Goal: Task Accomplishment & Management: Manage account settings

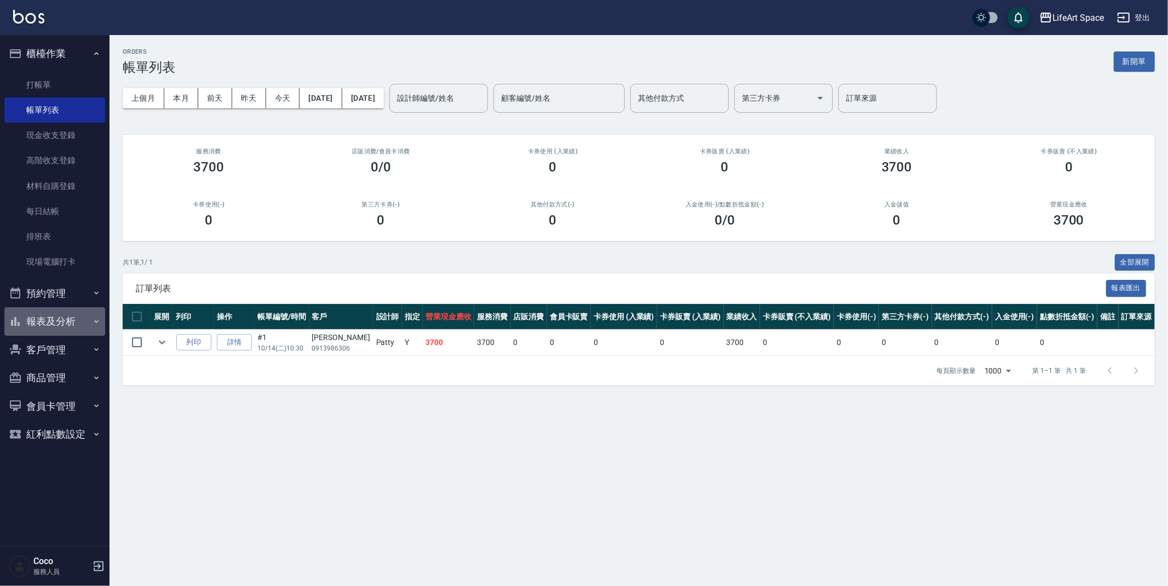
click at [79, 322] on button "報表及分析" at bounding box center [54, 321] width 101 height 28
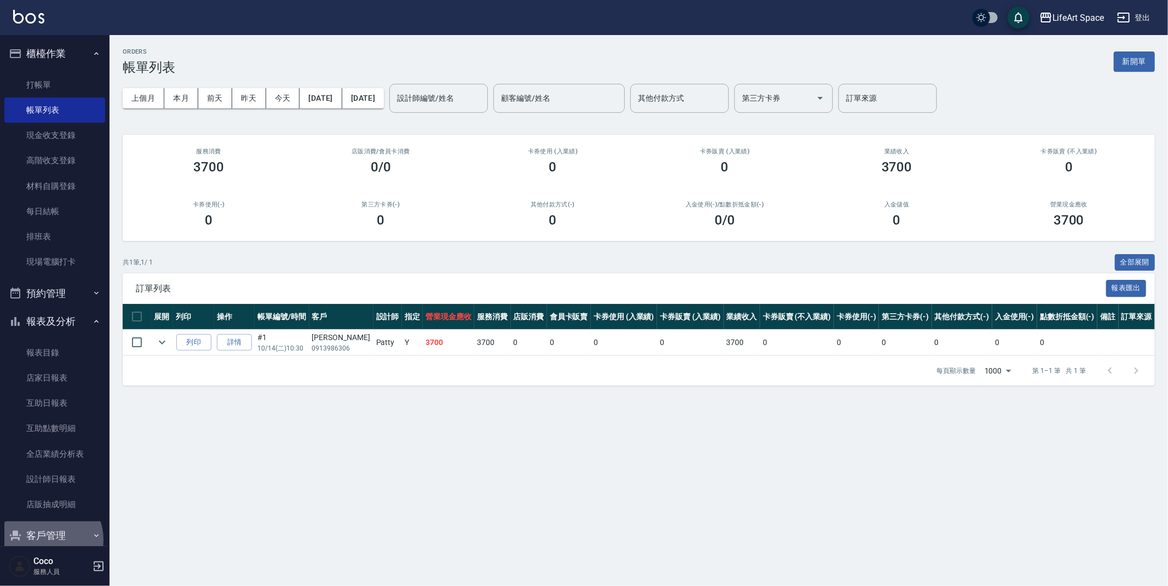
click at [46, 539] on button "客戶管理" at bounding box center [54, 535] width 101 height 28
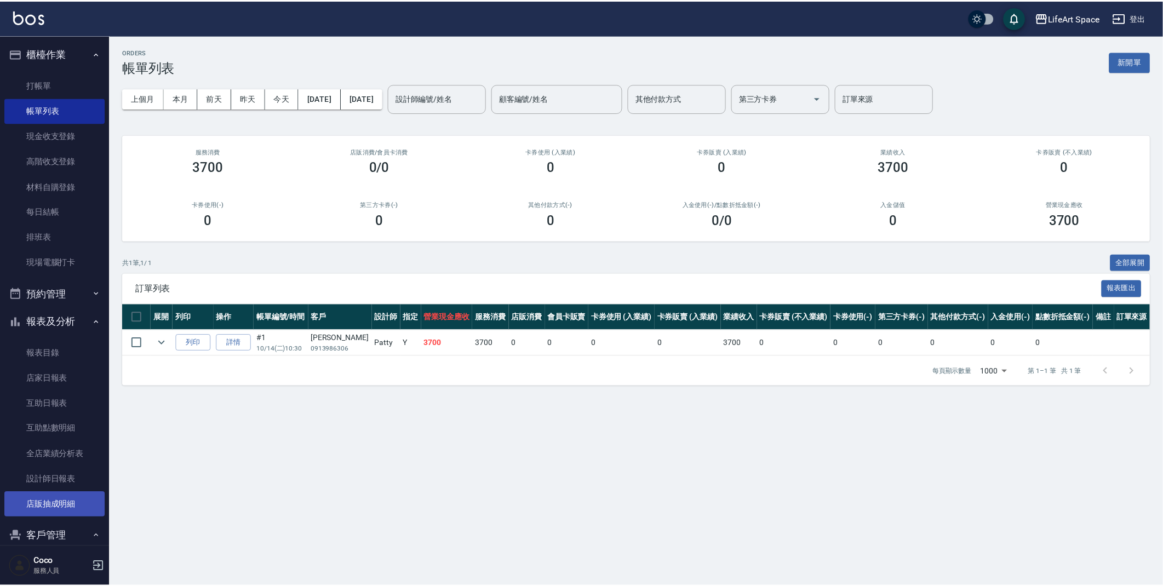
scroll to position [186, 0]
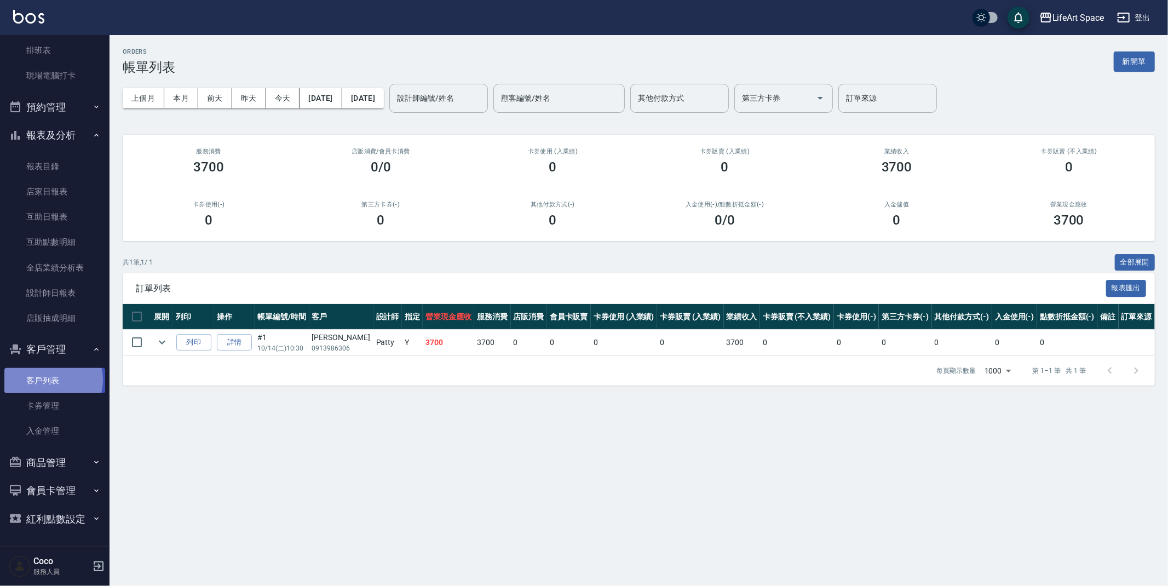
click at [53, 380] on link "客戶列表" at bounding box center [54, 380] width 101 height 25
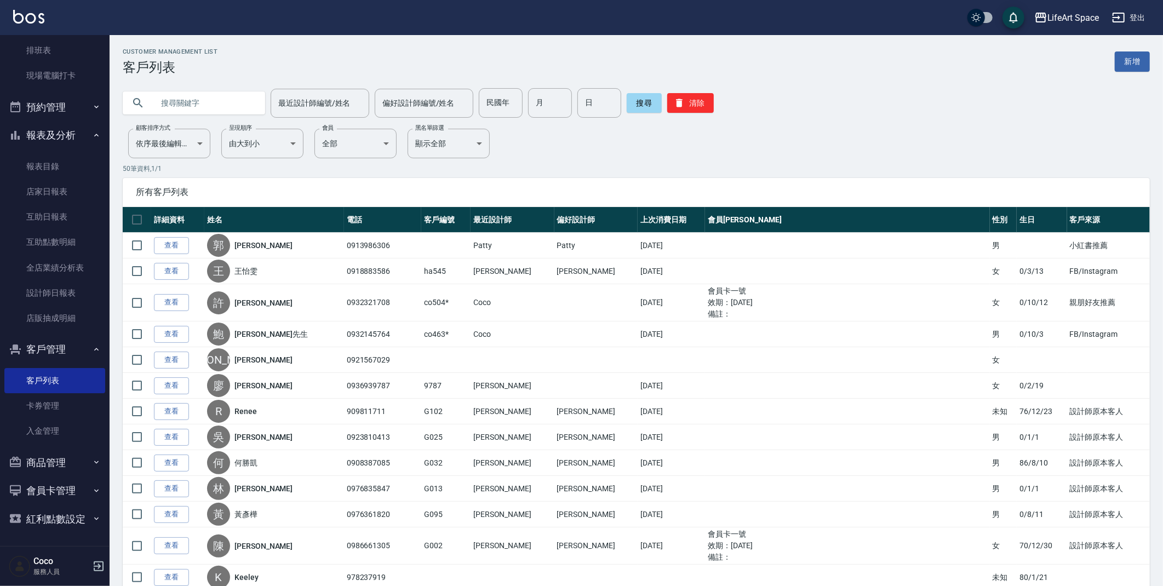
click at [216, 104] on input "text" at bounding box center [204, 103] width 103 height 30
type input "ㄌ"
type input "0939783525"
click at [633, 101] on button "搜尋" at bounding box center [644, 103] width 35 height 20
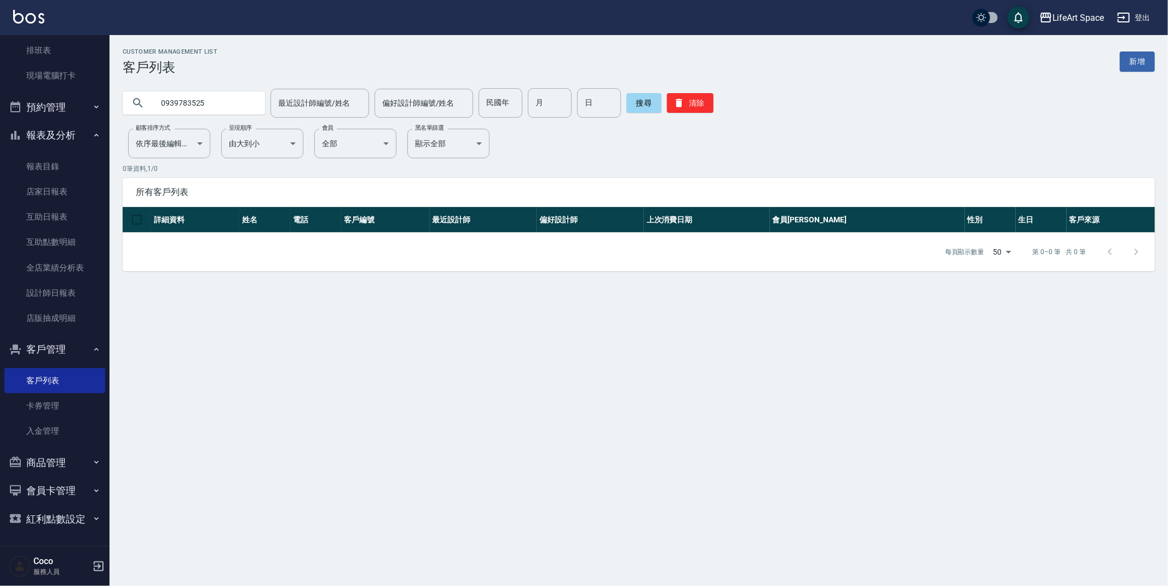
click at [1130, 61] on link "新增" at bounding box center [1137, 61] width 35 height 20
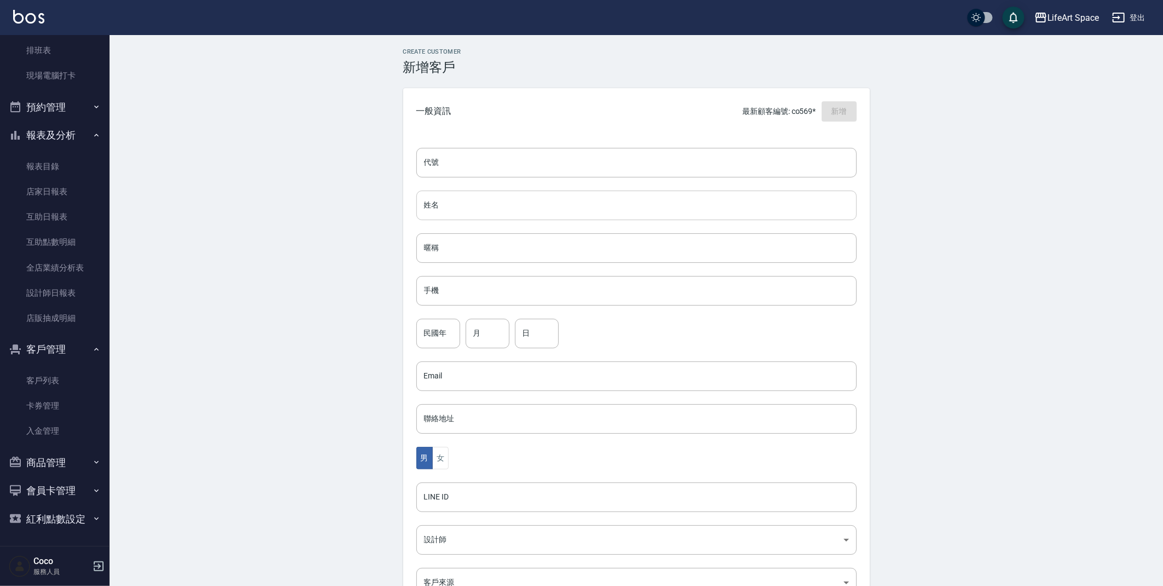
click at [451, 209] on input "姓名" at bounding box center [636, 206] width 440 height 30
type input "羅小姐"
click at [450, 288] on input "手機" at bounding box center [636, 291] width 440 height 30
type input "0939783525"
click at [443, 464] on button "女" at bounding box center [440, 458] width 16 height 22
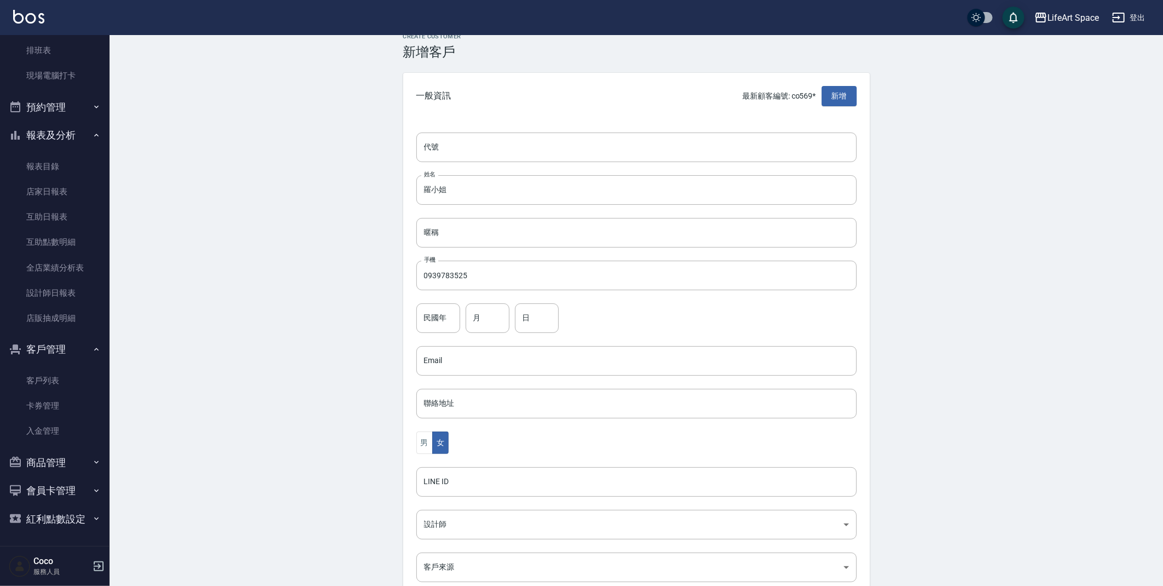
scroll to position [41, 0]
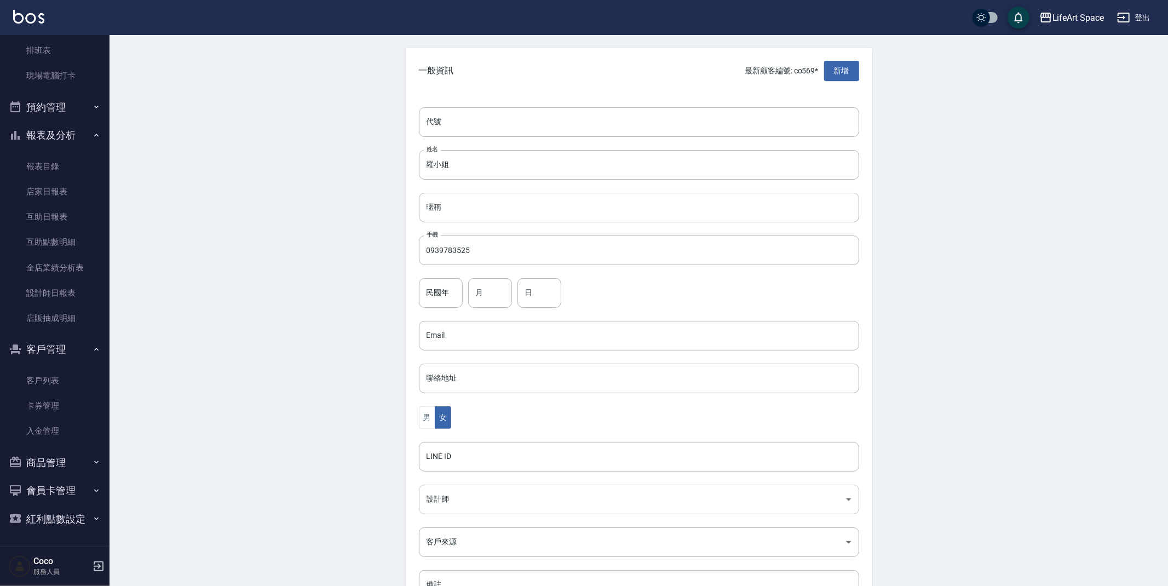
click at [470, 503] on body "LifeArt Space 登出 櫃檯作業 打帳單 帳單列表 現金收支登錄 高階收支登錄 材料自購登錄 每日結帳 排班表 現場電腦打卡 預約管理 預約管理 單…" at bounding box center [584, 315] width 1168 height 713
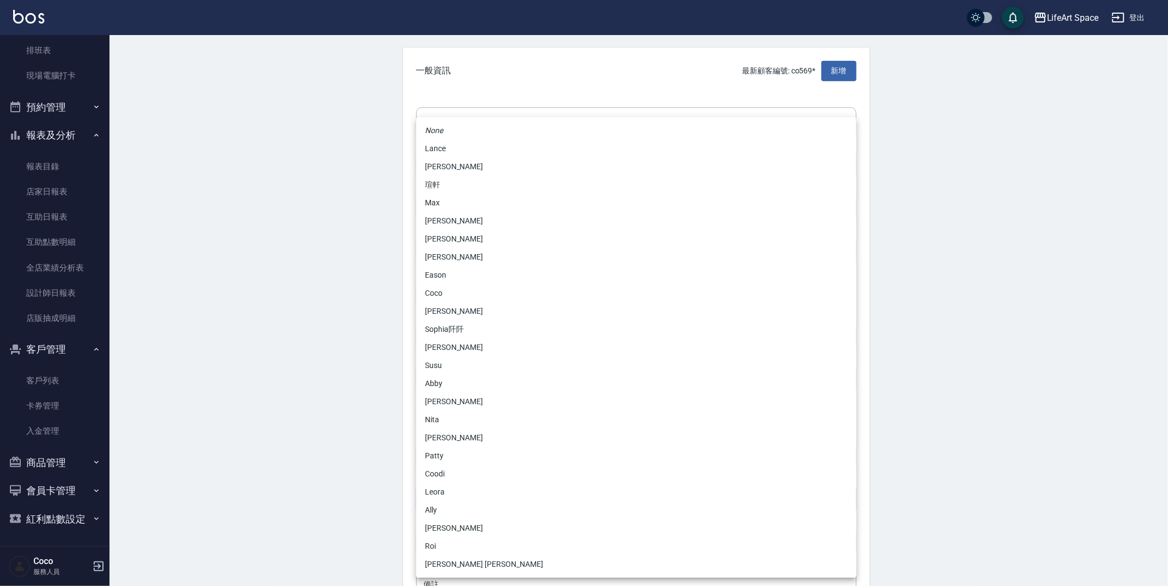
click at [443, 165] on li "[PERSON_NAME]" at bounding box center [636, 167] width 440 height 18
type input "3fd5e77f-d133-45c9-9c8a-ccd66447b9d8"
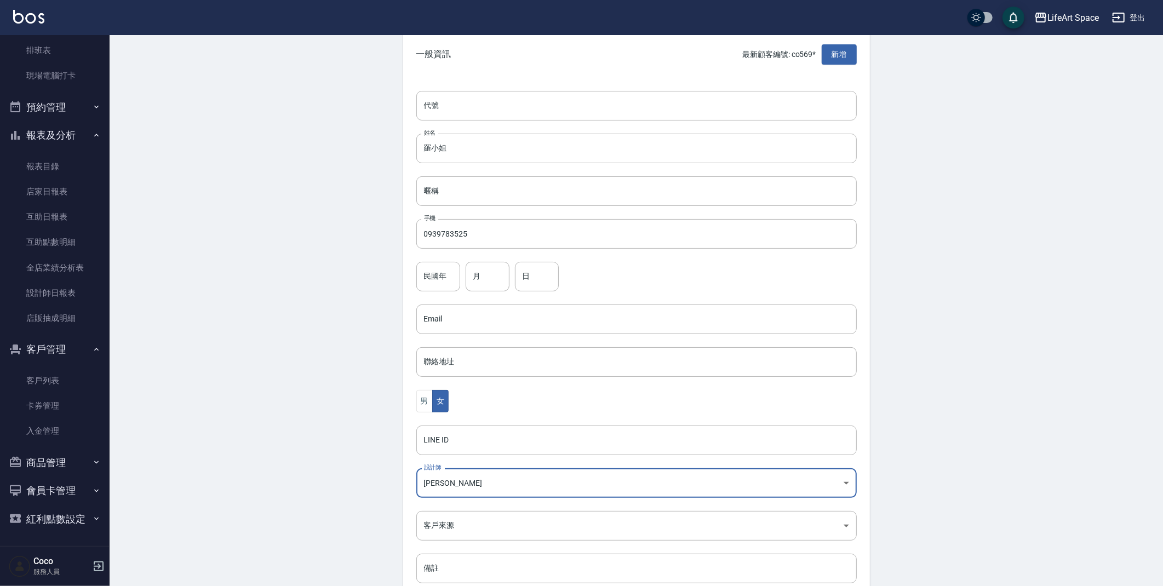
scroll to position [70, 0]
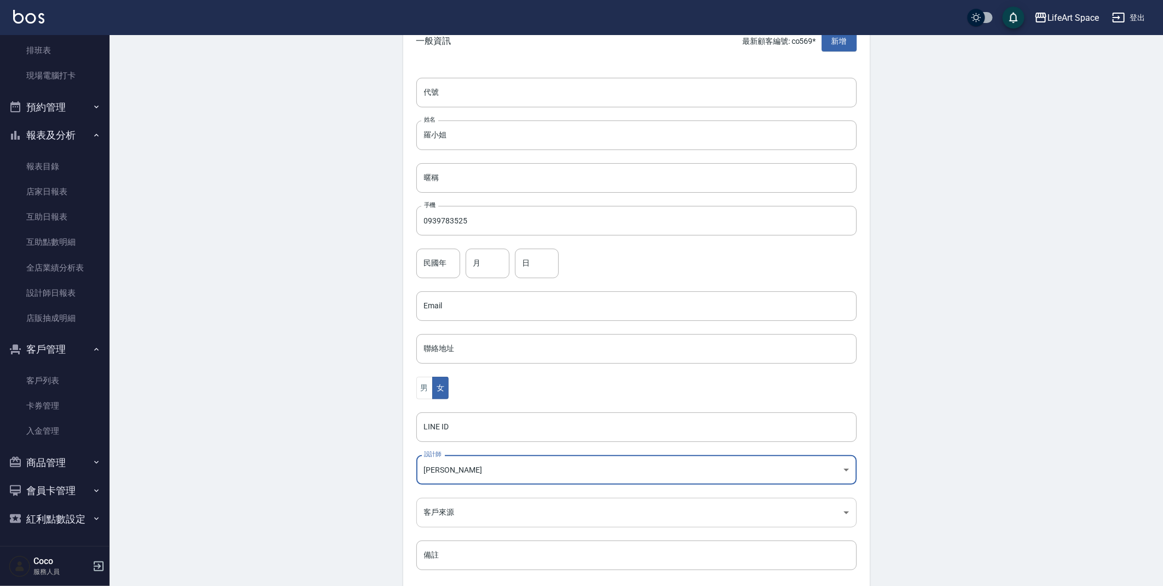
click at [509, 513] on body "LifeArt Space 登出 櫃檯作業 打帳單 帳單列表 現金收支登錄 高階收支登錄 材料自購登錄 每日結帳 排班表 現場電腦打卡 預約管理 預約管理 單…" at bounding box center [581, 286] width 1163 height 713
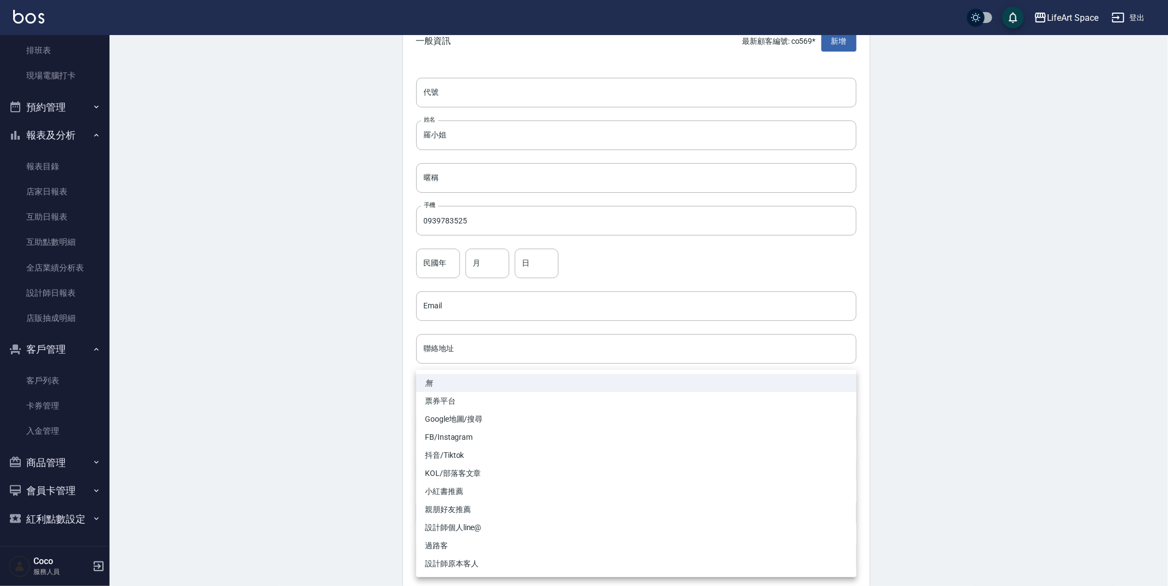
click at [484, 411] on li "Google地圖/搜尋" at bounding box center [636, 419] width 440 height 18
type input "Google地圖/搜尋"
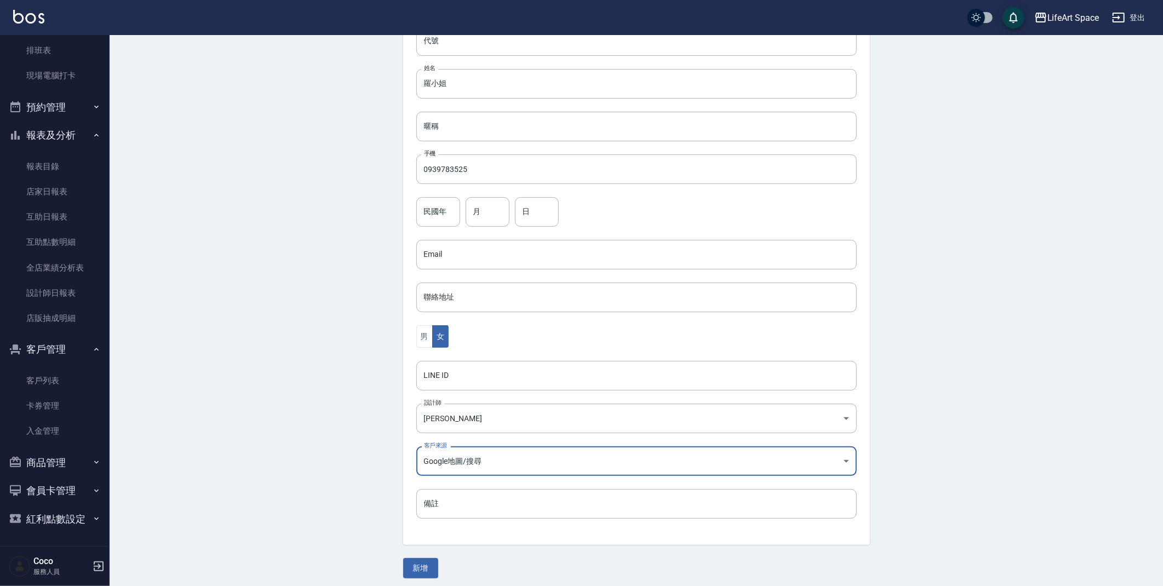
scroll to position [127, 0]
click at [426, 560] on button "新增" at bounding box center [420, 563] width 35 height 20
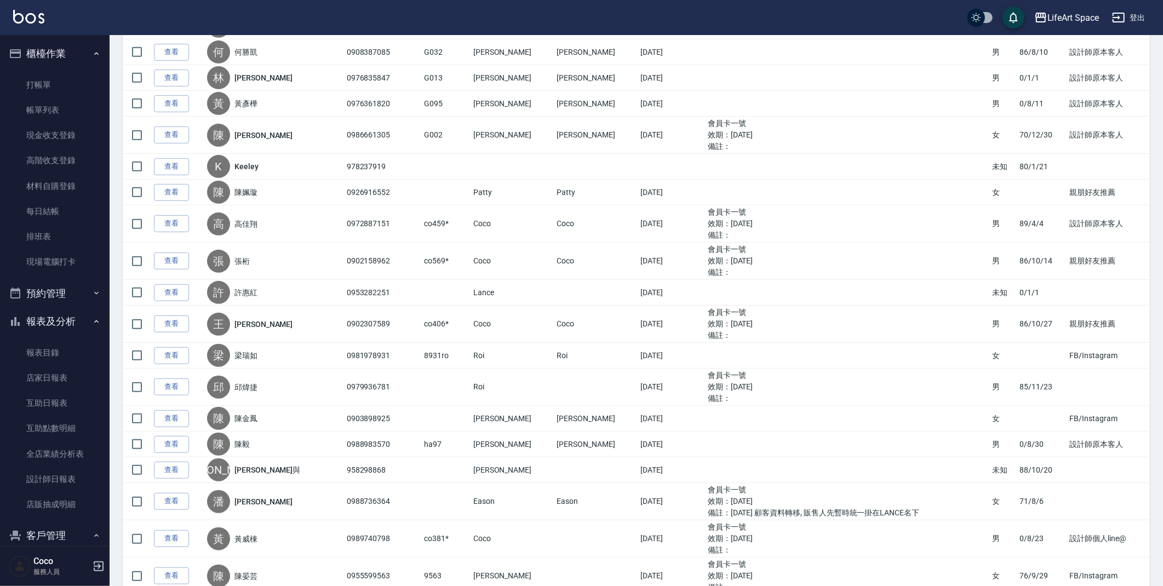
scroll to position [435, 0]
click at [59, 85] on link "打帳單" at bounding box center [54, 84] width 101 height 25
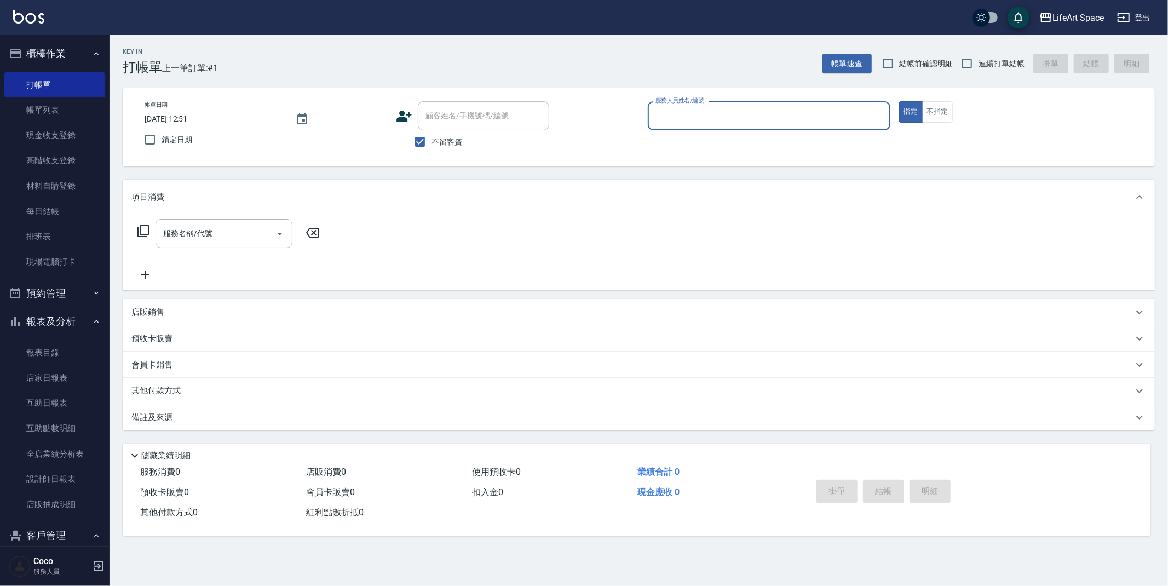
drag, startPoint x: 426, startPoint y: 140, endPoint x: 430, endPoint y: 134, distance: 7.0
click at [426, 140] on input "不留客資" at bounding box center [420, 141] width 23 height 23
checkbox input "false"
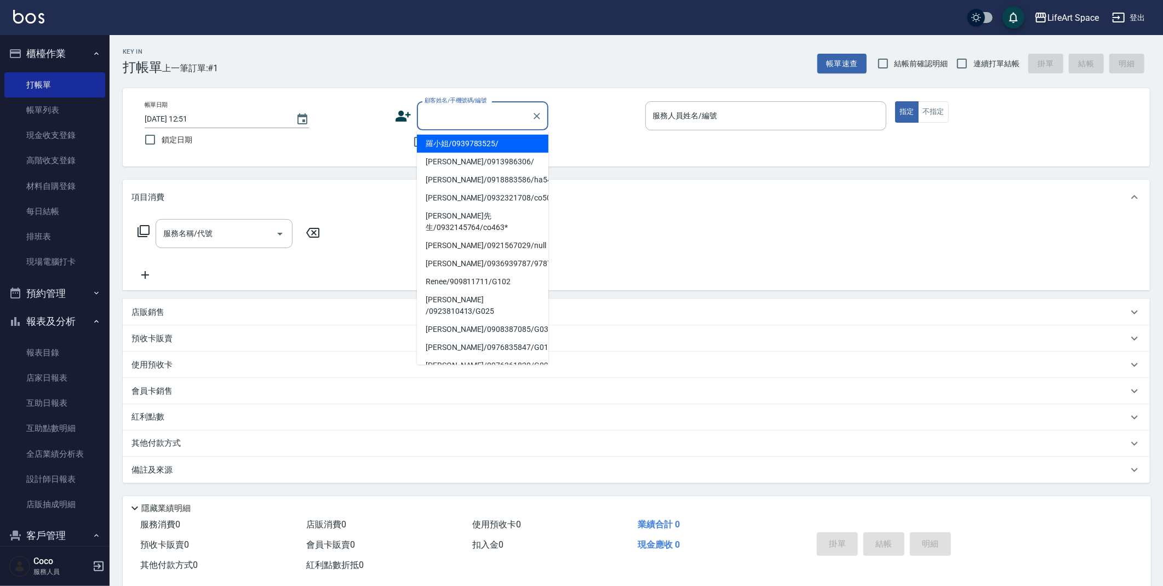
click at [446, 120] on div "顧客姓名/手機號碼/編號 顧客姓名/手機號碼/編號" at bounding box center [482, 115] width 131 height 29
click at [452, 142] on li "羅小姐/0939783525/" at bounding box center [482, 144] width 131 height 18
type input "羅小姐/0939783525/"
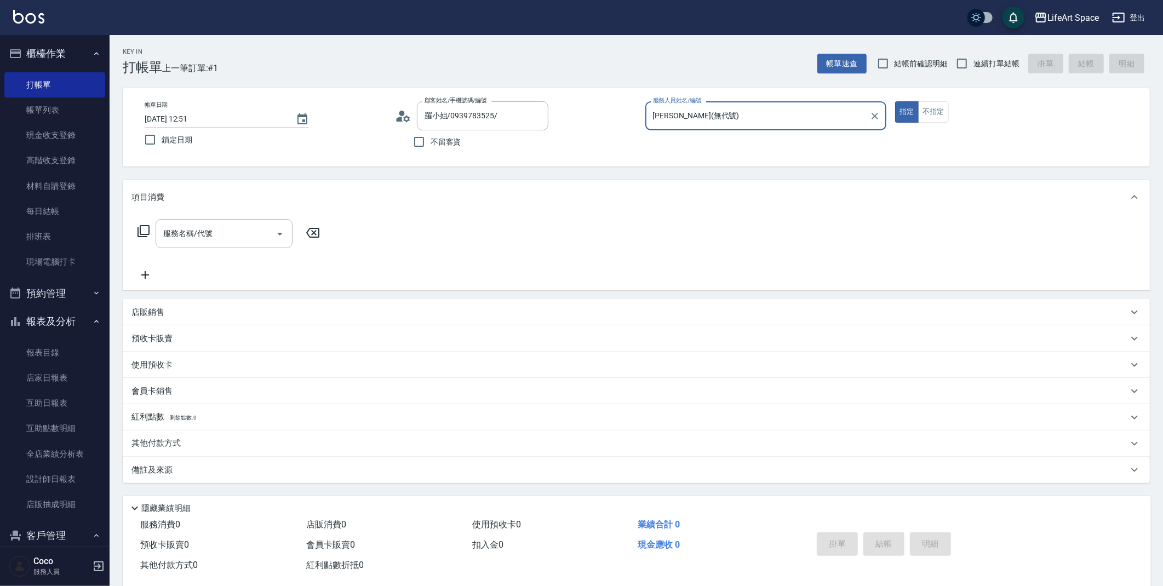
type input "[PERSON_NAME](無代號)"
click at [928, 113] on button "不指定" at bounding box center [933, 111] width 31 height 21
click at [265, 244] on div "服務名稱/代號" at bounding box center [224, 233] width 137 height 29
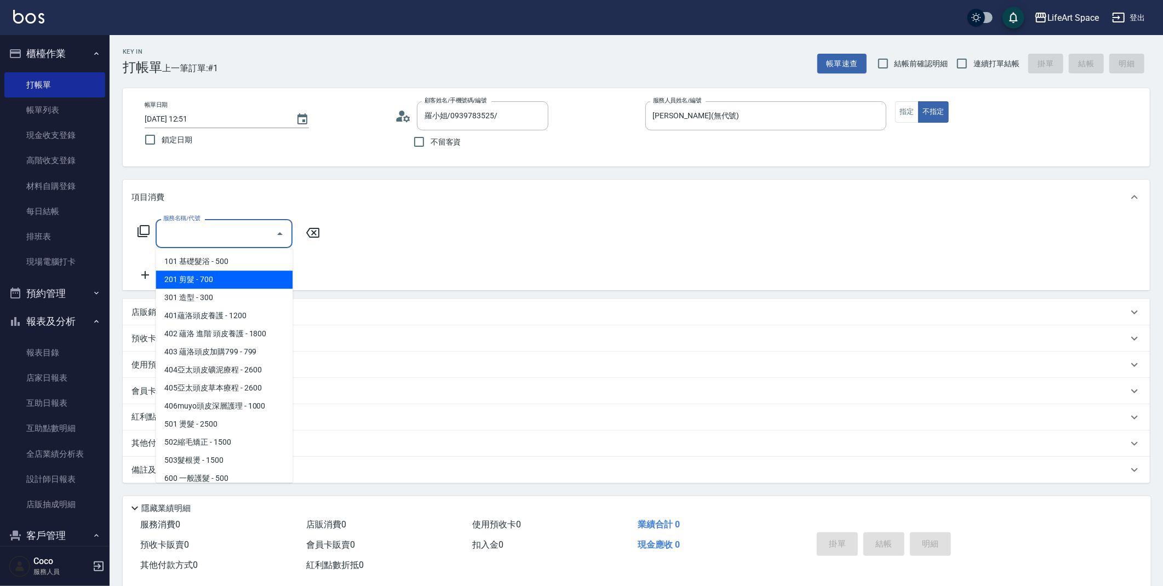
click at [278, 274] on span "201 剪髮 - 700" at bounding box center [224, 280] width 137 height 18
type input "201 剪髮(201)"
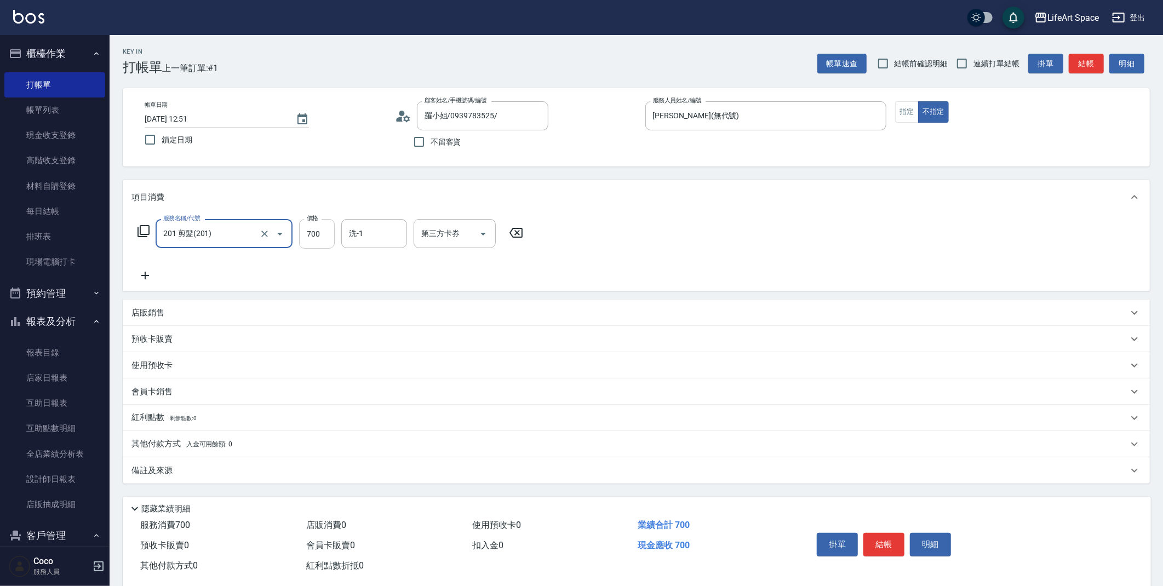
click at [312, 234] on input "700" at bounding box center [317, 234] width 36 height 30
type input "800"
click at [283, 472] on div "備註及來源" at bounding box center [629, 471] width 996 height 12
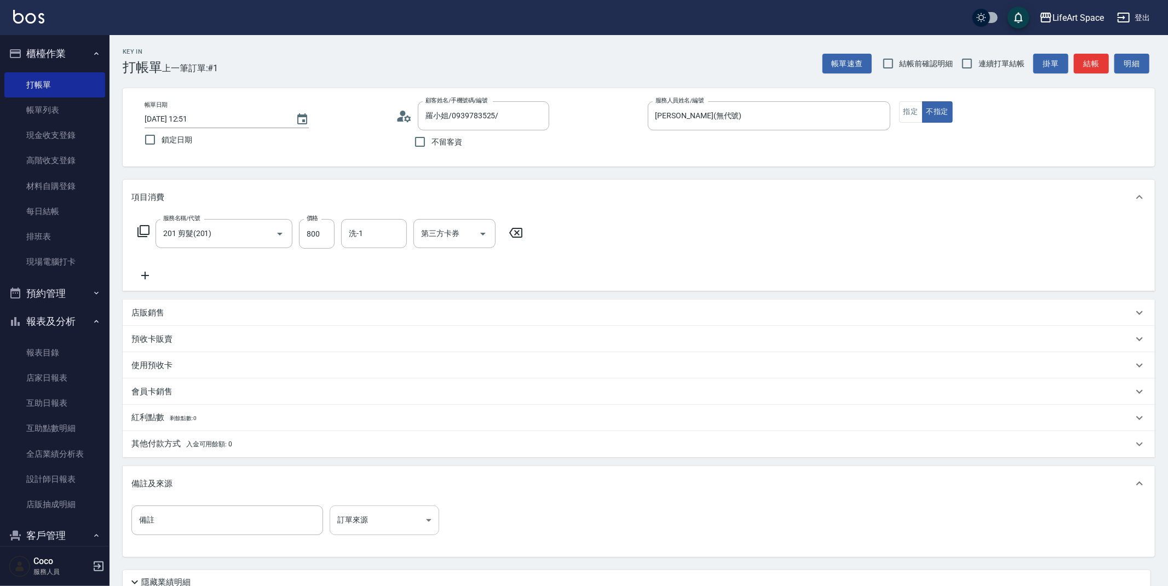
click at [358, 519] on body "LifeArt Space 登出 櫃檯作業 打帳單 帳單列表 現金收支登錄 高階收支登錄 材料自購登錄 每日結帳 排班表 現場電腦打卡 預約管理 預約管理 單…" at bounding box center [584, 338] width 1168 height 676
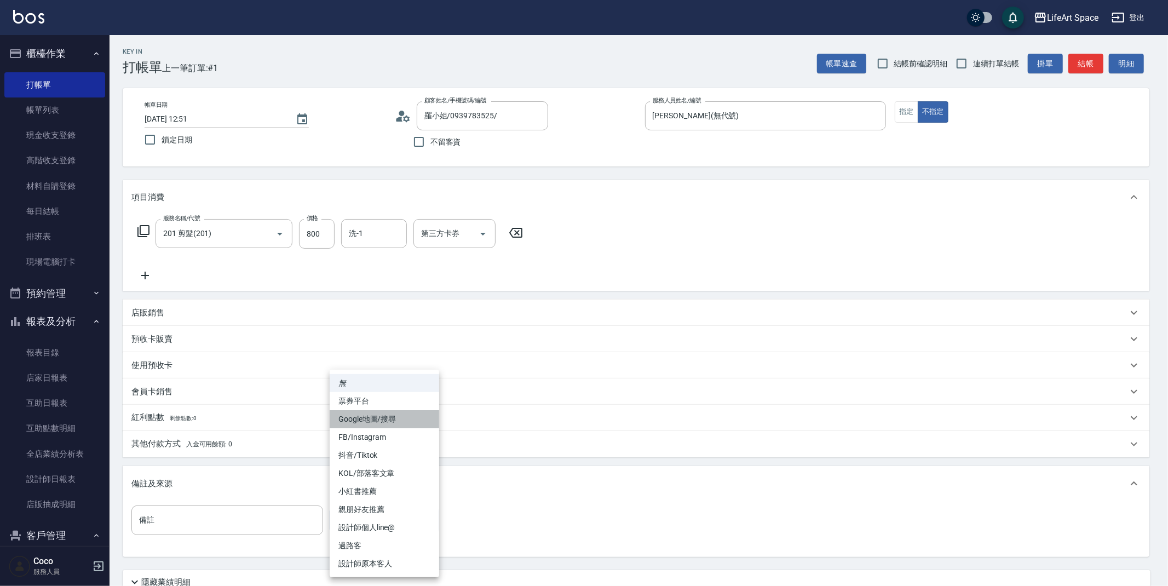
click at [369, 415] on li "Google地圖/搜尋" at bounding box center [385, 419] width 110 height 18
type input "Google地圖/搜尋"
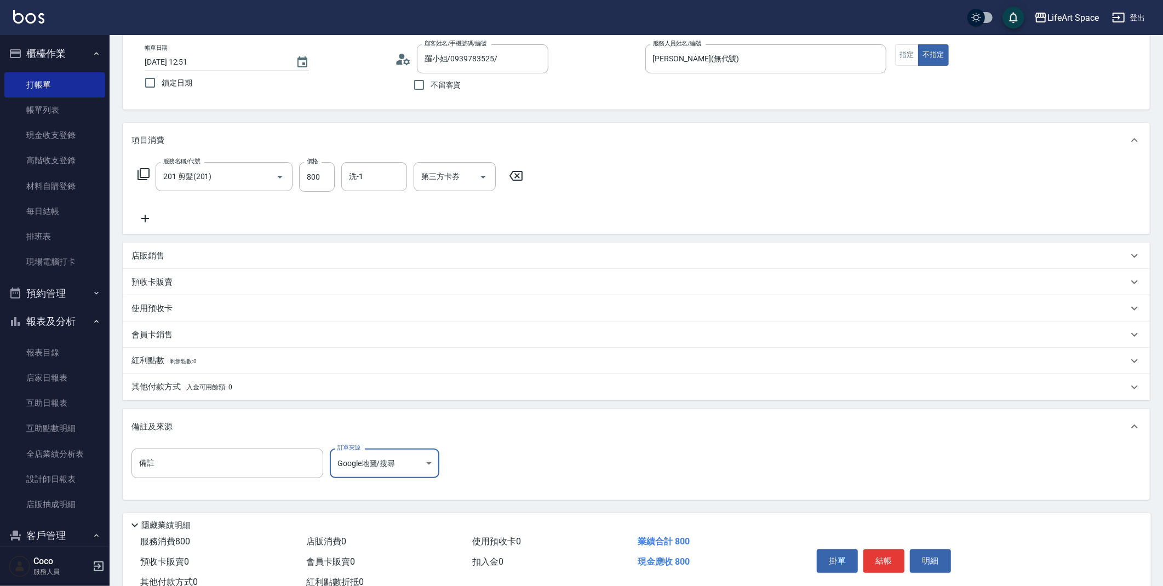
scroll to position [94, 0]
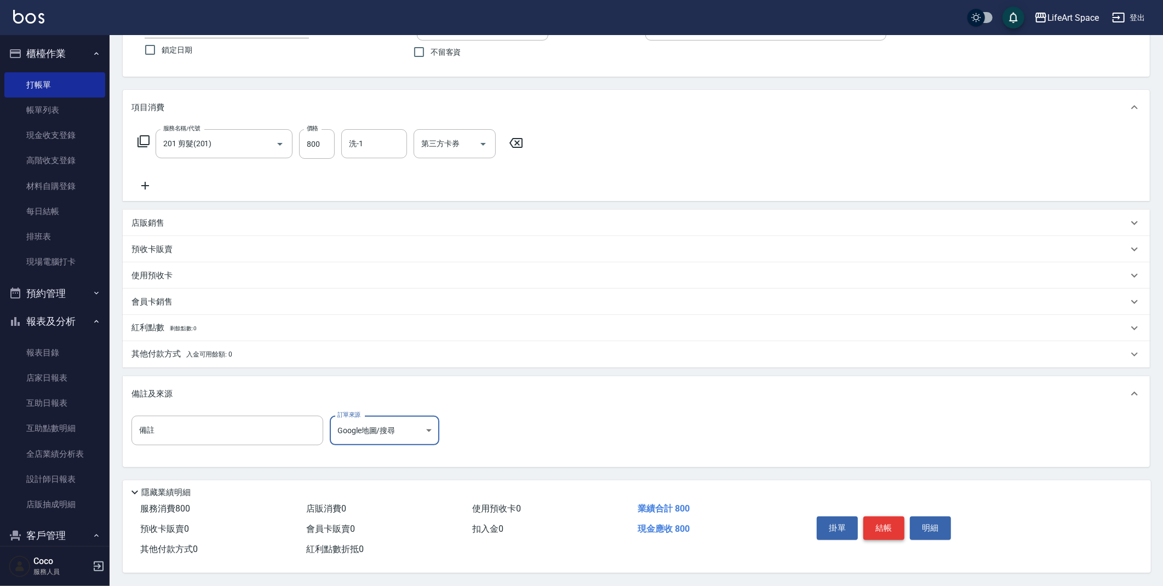
click at [886, 520] on button "結帳" at bounding box center [883, 527] width 41 height 23
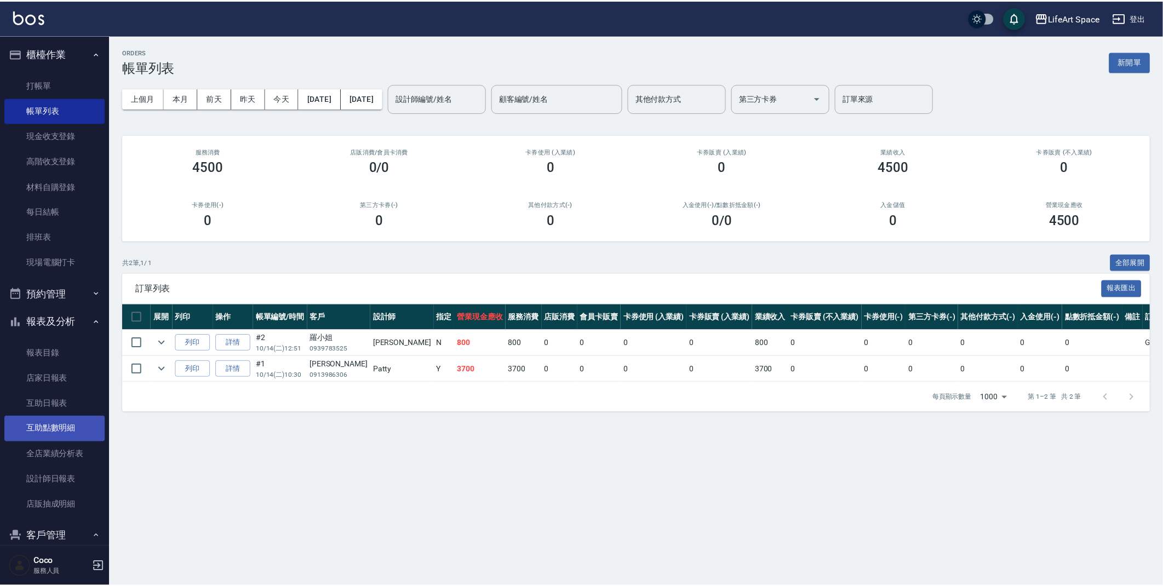
scroll to position [43, 0]
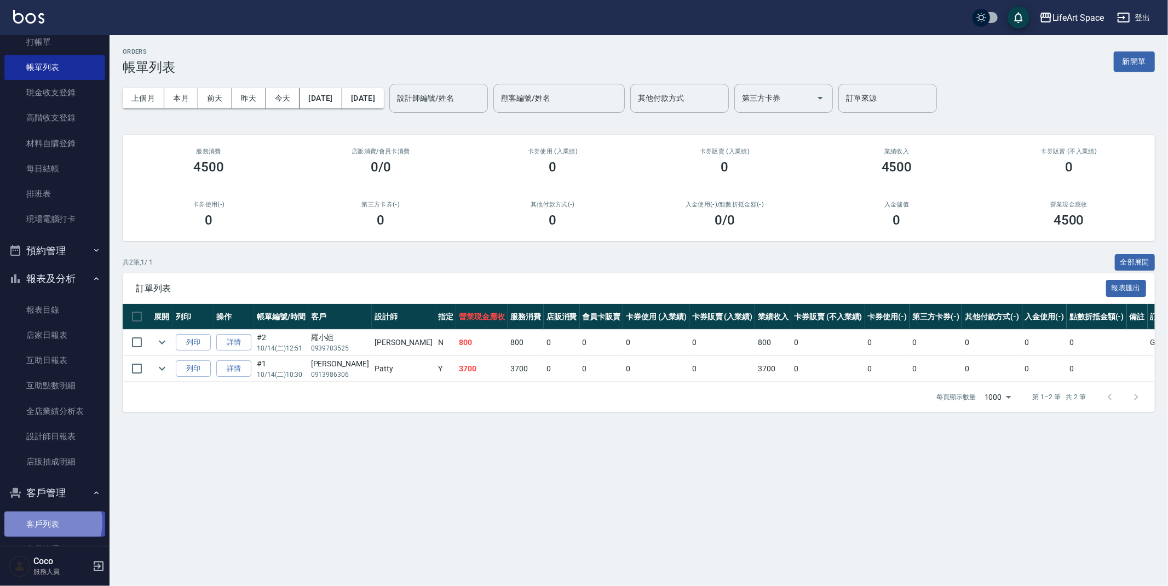
click at [49, 522] on link "客戶列表" at bounding box center [54, 524] width 101 height 25
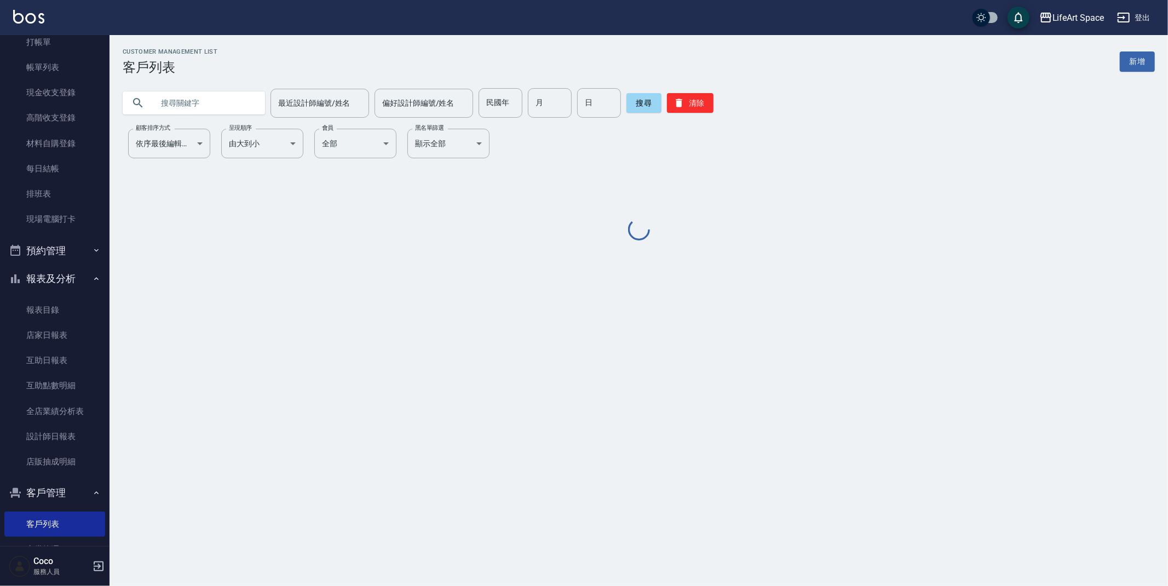
click at [202, 103] on input "text" at bounding box center [204, 103] width 103 height 30
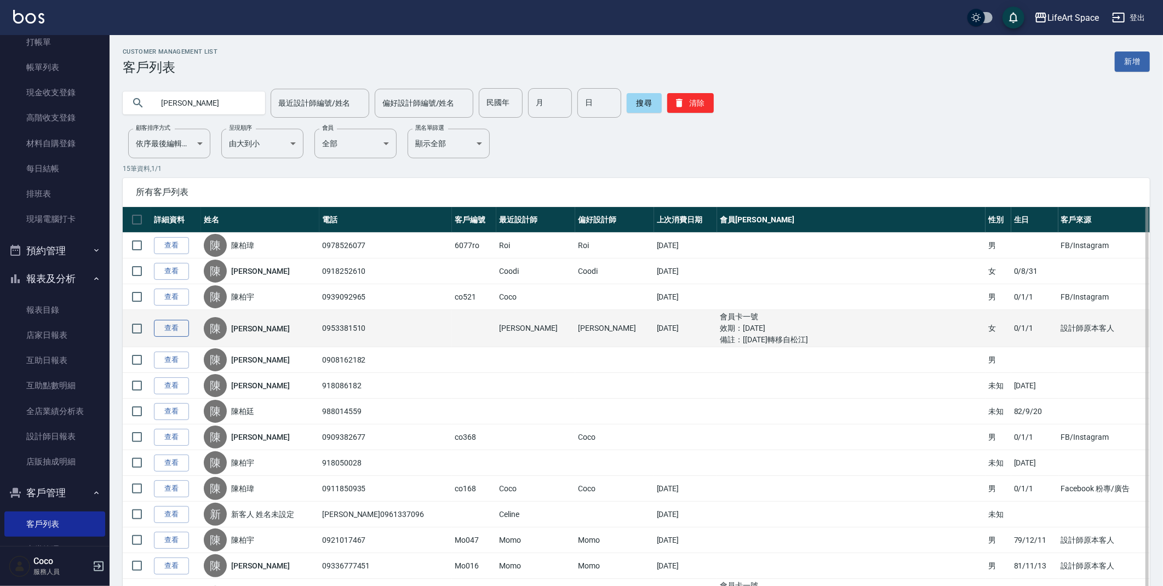
type input "[PERSON_NAME]"
click at [174, 332] on link "查看" at bounding box center [171, 328] width 35 height 17
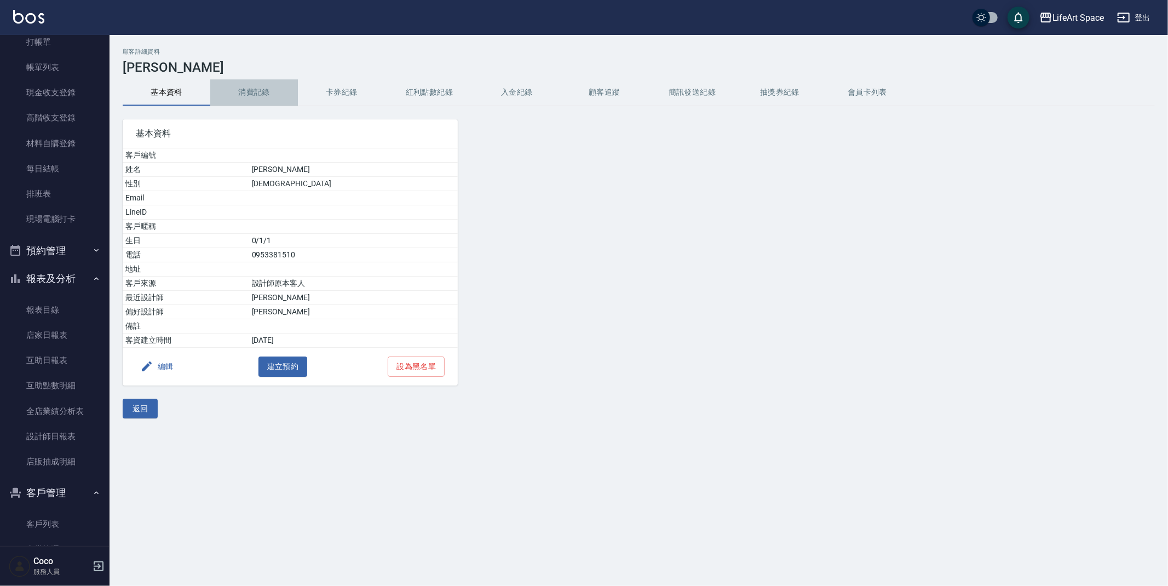
click at [243, 93] on button "消費記錄" at bounding box center [254, 92] width 88 height 26
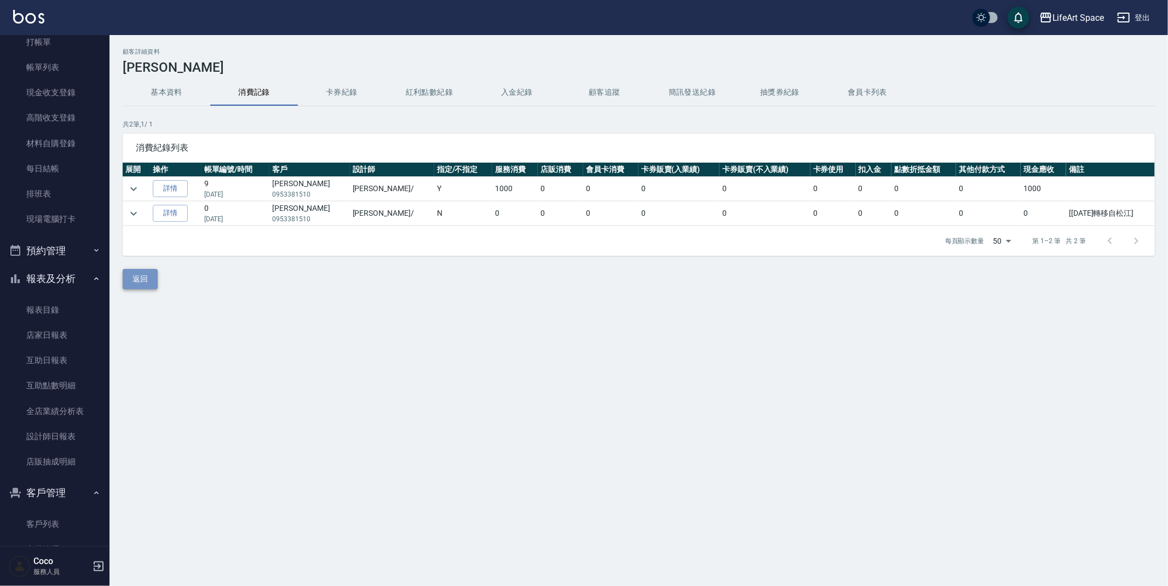
click at [134, 280] on button "返回" at bounding box center [140, 279] width 35 height 20
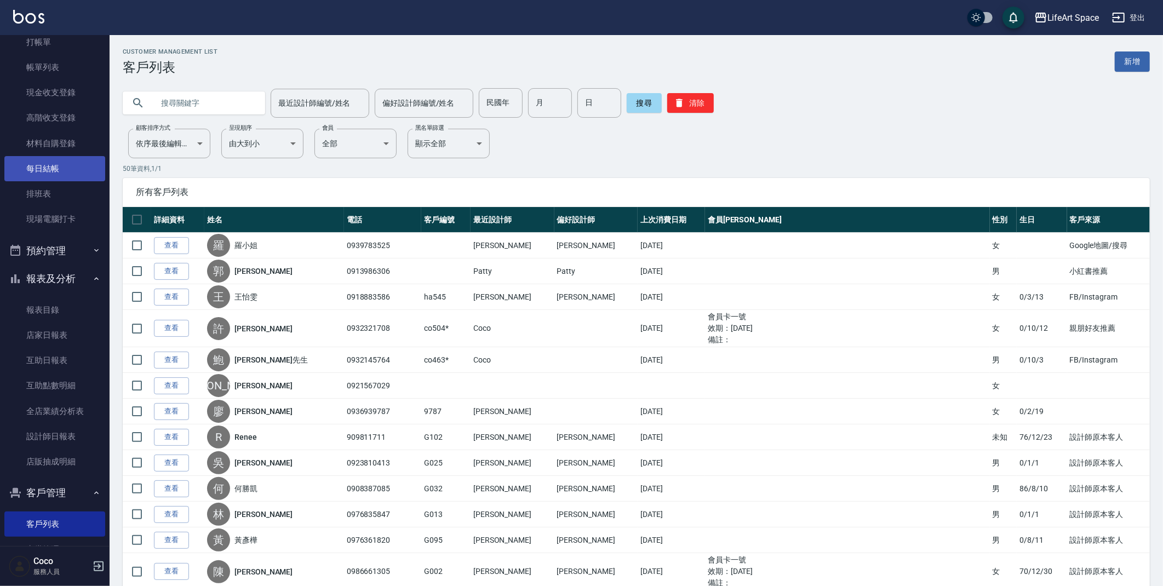
click at [54, 169] on link "每日結帳" at bounding box center [54, 168] width 101 height 25
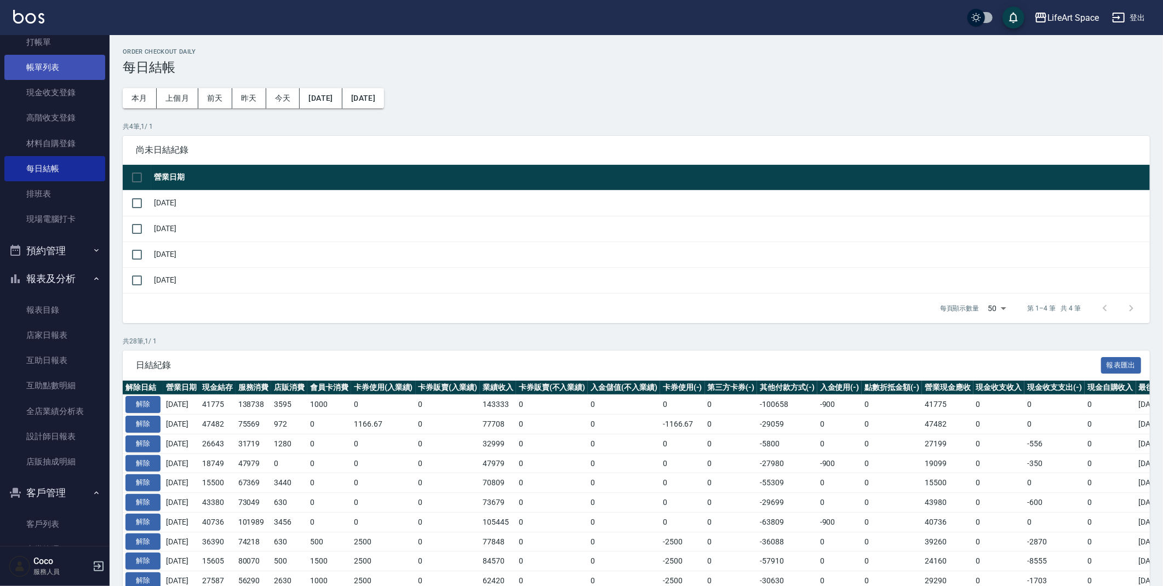
click at [79, 66] on link "帳單列表" at bounding box center [54, 67] width 101 height 25
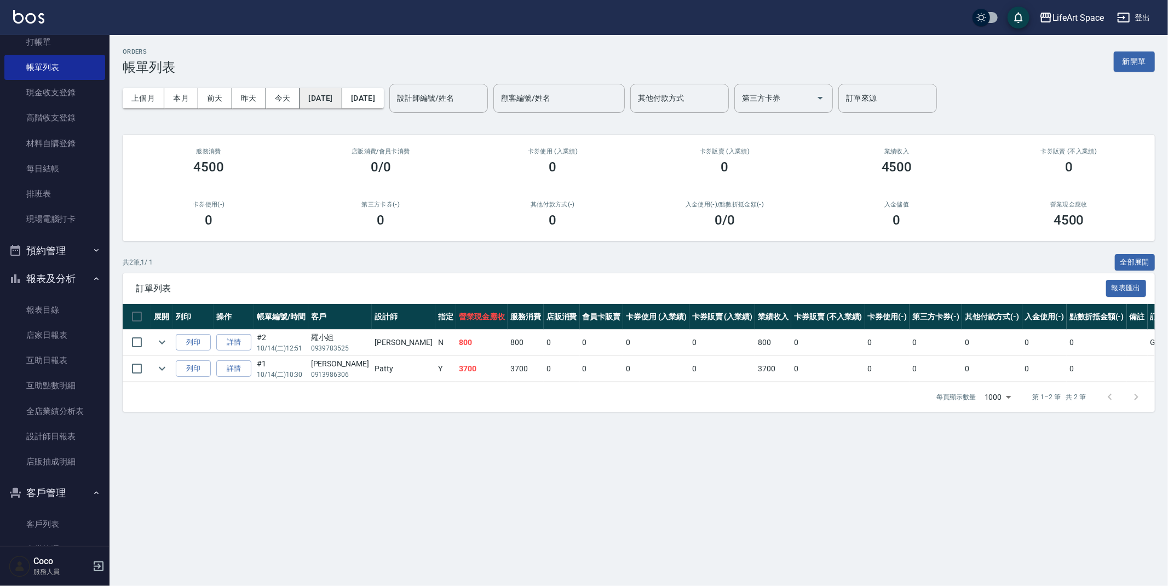
click at [326, 94] on button "[DATE]" at bounding box center [321, 98] width 42 height 20
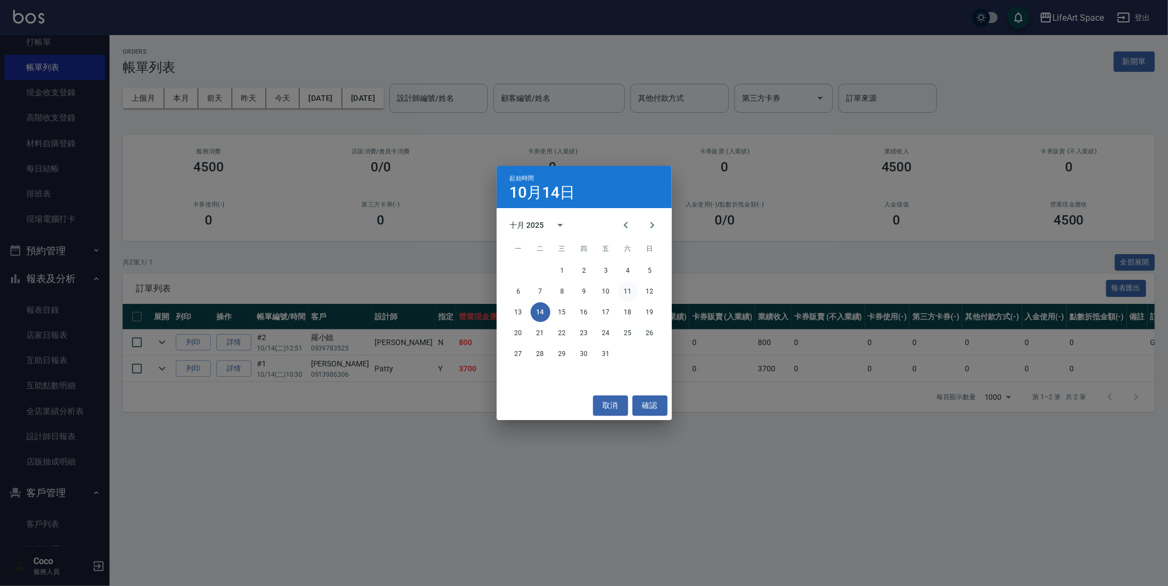
click at [626, 295] on button "11" at bounding box center [628, 292] width 20 height 20
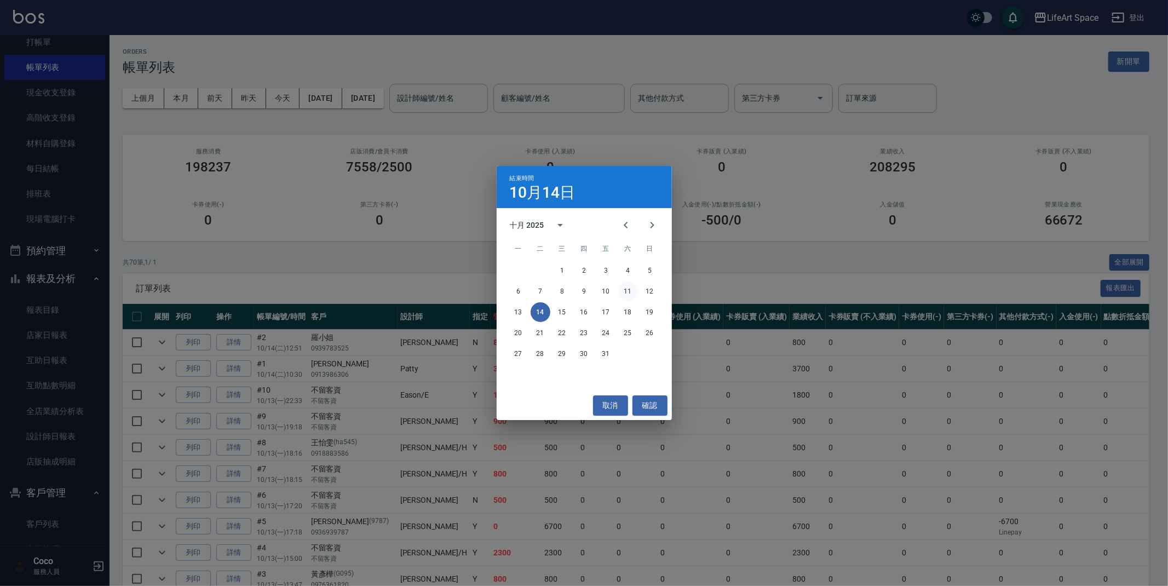
click at [633, 288] on button "11" at bounding box center [628, 292] width 20 height 20
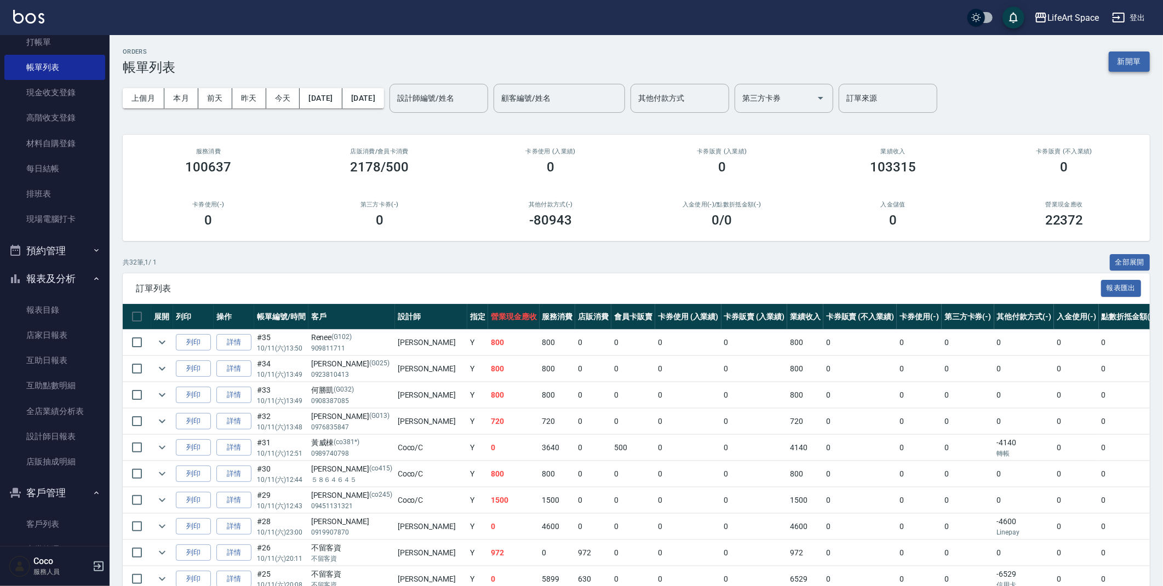
click at [1125, 59] on button "新開單" at bounding box center [1129, 61] width 41 height 20
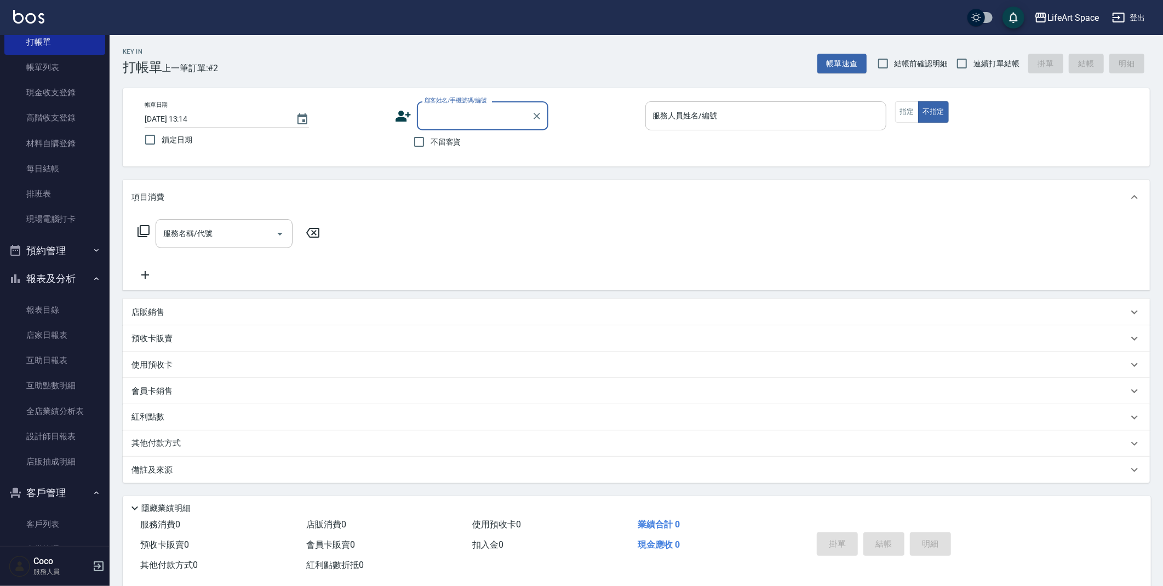
click at [718, 119] on input "服務人員姓名/編號" at bounding box center [766, 115] width 232 height 19
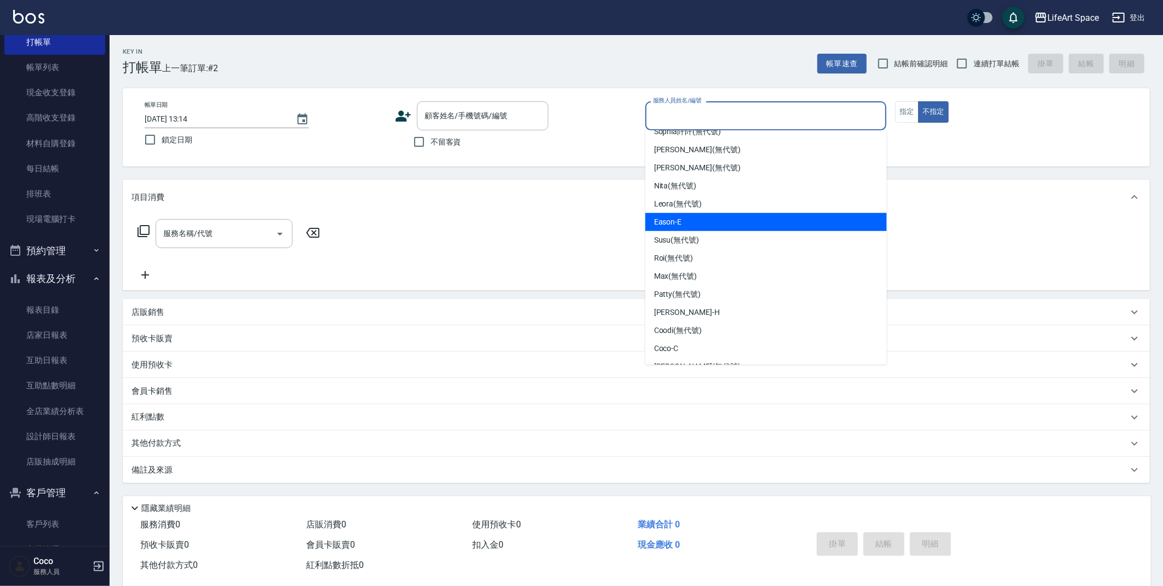
scroll to position [189, 0]
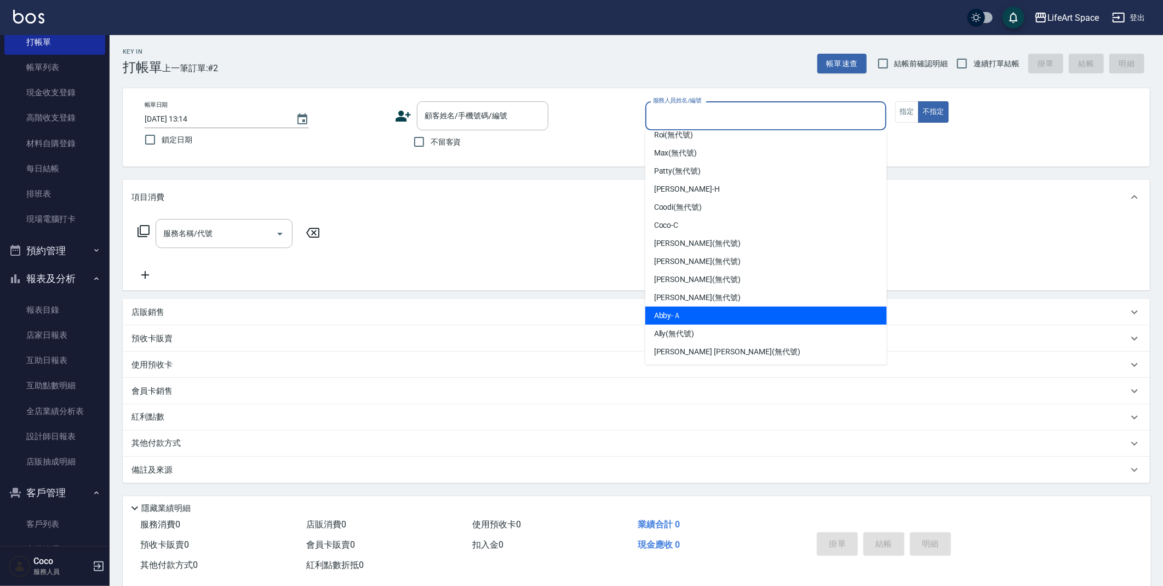
click at [691, 309] on div "Abby -Ａ" at bounding box center [766, 316] width 242 height 18
type input "Abby-Ａ"
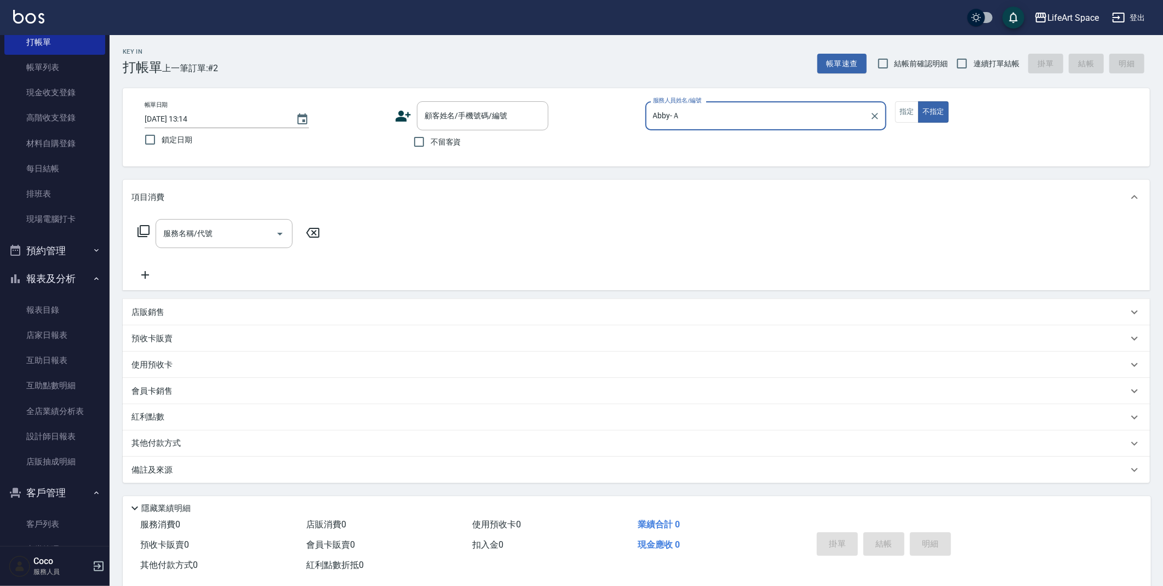
click at [500, 99] on div "帳單日期 [DATE] 13:14 鎖定日期 顧客姓名/手機號碼/編號 顧客姓名/手機號碼/編號 不留客資 服務人員姓名/編號 [PERSON_NAME]-Ａ…" at bounding box center [636, 127] width 1027 height 78
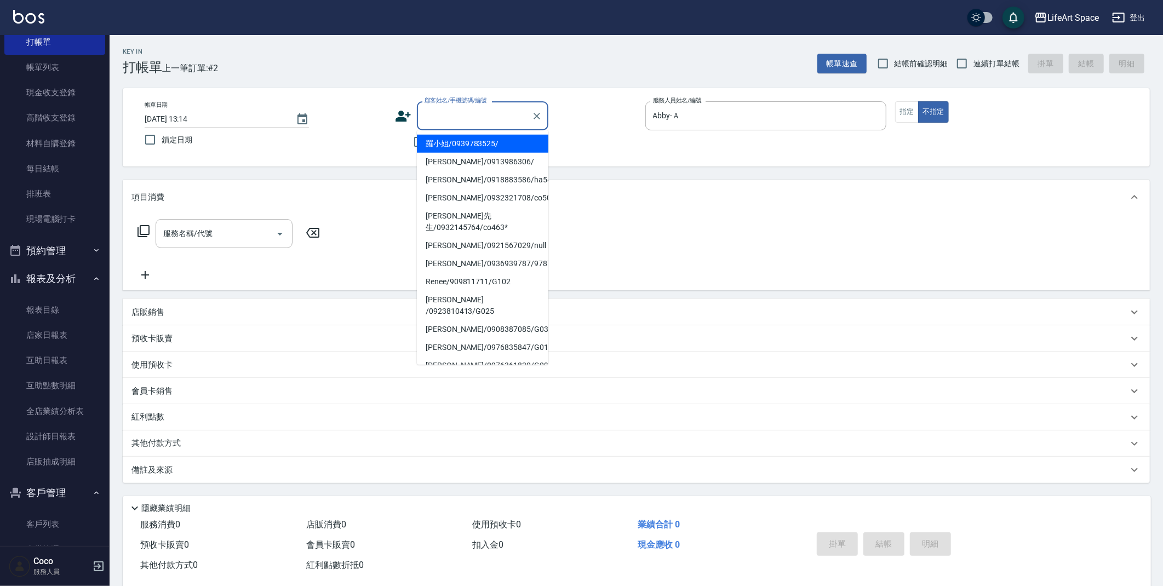
click at [488, 107] on input "顧客姓名/手機號碼/編號" at bounding box center [474, 115] width 105 height 19
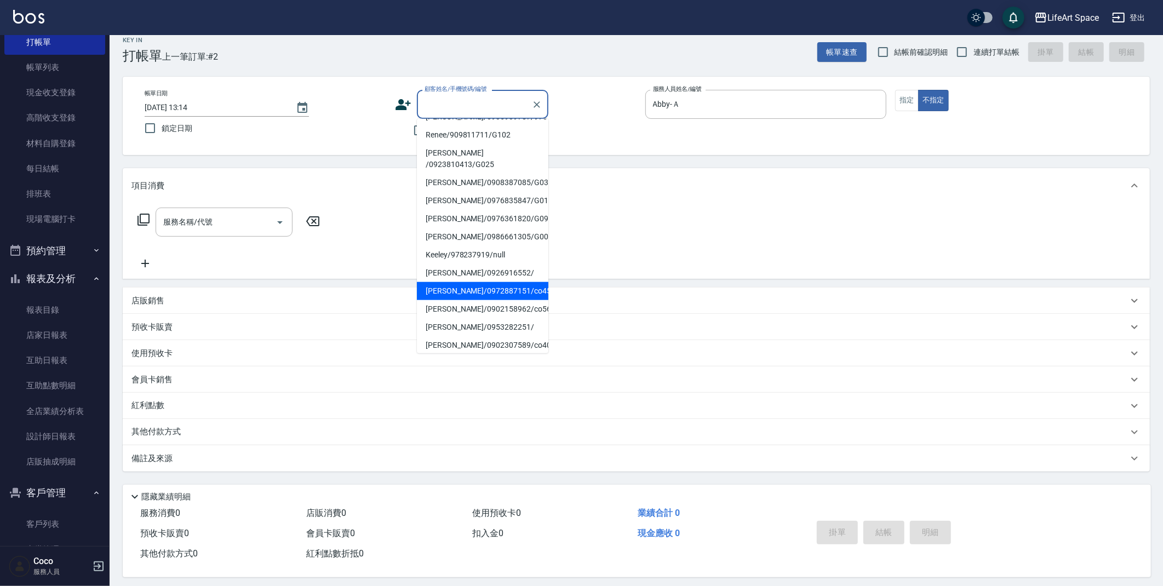
scroll to position [19, 0]
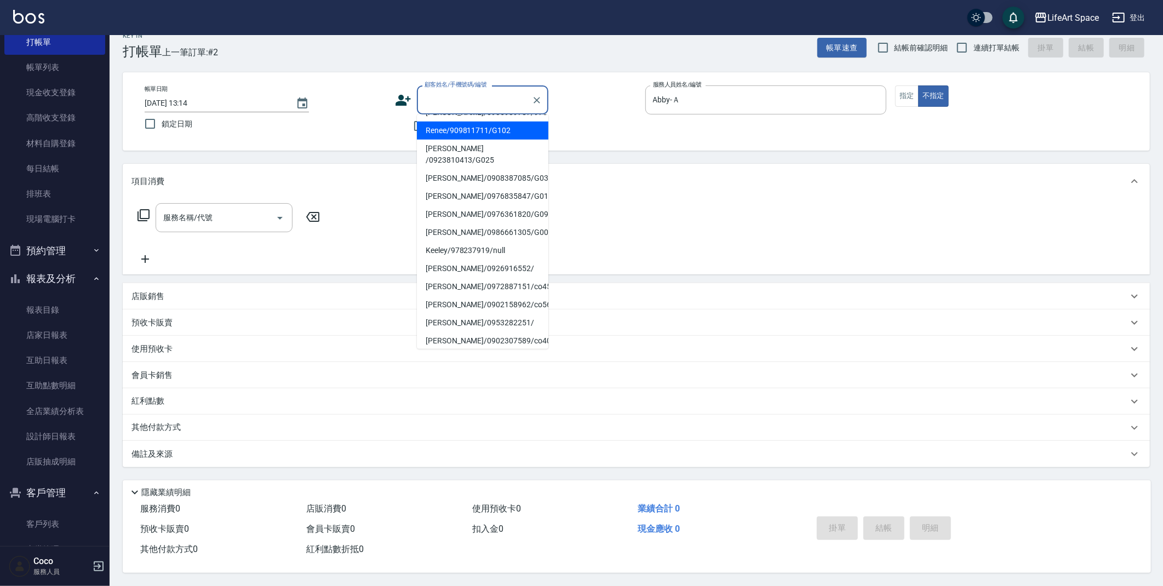
drag, startPoint x: 375, startPoint y: 99, endPoint x: 380, endPoint y: 104, distance: 7.4
click at [375, 99] on div "帳單日期 [DATE] 13:14 鎖定日期" at bounding box center [266, 110] width 242 height 50
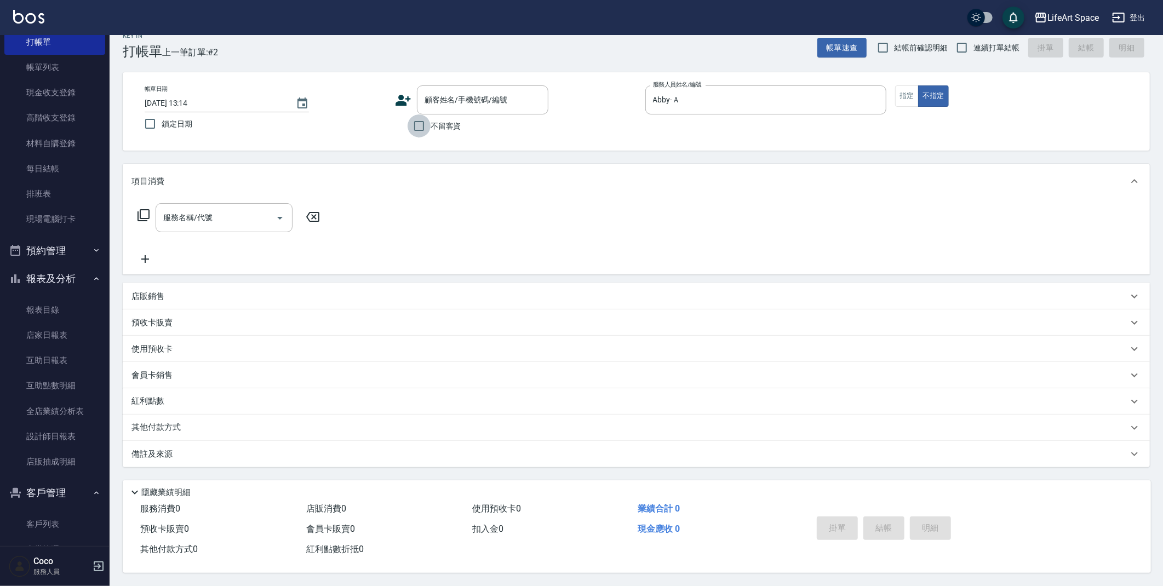
click at [419, 122] on input "不留客資" at bounding box center [418, 125] width 23 height 23
checkbox input "true"
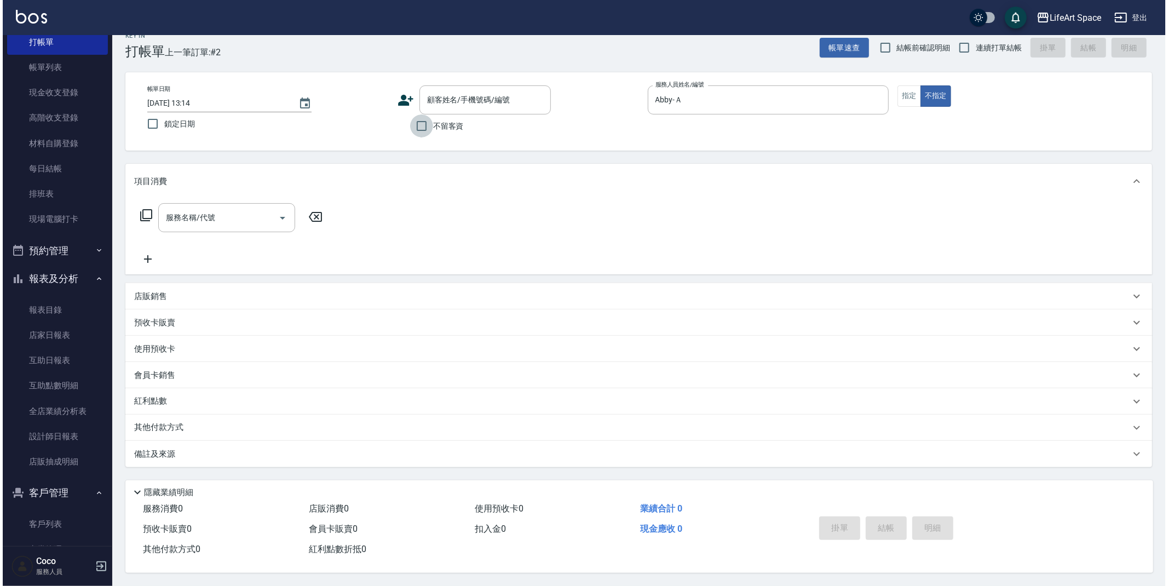
scroll to position [0, 0]
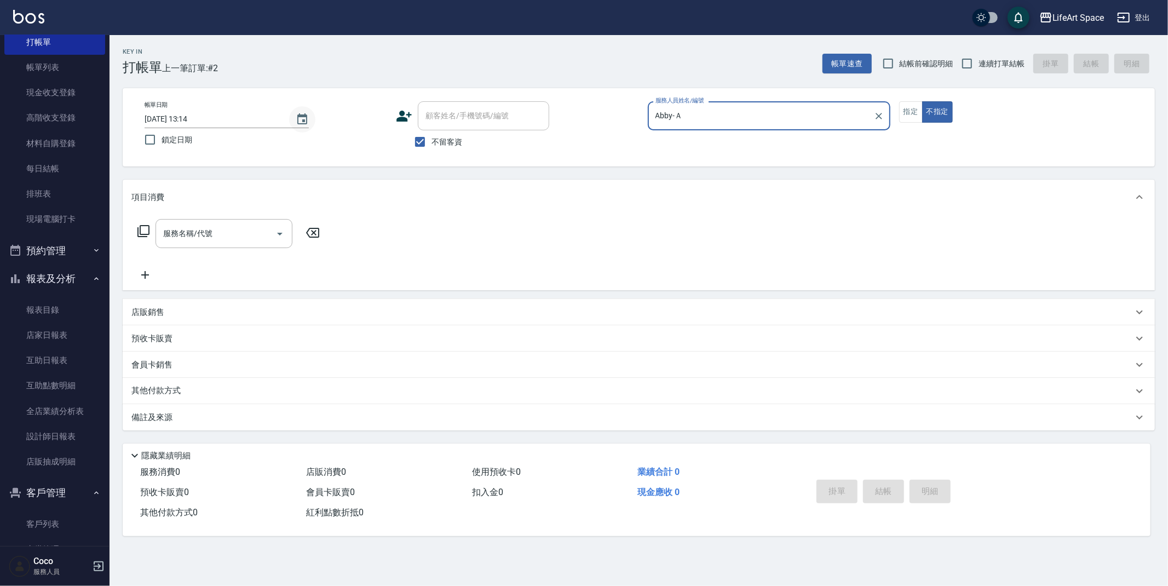
click at [304, 117] on icon "Choose date, selected date is 2025-10-14" at bounding box center [302, 119] width 13 height 13
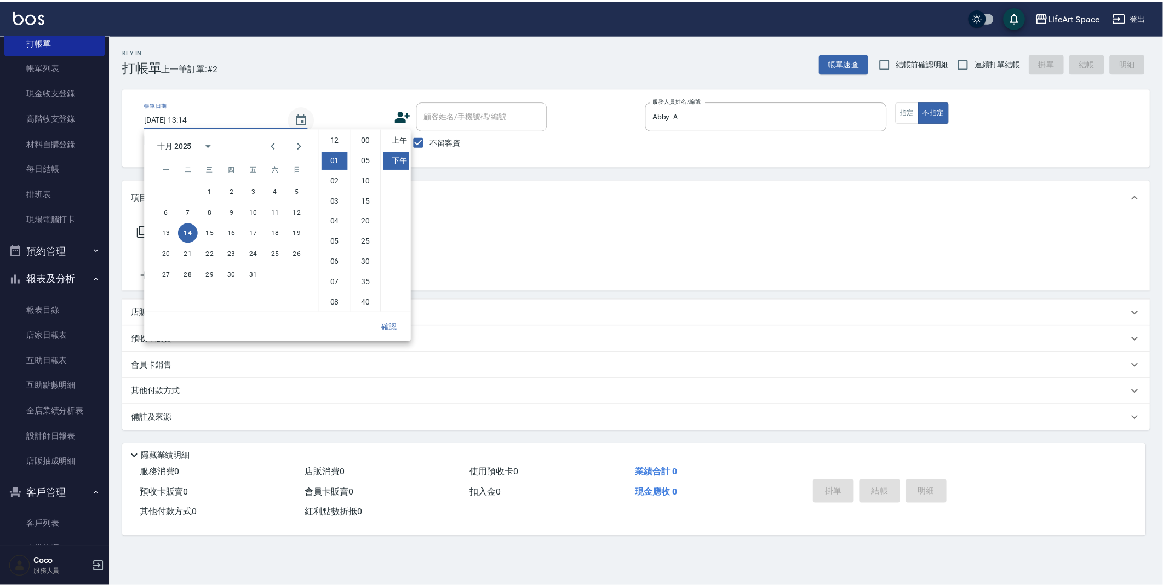
scroll to position [20, 0]
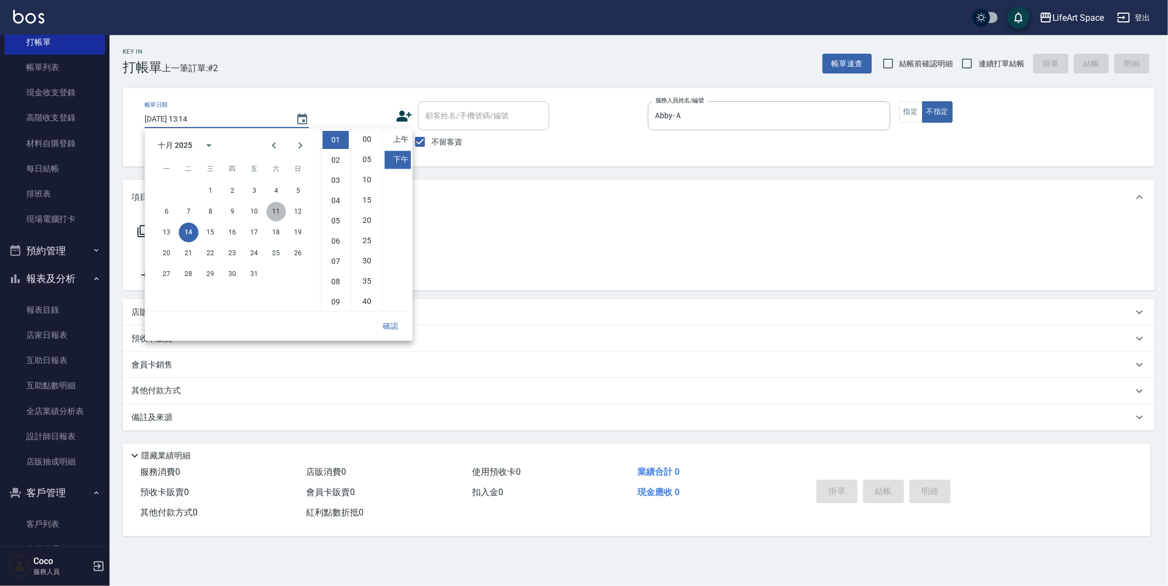
click at [268, 214] on button "11" at bounding box center [276, 212] width 20 height 20
type input "[DATE] 13:14"
click at [382, 329] on button "確認" at bounding box center [390, 326] width 35 height 20
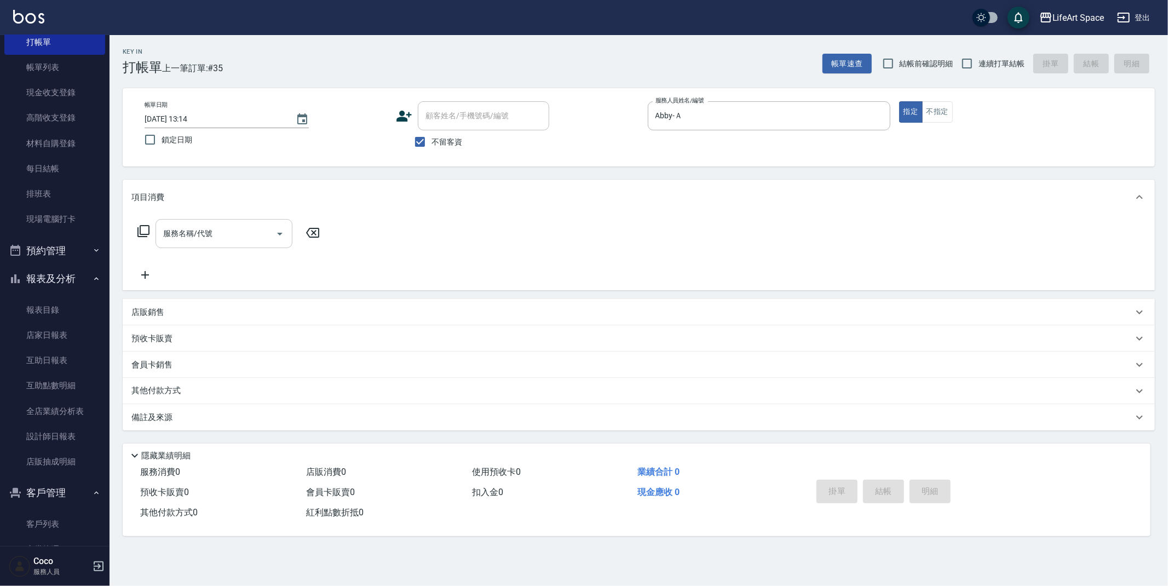
click at [245, 221] on div "服務名稱/代號" at bounding box center [224, 233] width 137 height 29
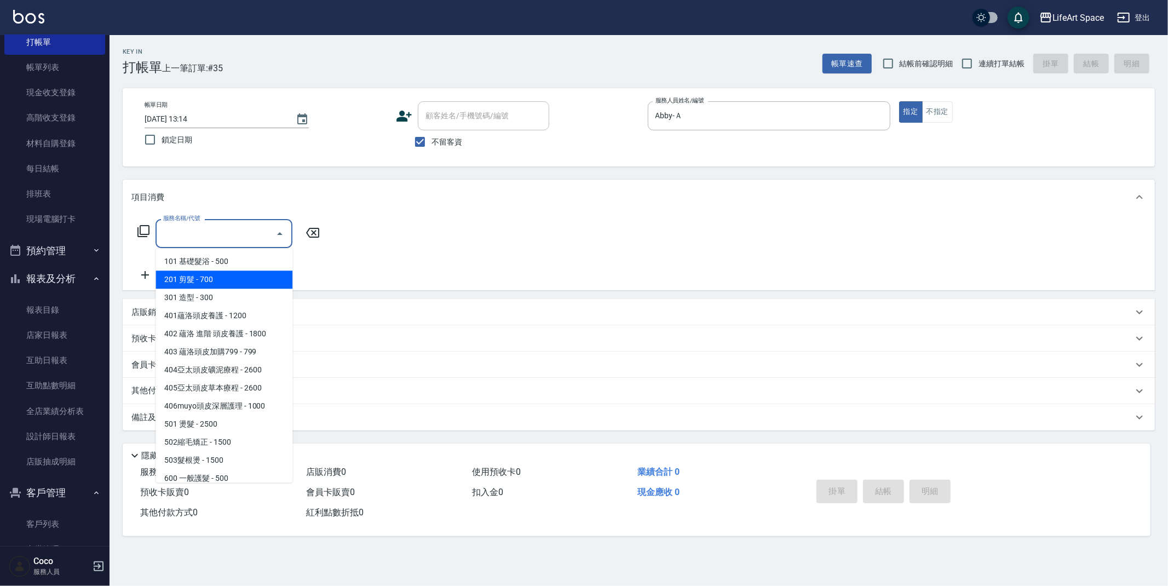
click at [234, 280] on span "201 剪髮 - 700" at bounding box center [224, 280] width 137 height 18
type input "201 剪髮(201)"
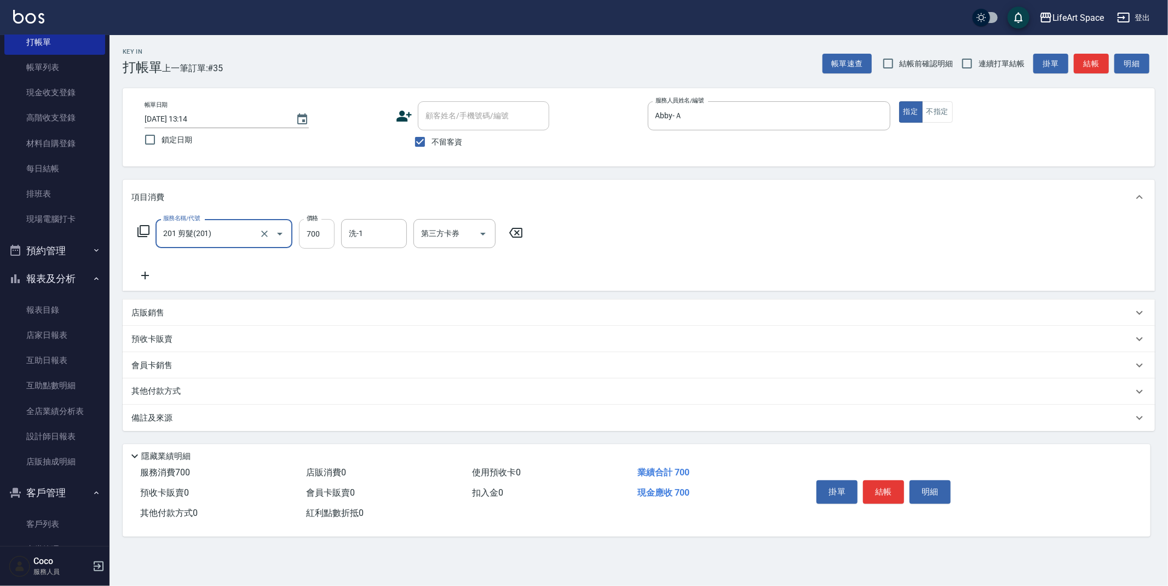
click at [323, 242] on input "700" at bounding box center [317, 234] width 36 height 30
type input "800"
click at [169, 423] on p "備註及來源" at bounding box center [151, 418] width 41 height 12
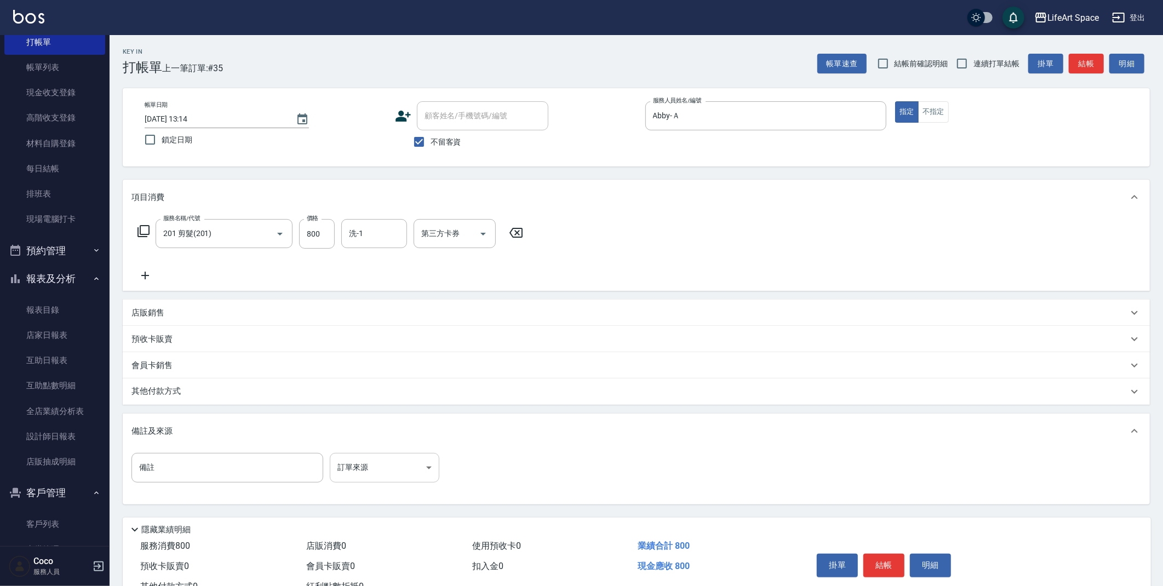
click at [357, 458] on body "LifeArt Space 登出 櫃檯作業 打帳單 帳單列表 現金收支登錄 高階收支登錄 材料自購登錄 每日結帳 排班表 現場電腦打卡 預約管理 預約管理 單…" at bounding box center [581, 311] width 1163 height 623
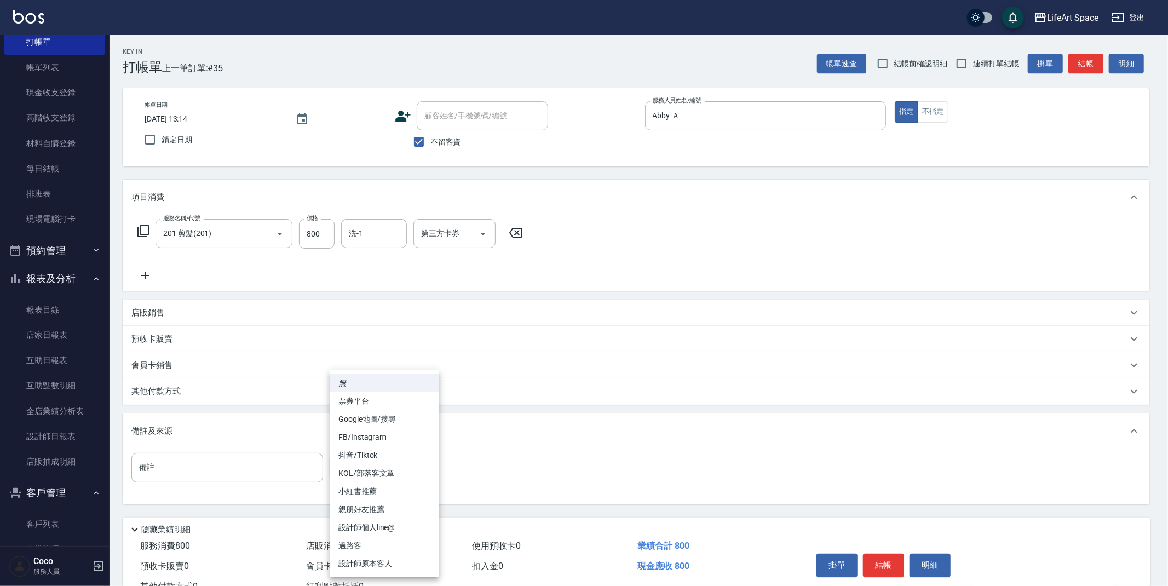
click at [349, 557] on li "設計師原本客人" at bounding box center [385, 564] width 110 height 18
type input "設計師原本客人"
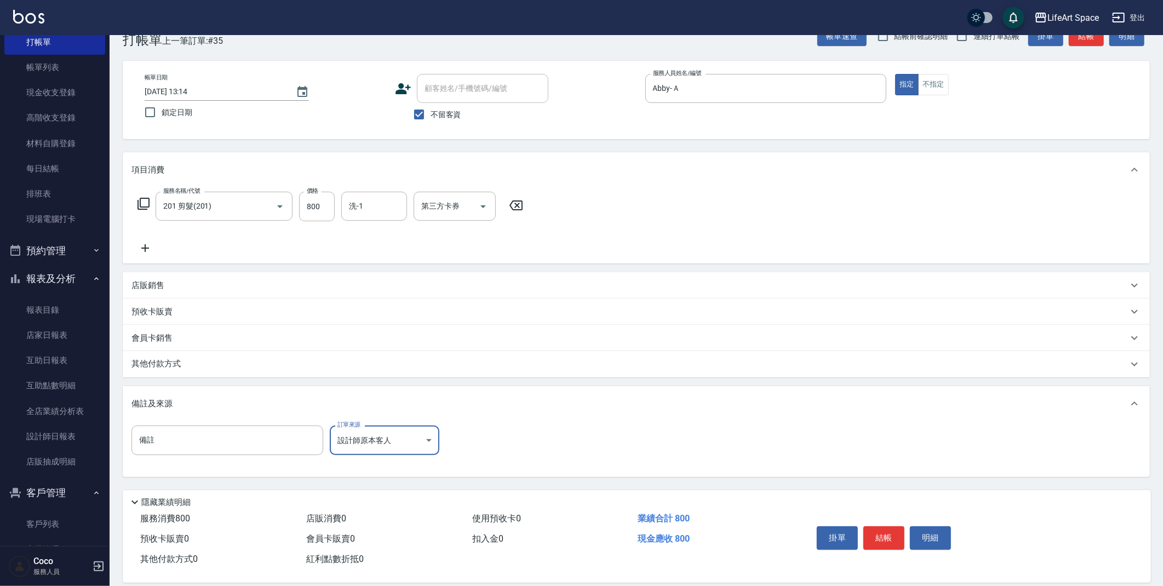
scroll to position [41, 0]
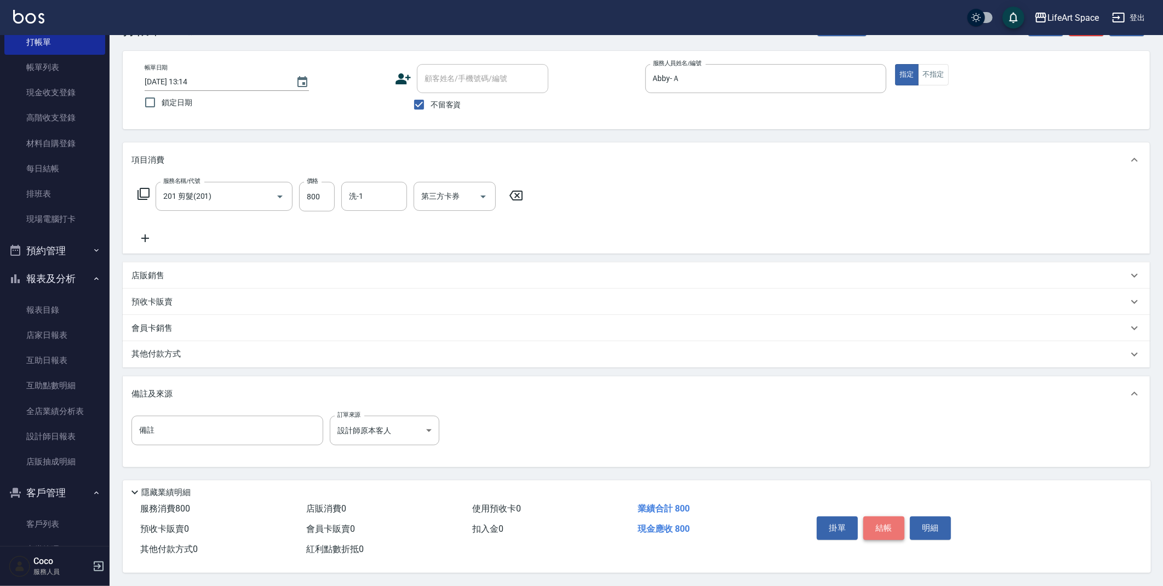
click at [881, 527] on button "結帳" at bounding box center [883, 527] width 41 height 23
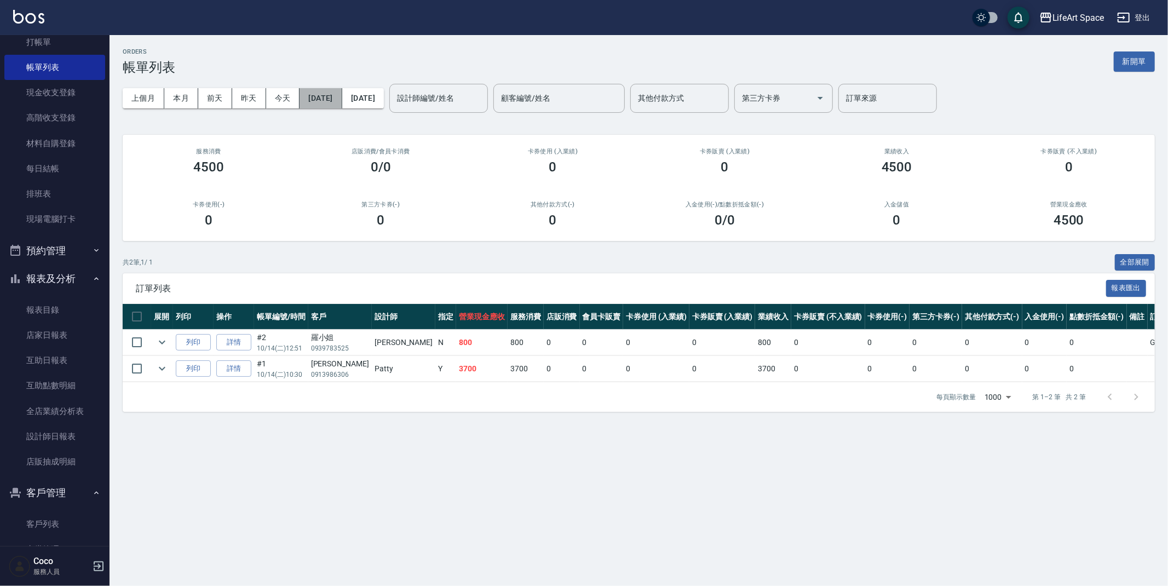
click at [325, 99] on button "[DATE]" at bounding box center [321, 98] width 42 height 20
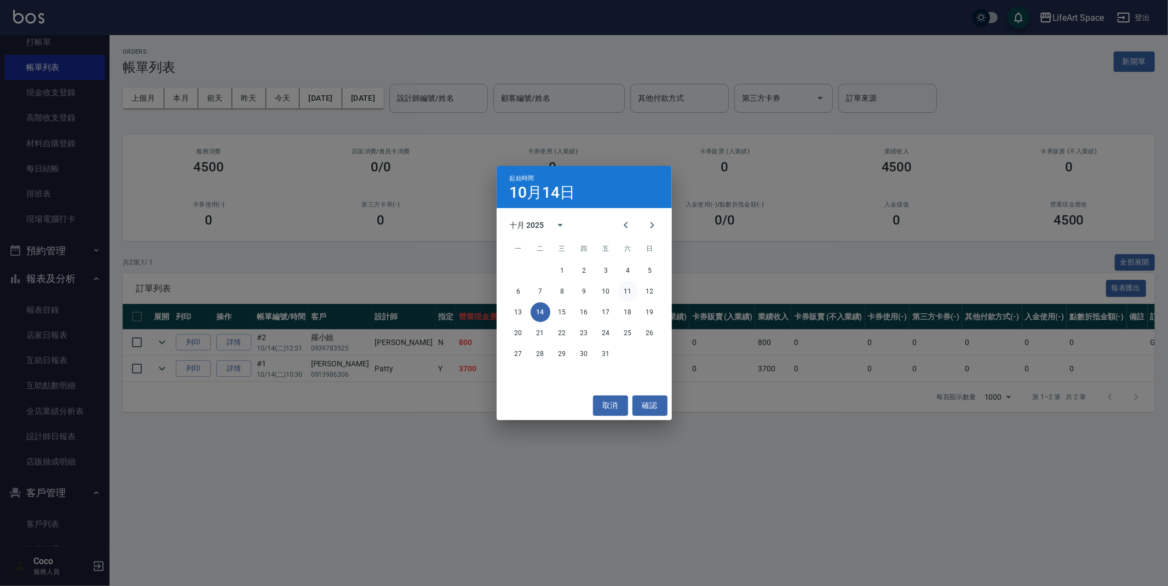
click at [630, 293] on button "11" at bounding box center [628, 292] width 20 height 20
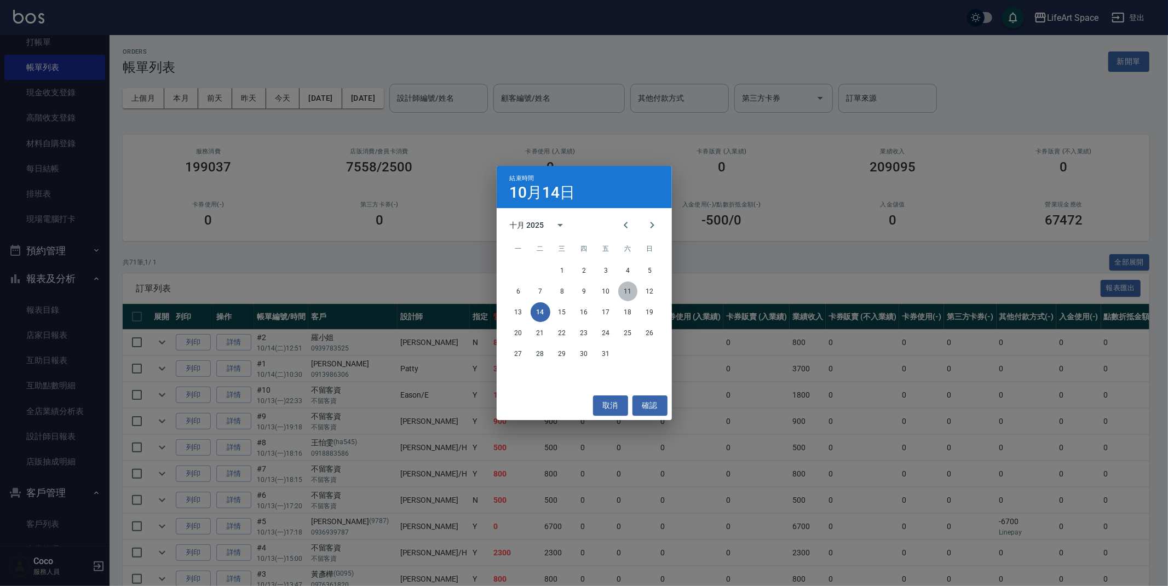
click at [625, 284] on button "11" at bounding box center [628, 292] width 20 height 20
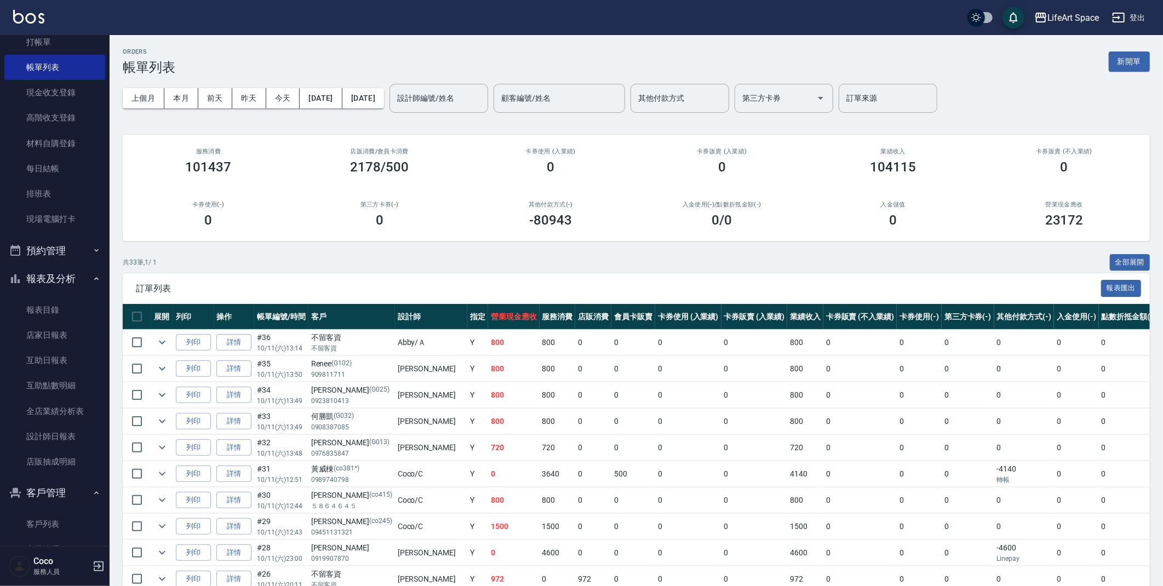
click at [679, 99] on input "其他付款方式" at bounding box center [679, 98] width 89 height 19
click at [696, 127] on span "轉帳" at bounding box center [717, 126] width 99 height 18
type input "轉帳"
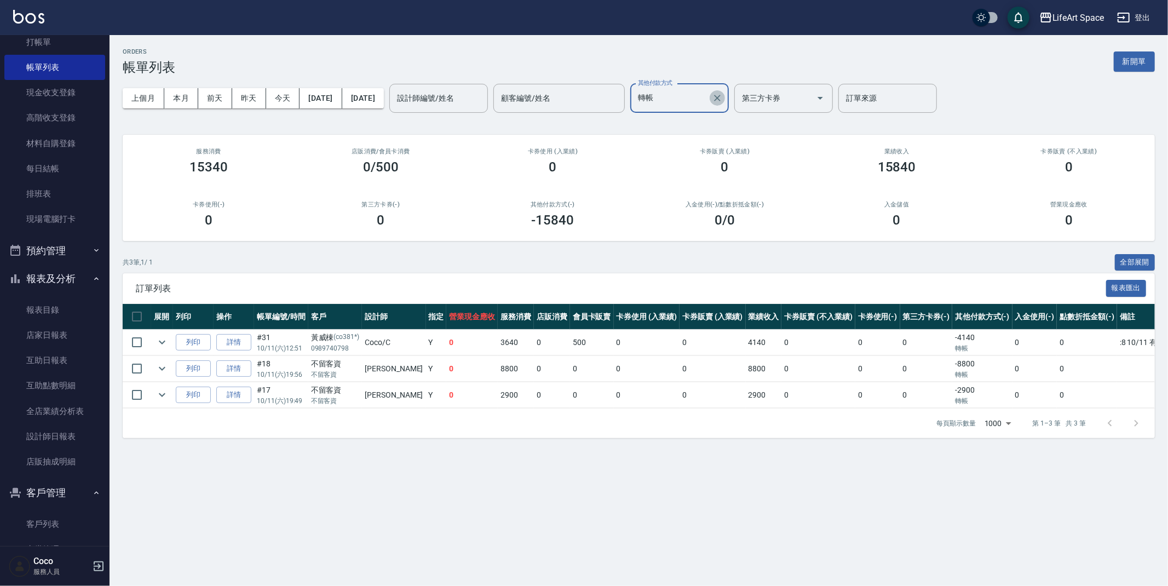
click at [725, 98] on button "Clear" at bounding box center [717, 97] width 15 height 15
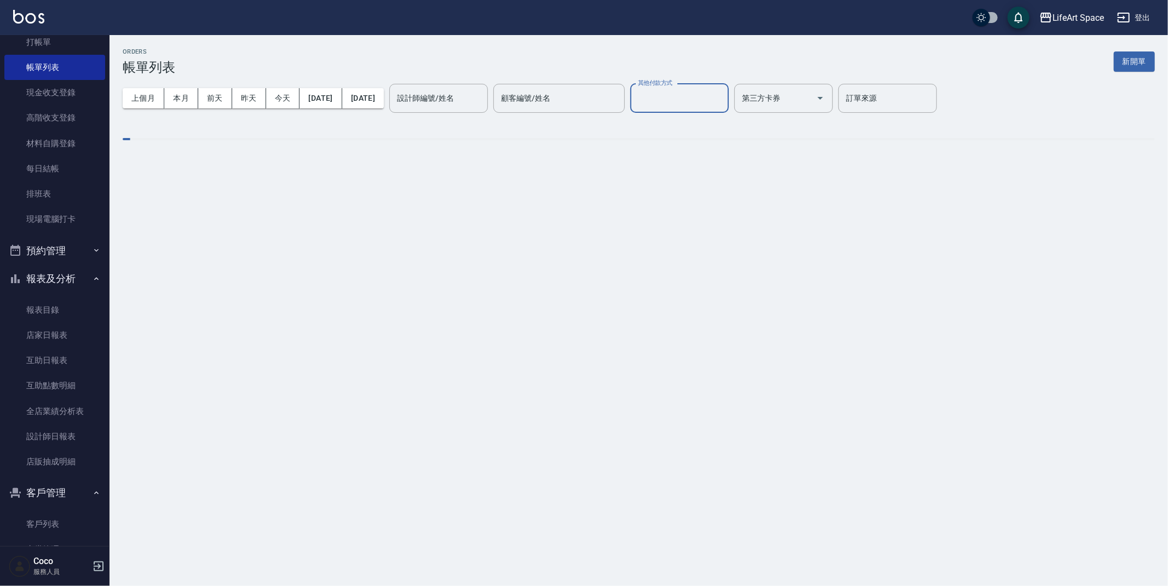
click at [724, 105] on input "其他付款方式" at bounding box center [679, 98] width 89 height 19
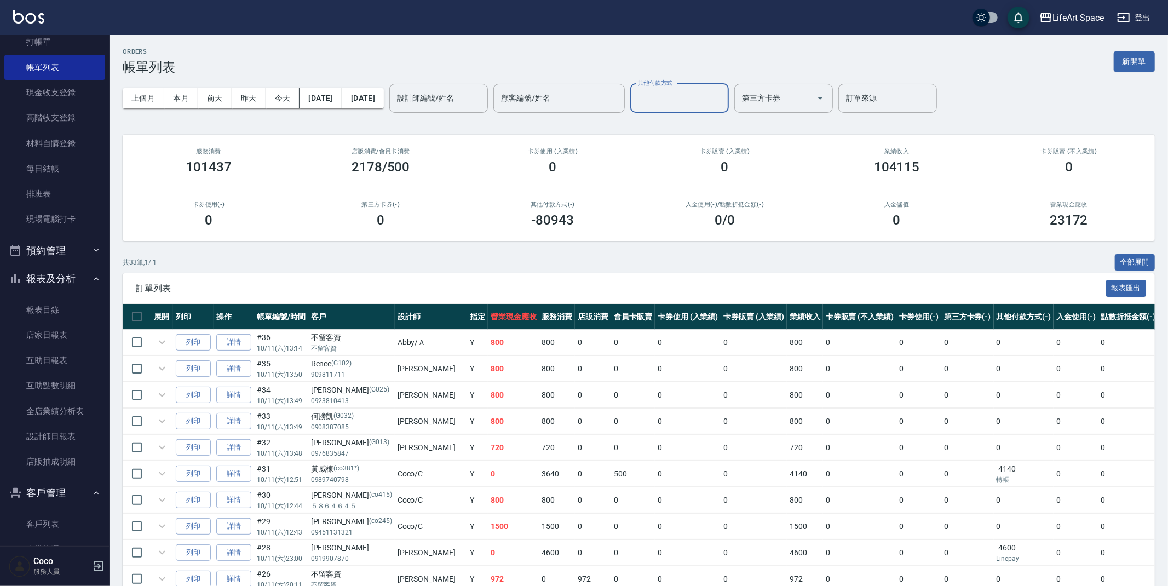
click at [724, 102] on input "其他付款方式" at bounding box center [679, 98] width 89 height 19
click at [715, 110] on div "其他付款方式" at bounding box center [679, 98] width 99 height 29
click at [727, 147] on span "Linepay" at bounding box center [717, 144] width 99 height 18
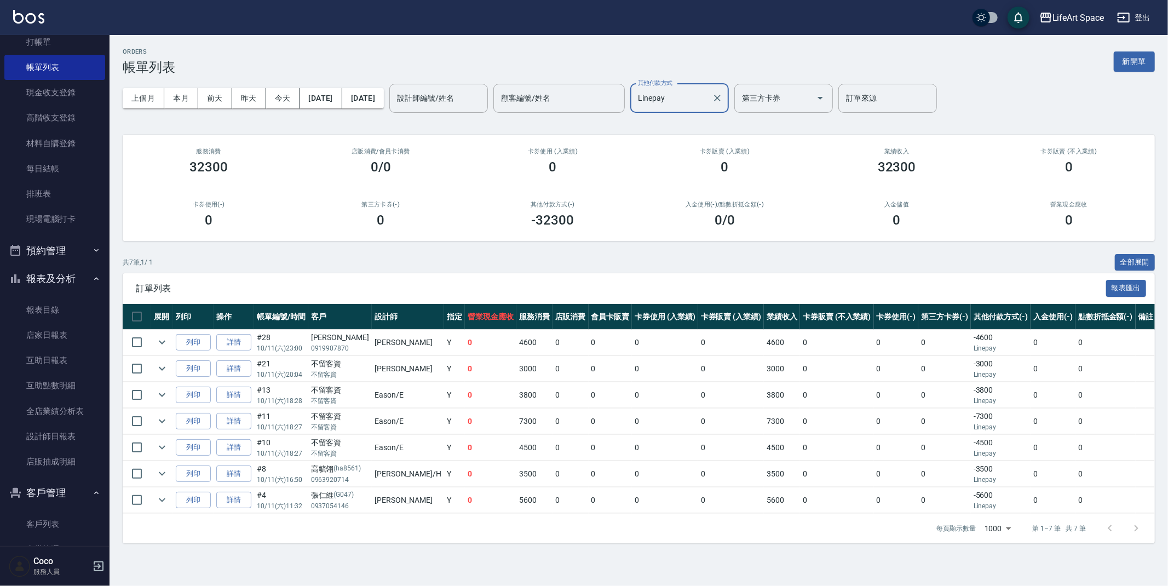
click at [729, 94] on div "Linepay 其他付款方式" at bounding box center [679, 98] width 99 height 29
click at [743, 159] on span "信用卡" at bounding box center [717, 162] width 99 height 18
type input "信用卡"
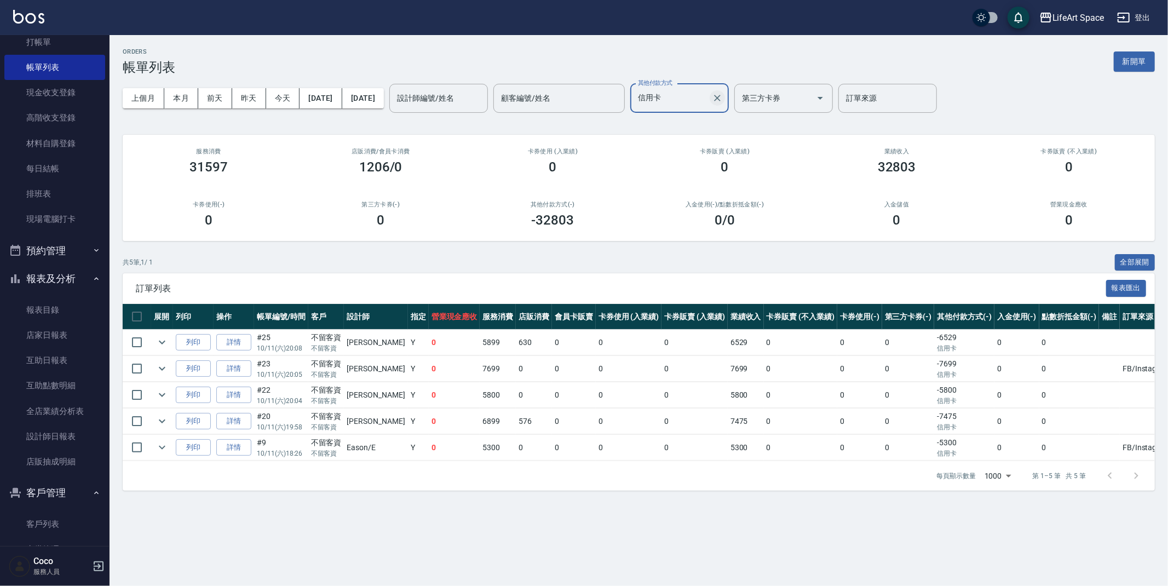
click at [723, 94] on icon "Clear" at bounding box center [717, 98] width 11 height 11
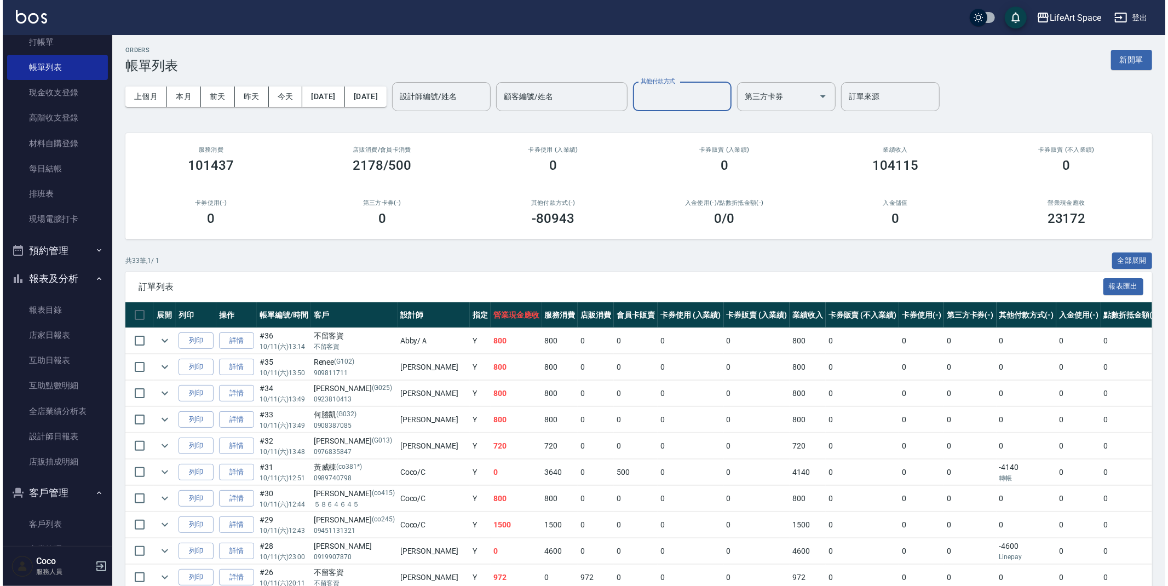
scroll to position [2, 0]
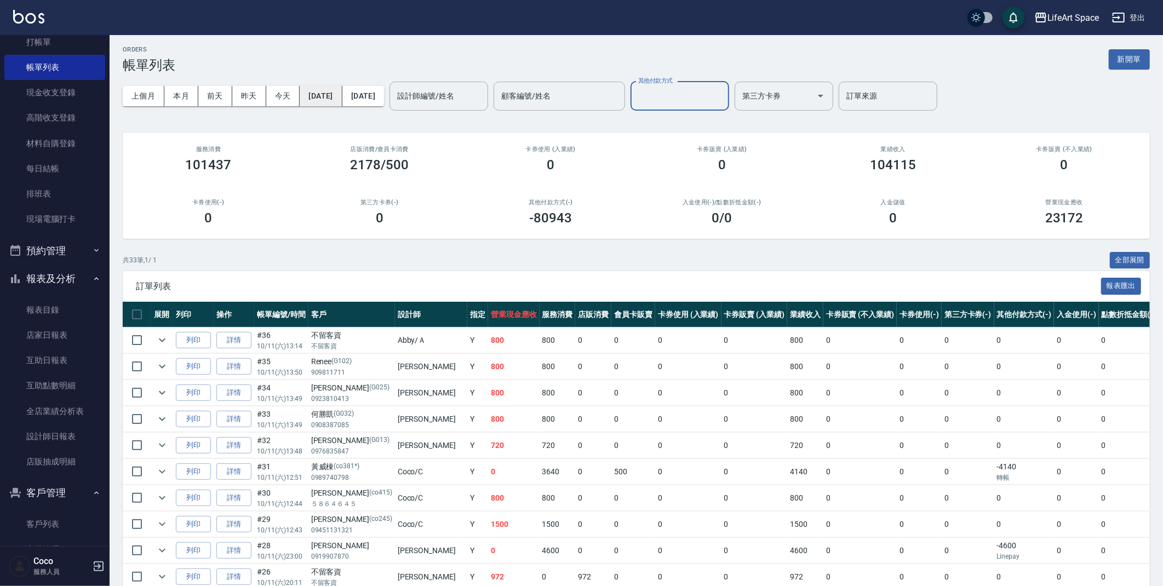
click at [342, 102] on button "[DATE]" at bounding box center [321, 96] width 42 height 20
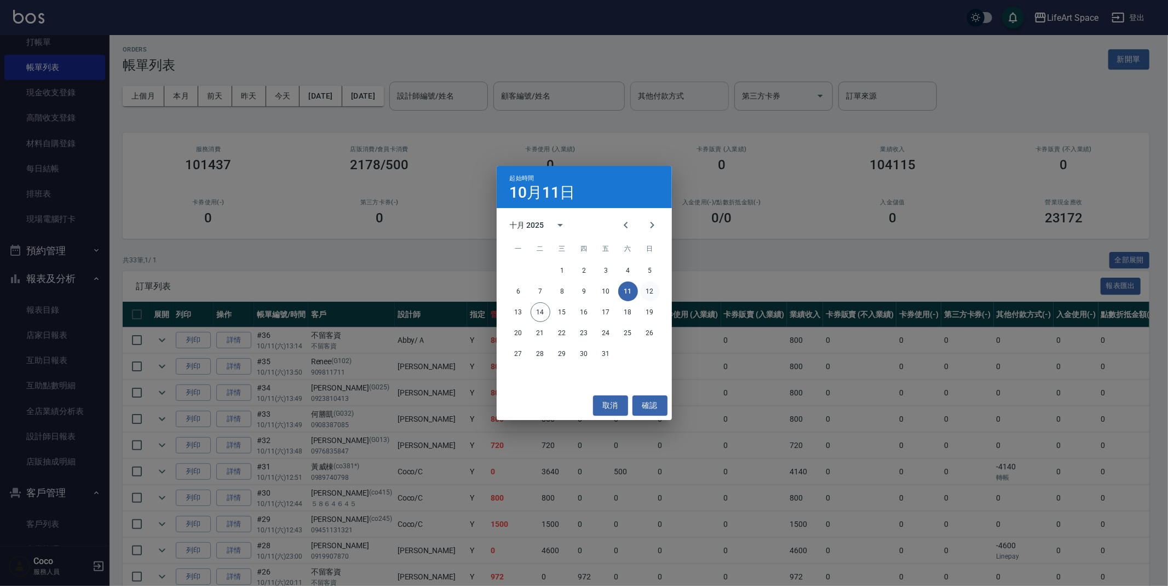
click at [644, 288] on button "12" at bounding box center [650, 292] width 20 height 20
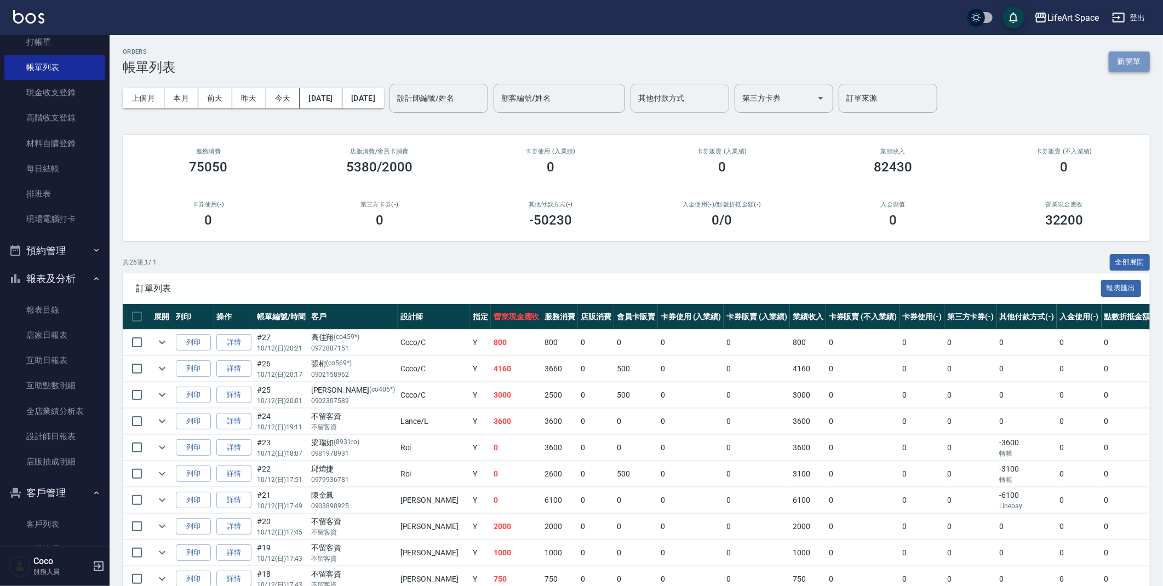
click at [1144, 57] on button "新開單" at bounding box center [1129, 61] width 41 height 20
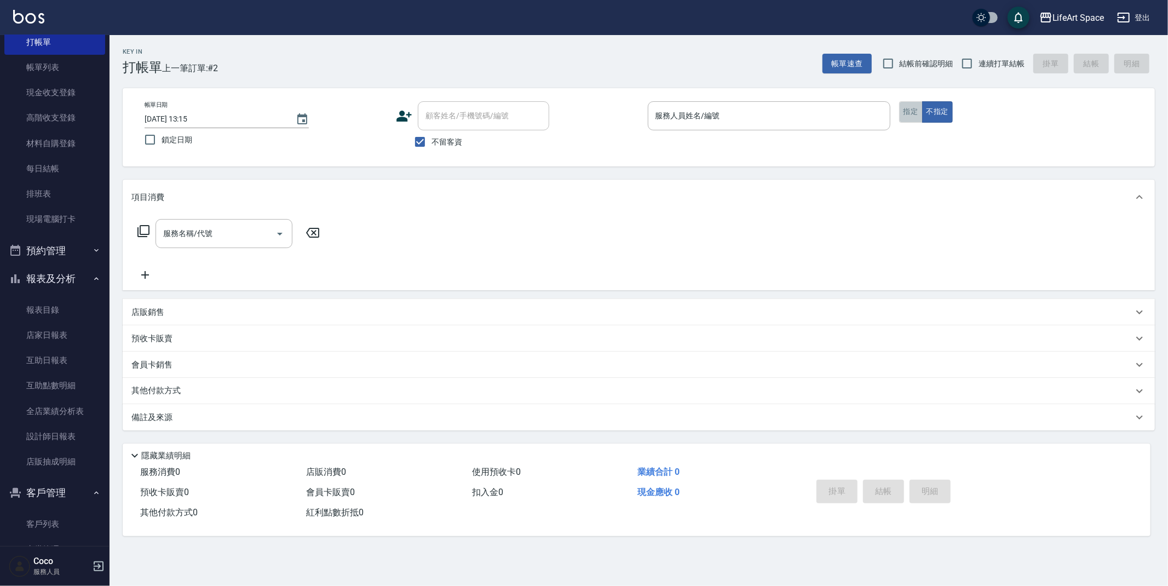
click at [910, 116] on button "指定" at bounding box center [911, 111] width 24 height 21
click at [298, 117] on icon "Choose date, selected date is 2025-10-14" at bounding box center [302, 119] width 13 height 13
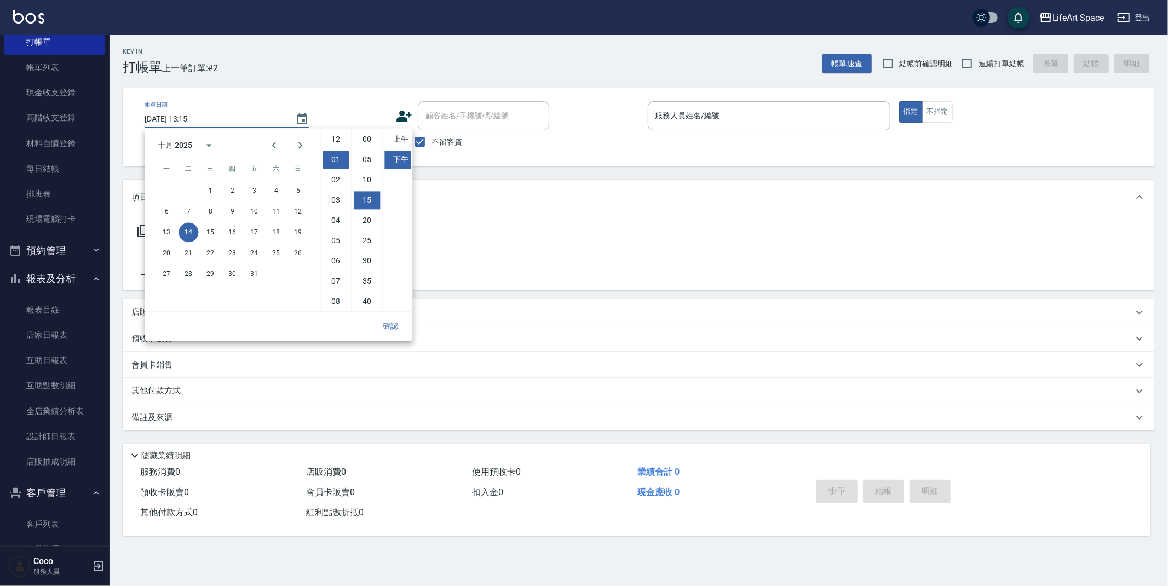
scroll to position [60, 0]
click at [302, 209] on button "12" at bounding box center [298, 212] width 20 height 20
type input "[DATE] 13:15"
click at [389, 319] on button "確認" at bounding box center [390, 326] width 35 height 20
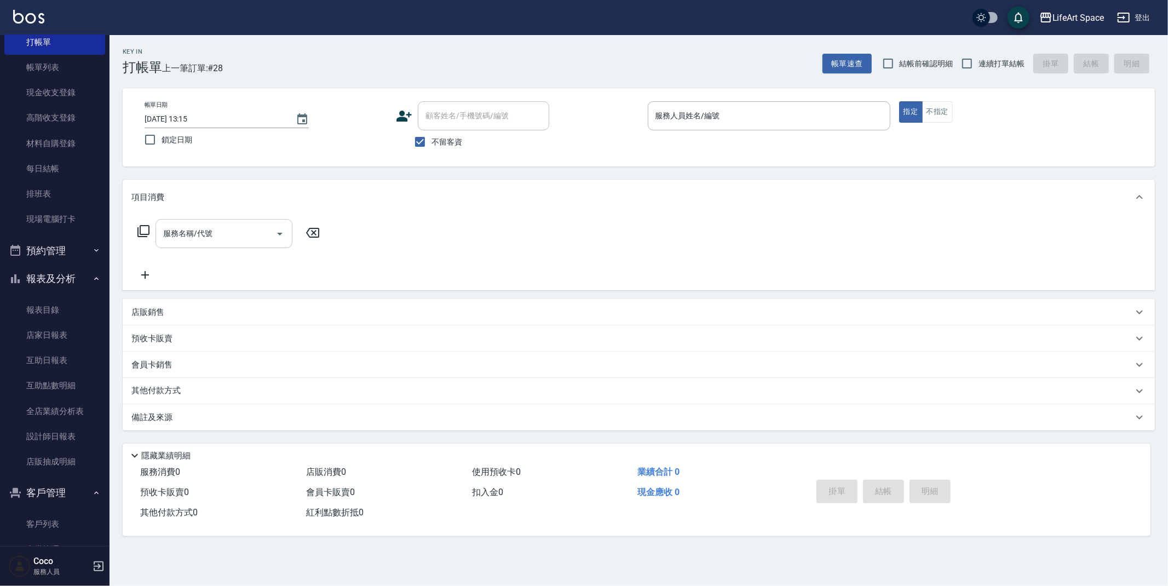
click at [259, 236] on div "服務名稱/代號 服務名稱/代號" at bounding box center [228, 250] width 195 height 62
click at [259, 238] on input "服務名稱/代號" at bounding box center [215, 233] width 111 height 19
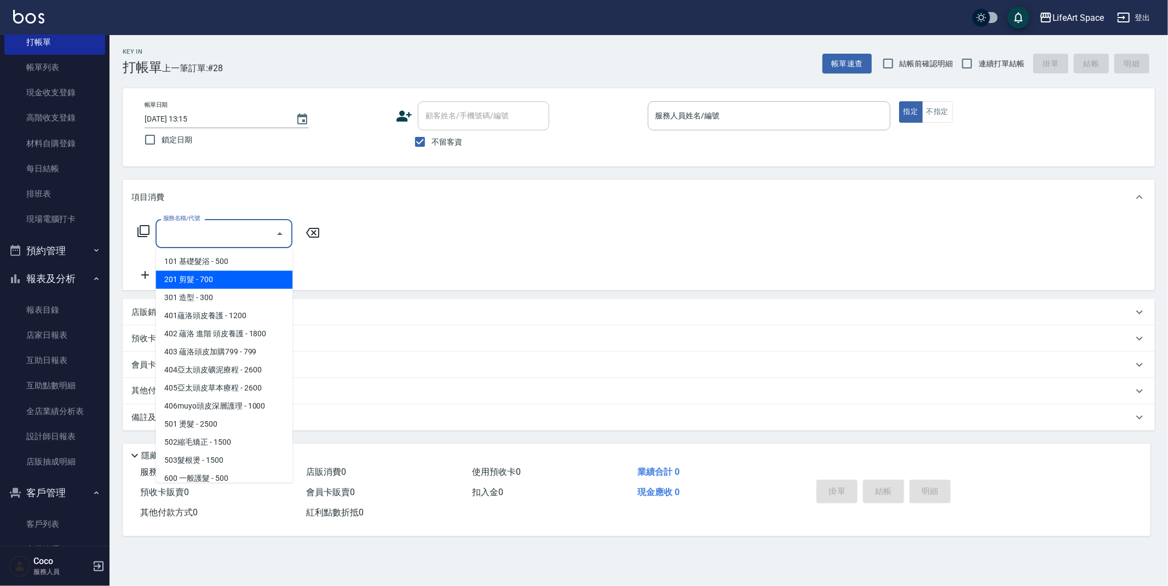
click at [265, 282] on span "201 剪髮 - 700" at bounding box center [224, 280] width 137 height 18
type input "201 剪髮(201)"
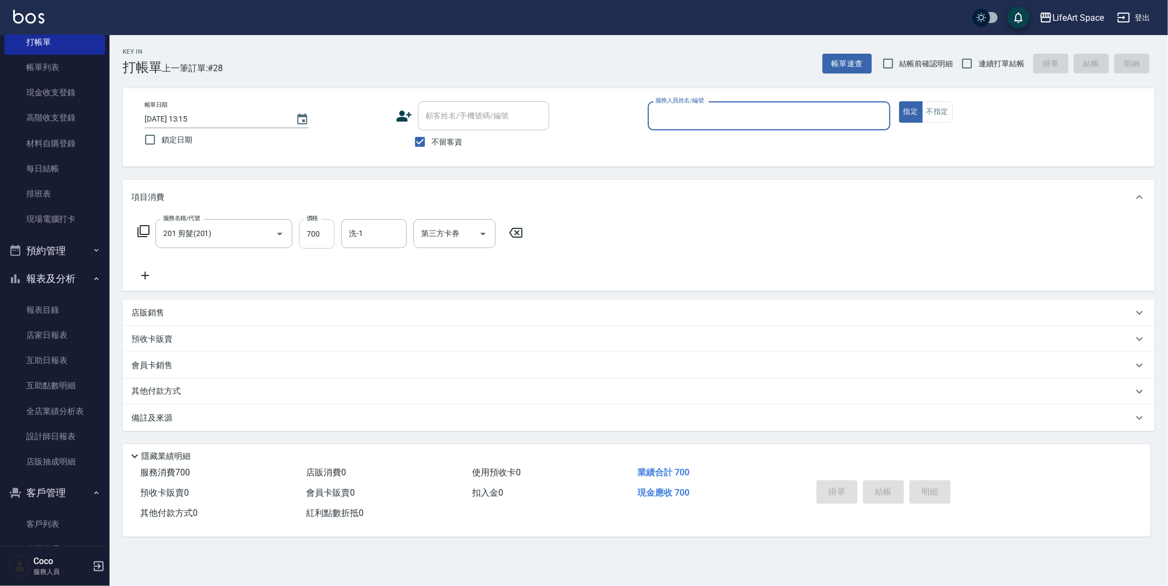
click at [330, 234] on input "700" at bounding box center [317, 234] width 36 height 30
type input "1"
type input "00"
click at [316, 237] on input "1" at bounding box center [317, 234] width 36 height 30
type input "10"
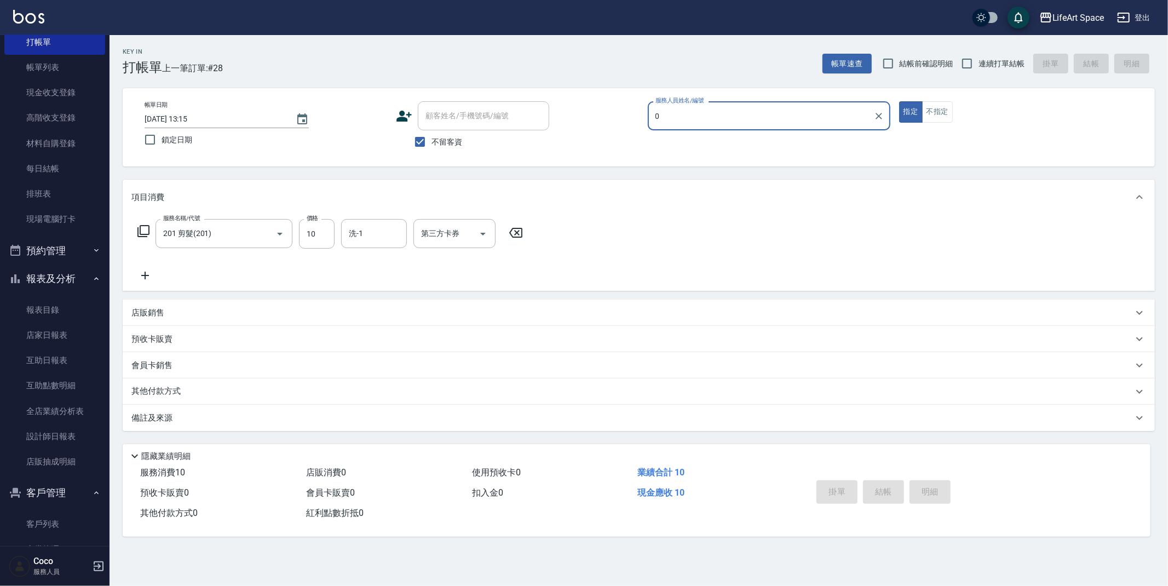
click at [731, 116] on input "0" at bounding box center [761, 115] width 216 height 19
type input "0"
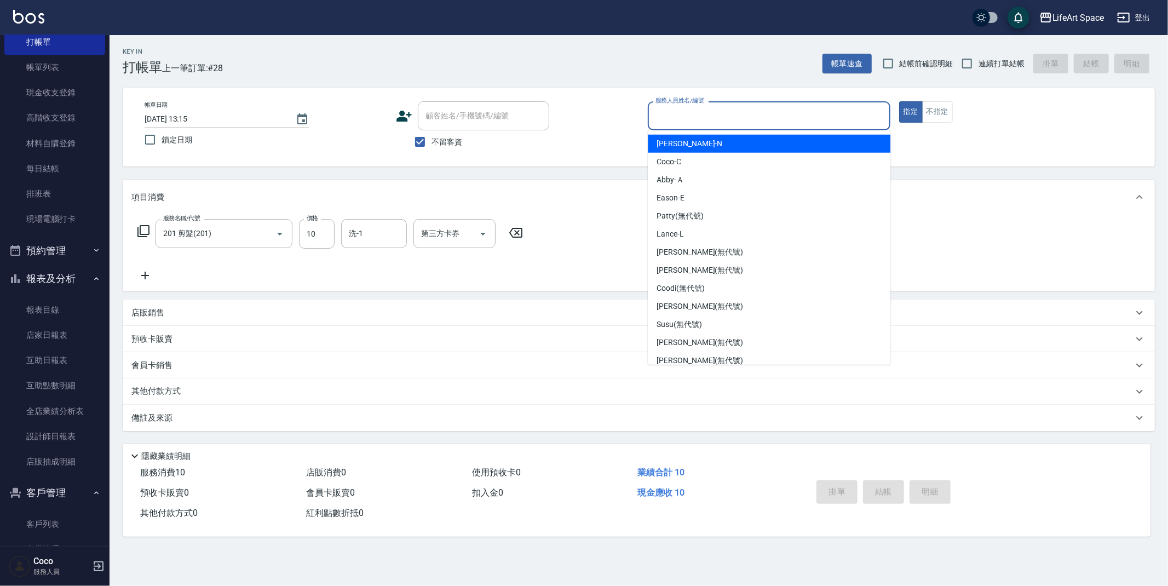
type input "ㄇ"
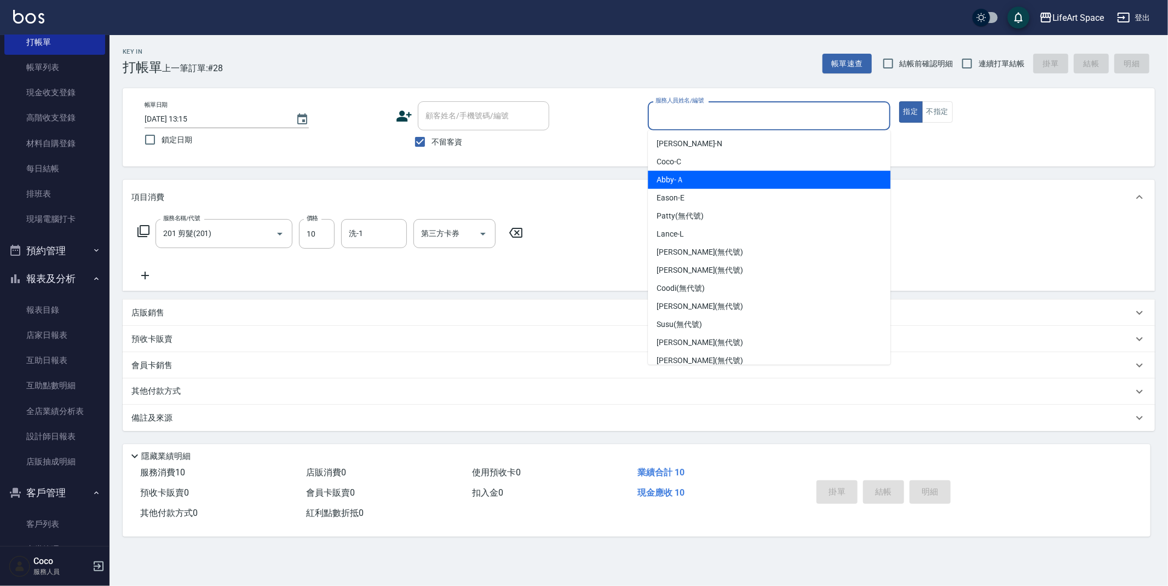
click at [656, 182] on div "Abby -Ａ" at bounding box center [769, 180] width 243 height 18
type input "Abby-Ａ"
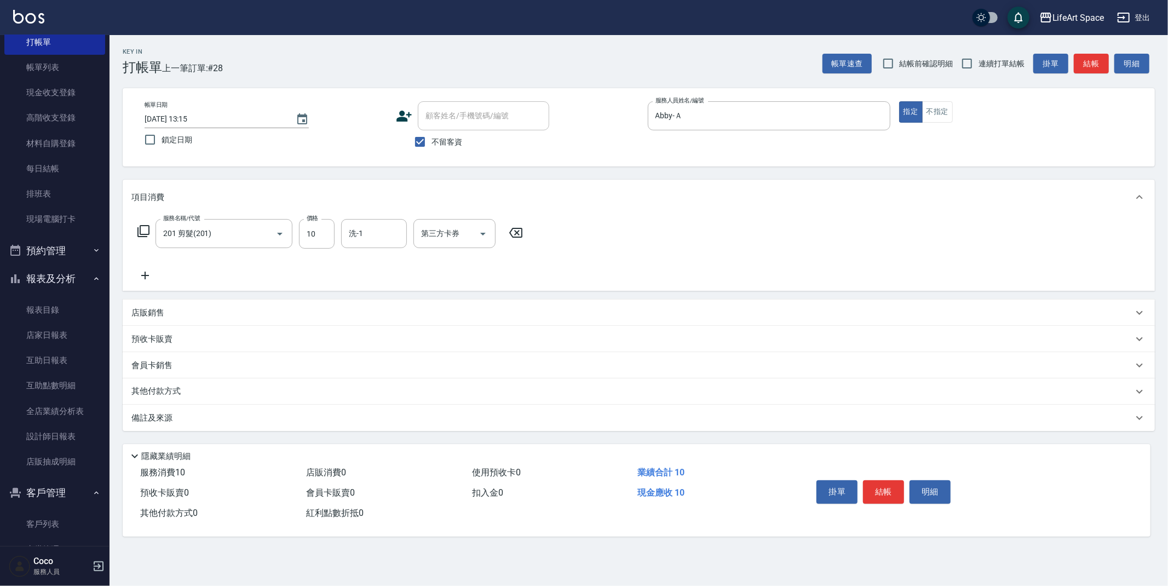
click at [336, 239] on div "服務名稱/代號 201 剪髮(201) 服務名稱/代號 價格 10 價格 洗-1 洗-1 第三方卡券 第三方卡券" at bounding box center [330, 234] width 398 height 30
click at [330, 236] on input "10" at bounding box center [317, 234] width 36 height 30
type input "100"
click at [183, 427] on div "備註及來源" at bounding box center [639, 418] width 1032 height 26
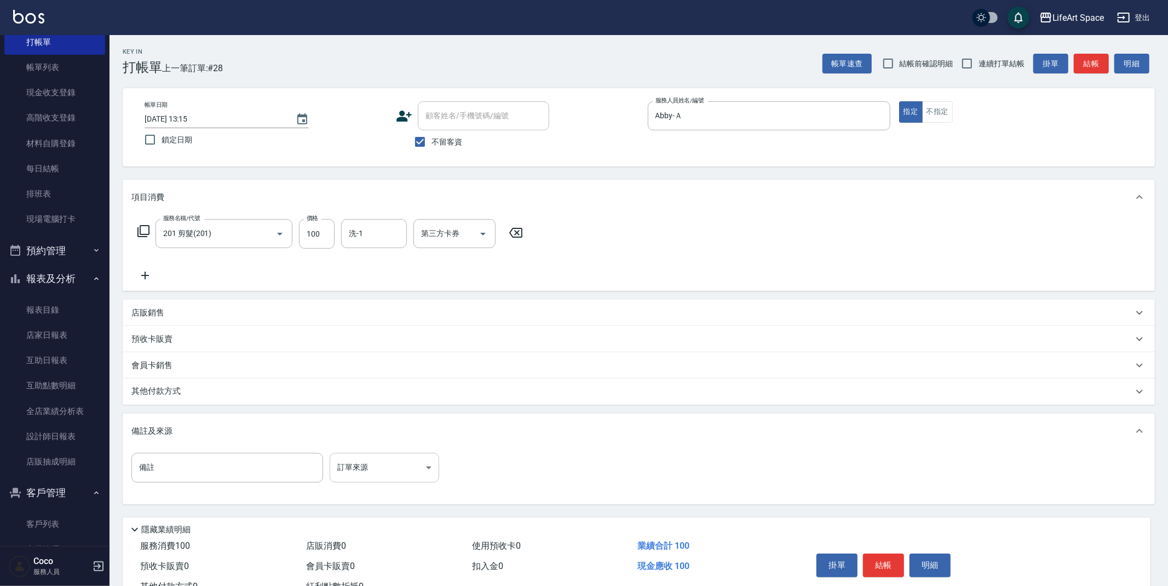
click at [339, 469] on body "LifeArt Space 登出 櫃檯作業 打帳單 帳單列表 現金收支登錄 高階收支登錄 材料自購登錄 每日結帳 排班表 現場電腦打卡 預約管理 預約管理 單…" at bounding box center [584, 311] width 1168 height 623
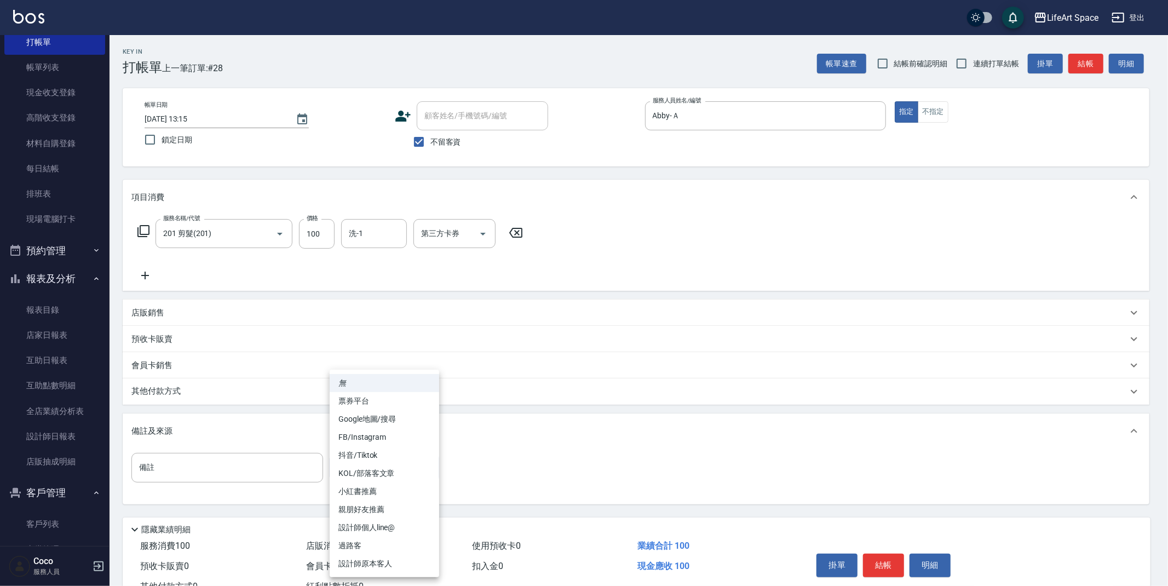
click at [374, 565] on li "設計師原本客人" at bounding box center [385, 564] width 110 height 18
type input "設計師原本客人"
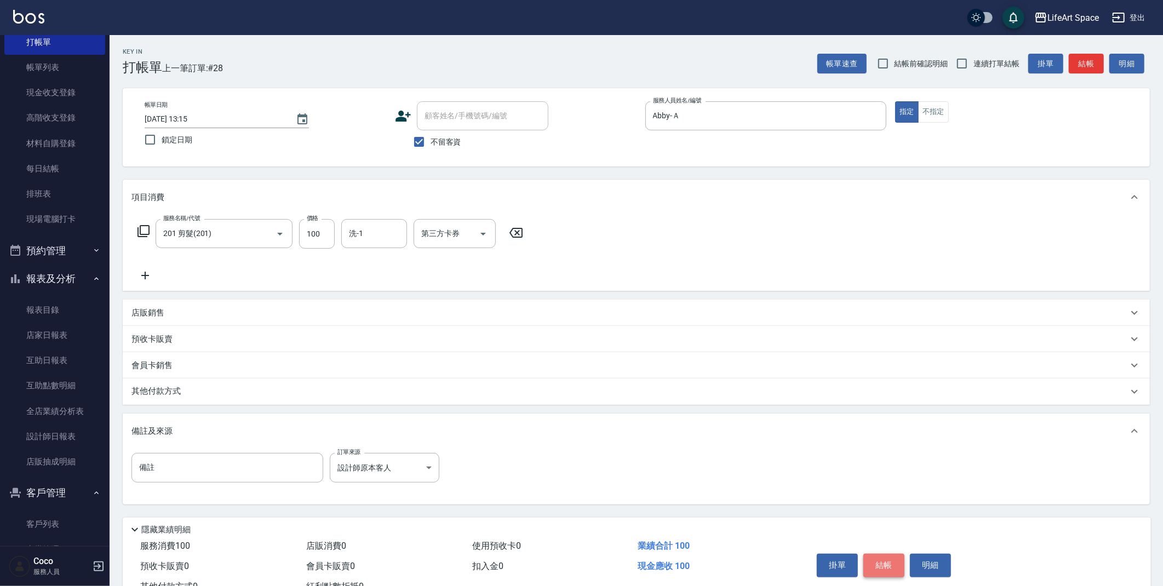
click at [891, 562] on button "結帳" at bounding box center [883, 565] width 41 height 23
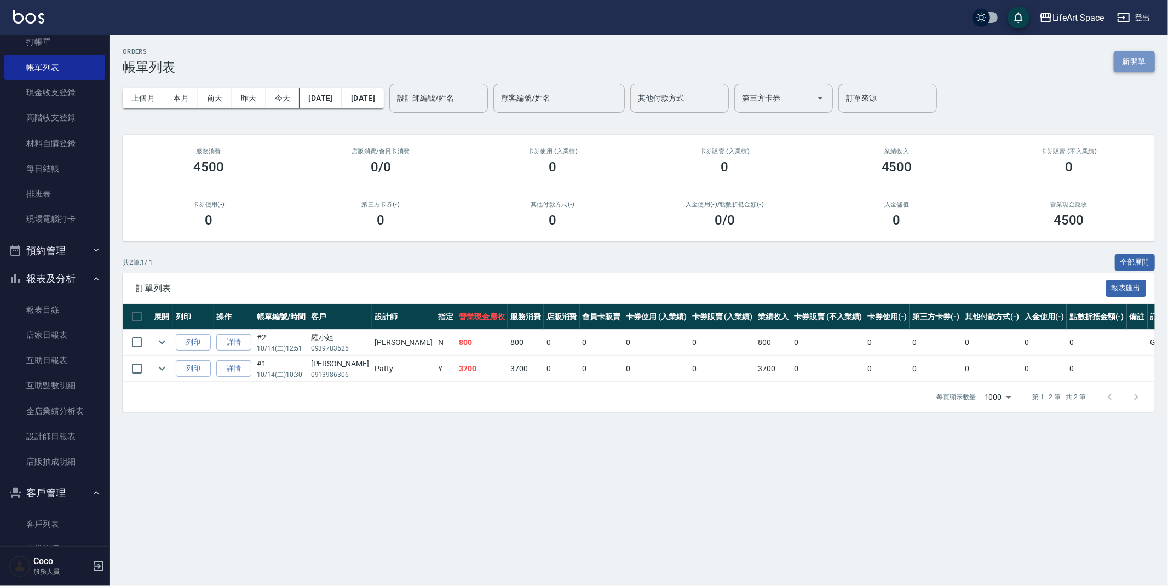
click at [1133, 60] on button "新開單" at bounding box center [1134, 61] width 41 height 20
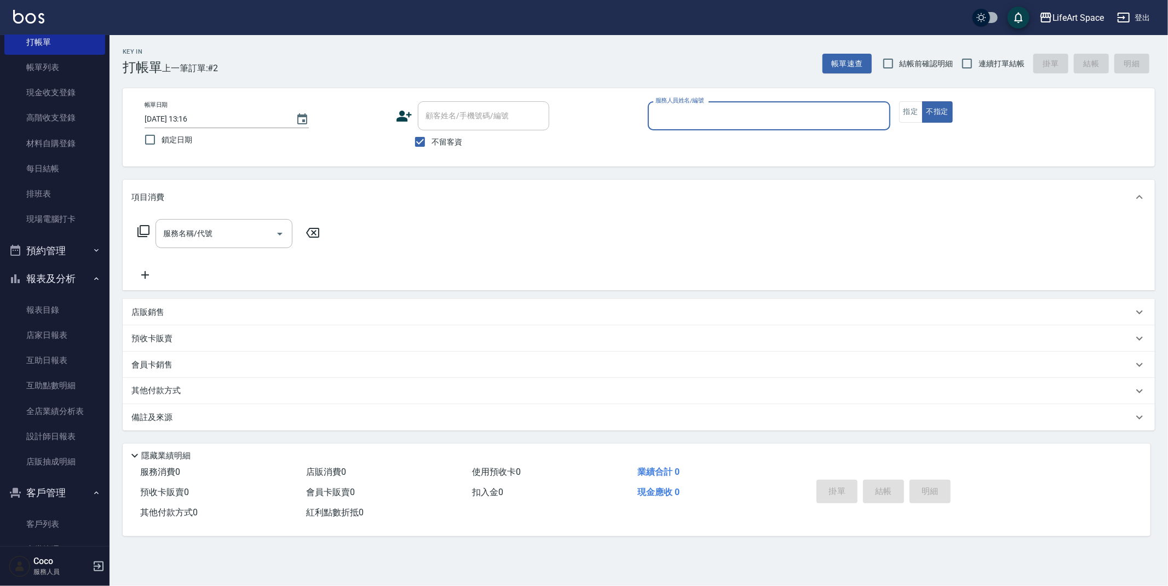
click at [771, 127] on div "服務人員姓名/編號" at bounding box center [769, 115] width 243 height 29
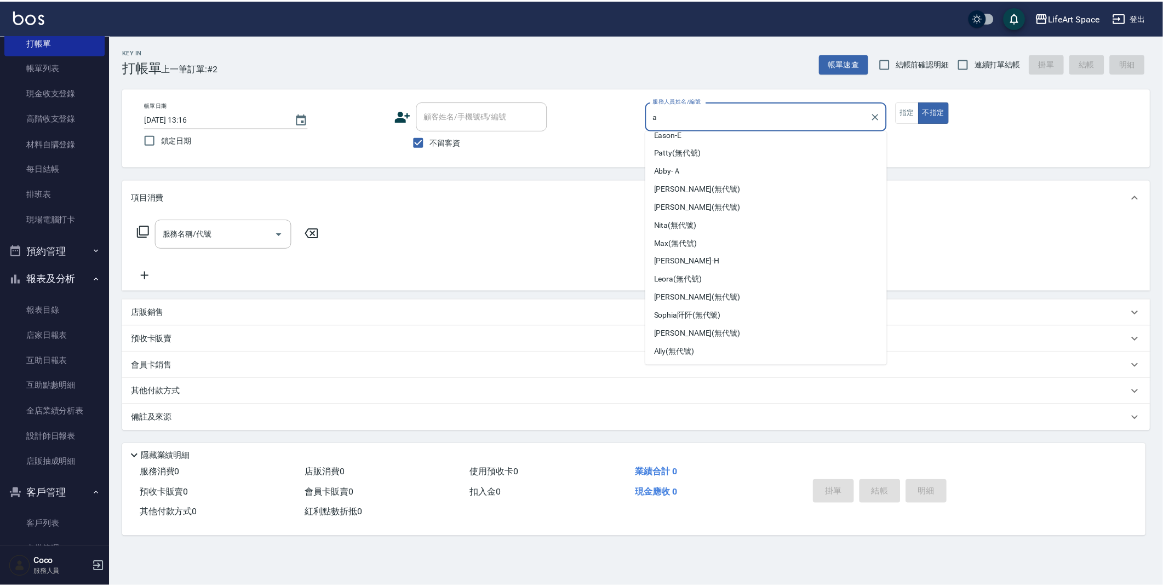
scroll to position [4, 0]
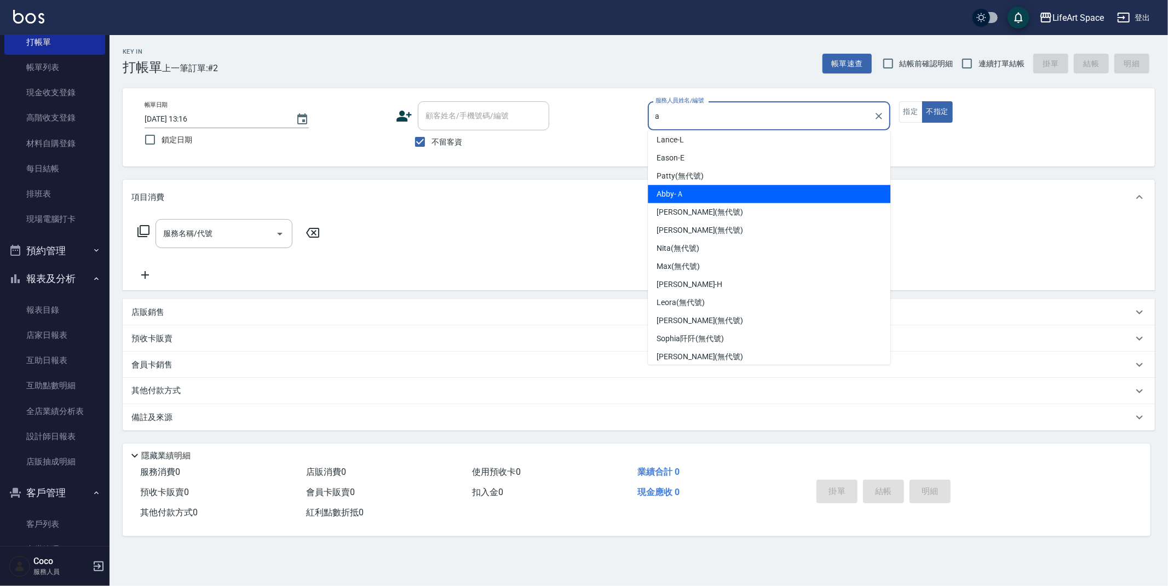
click at [697, 191] on div "Abby -Ａ" at bounding box center [769, 194] width 243 height 18
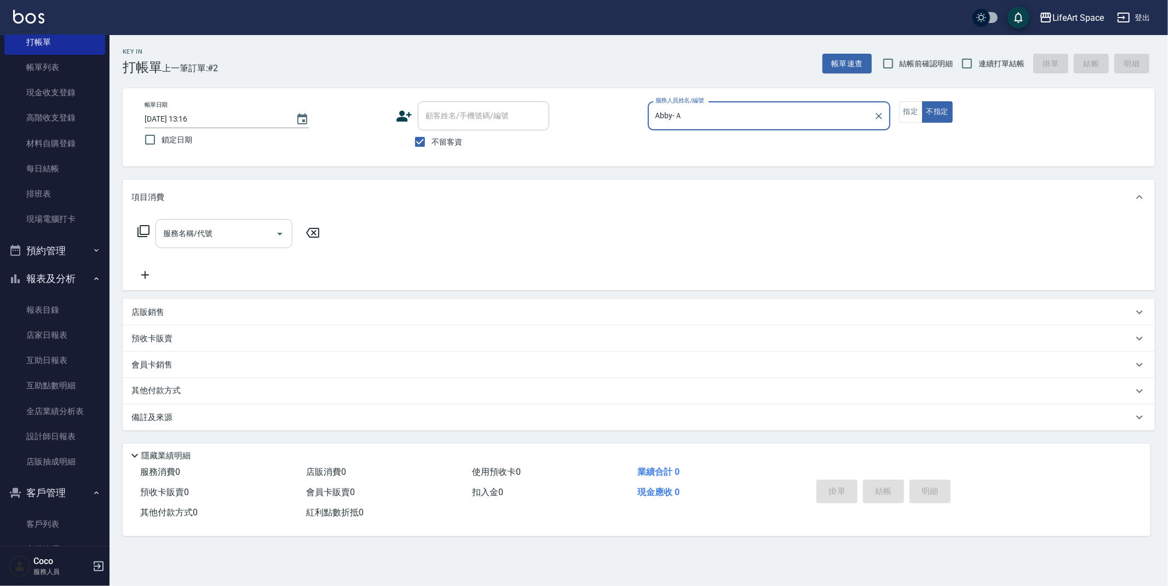
type input "Abby-Ａ"
click at [161, 234] on input "服務名稱/代號" at bounding box center [215, 233] width 111 height 19
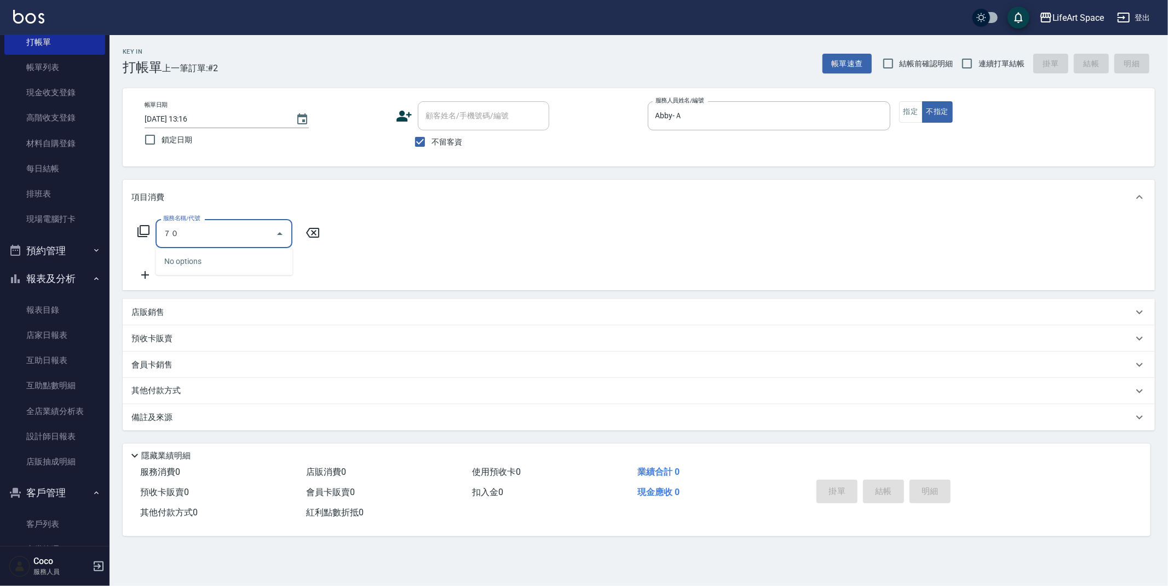
type input "７"
click at [187, 257] on span "701 染髮 - 1700" at bounding box center [224, 261] width 137 height 18
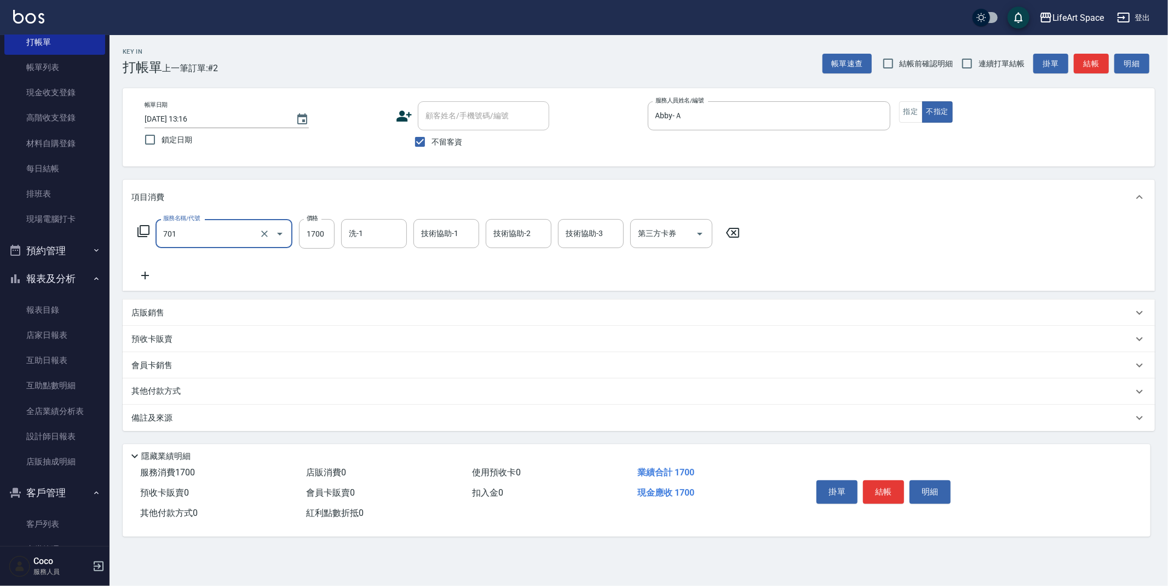
type input "701 染髮(701)"
drag, startPoint x: 325, startPoint y: 229, endPoint x: 320, endPoint y: 203, distance: 26.3
click at [325, 229] on input "1700" at bounding box center [317, 234] width 36 height 30
type input "1500"
drag, startPoint x: 911, startPoint y: 109, endPoint x: 898, endPoint y: 112, distance: 14.0
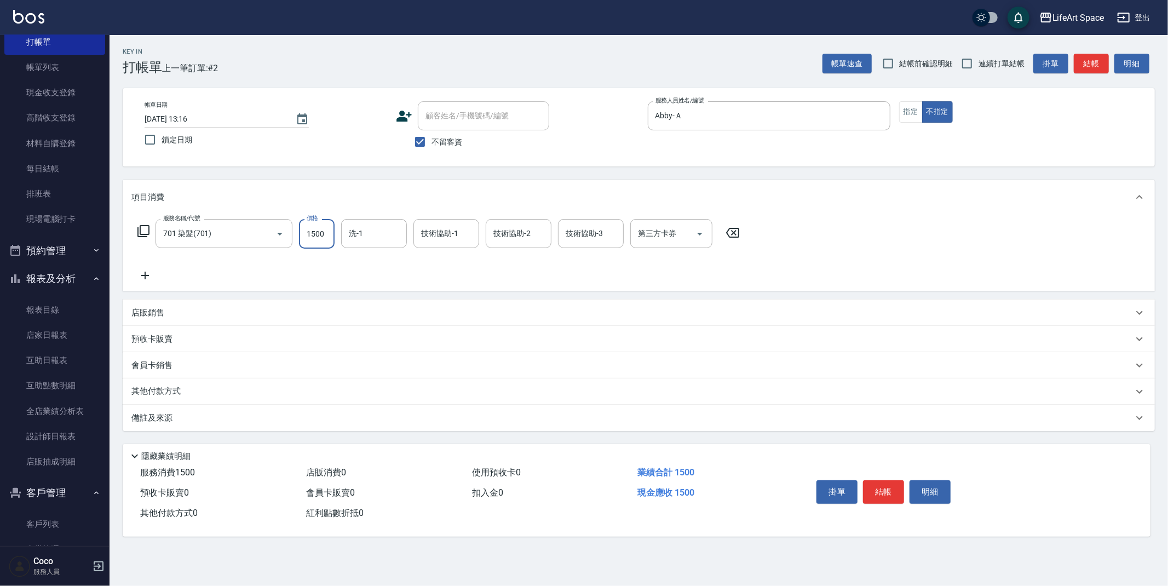
click at [911, 108] on button "指定" at bounding box center [911, 111] width 24 height 21
click at [216, 428] on div "備註及來源" at bounding box center [639, 418] width 1032 height 26
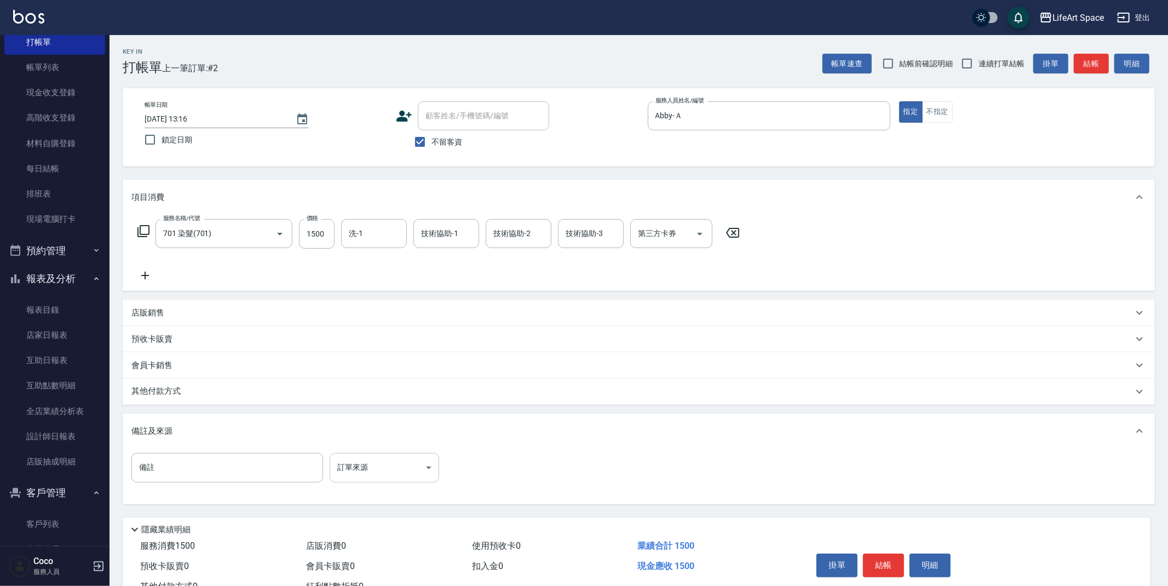
click at [376, 468] on body "LifeArt Space 登出 櫃檯作業 打帳單 帳單列表 現金收支登錄 高階收支登錄 材料自購登錄 每日結帳 排班表 現場電腦打卡 預約管理 預約管理 單…" at bounding box center [584, 311] width 1168 height 623
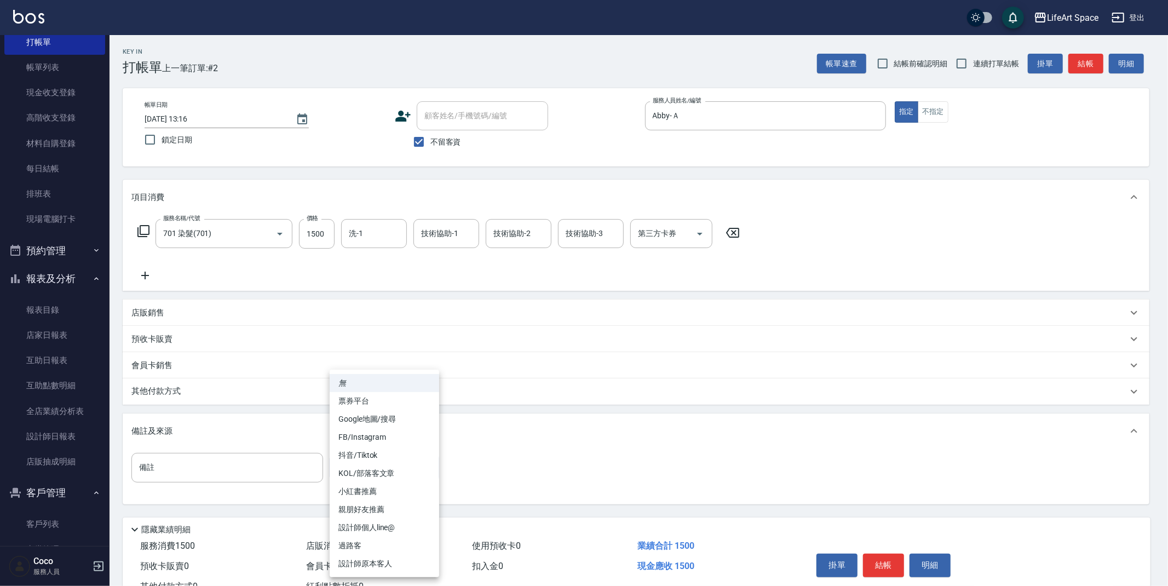
click at [374, 565] on li "設計師原本客人" at bounding box center [385, 564] width 110 height 18
type input "設計師原本客人"
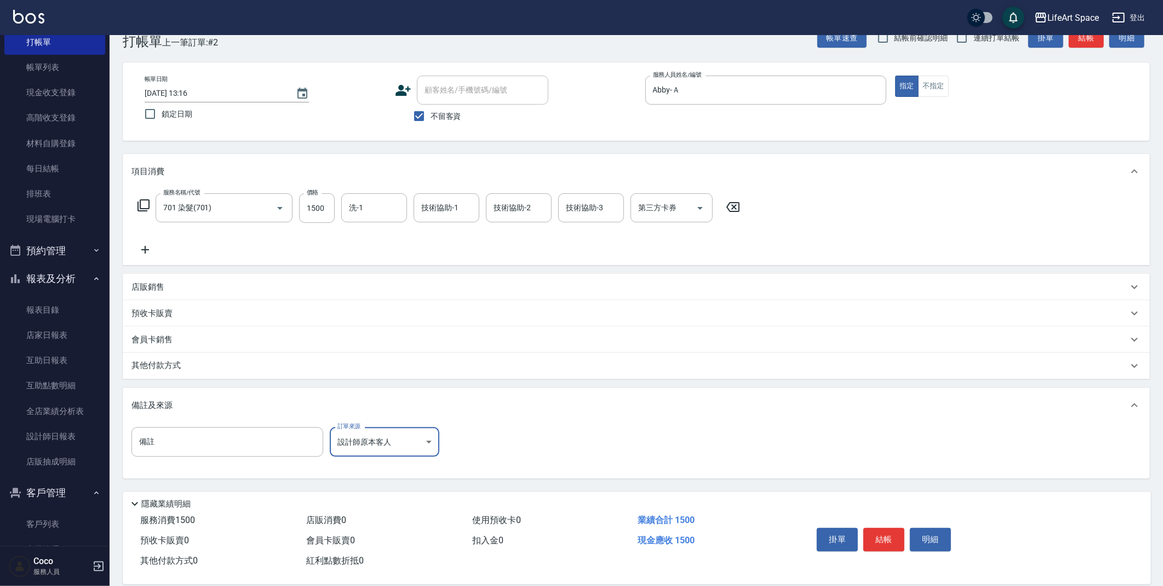
scroll to position [41, 0]
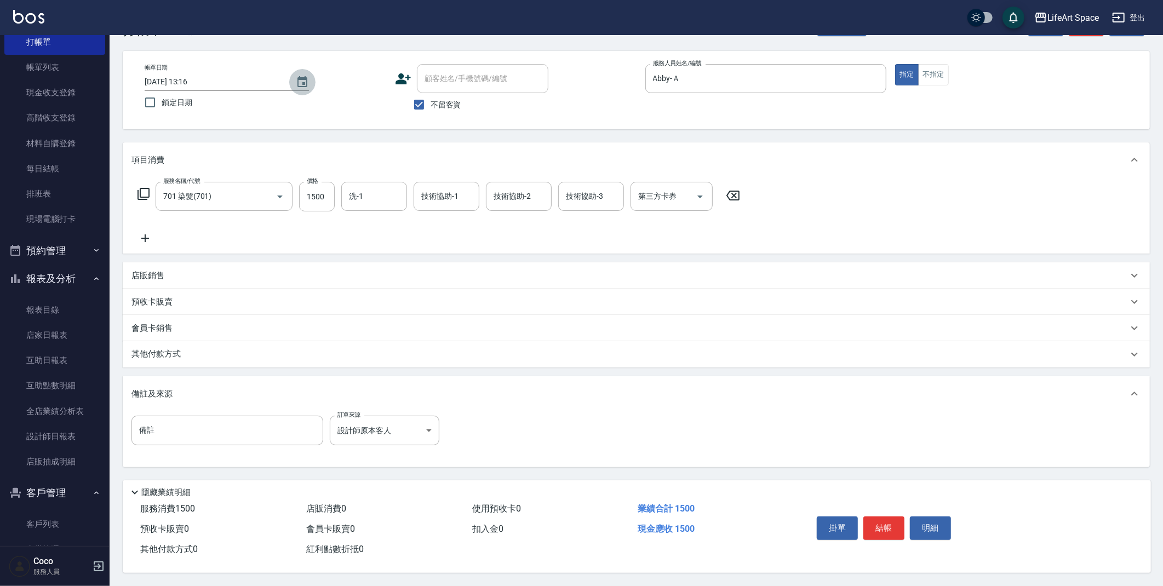
click at [298, 76] on icon "Choose date, selected date is 2025-10-14" at bounding box center [302, 81] width 10 height 11
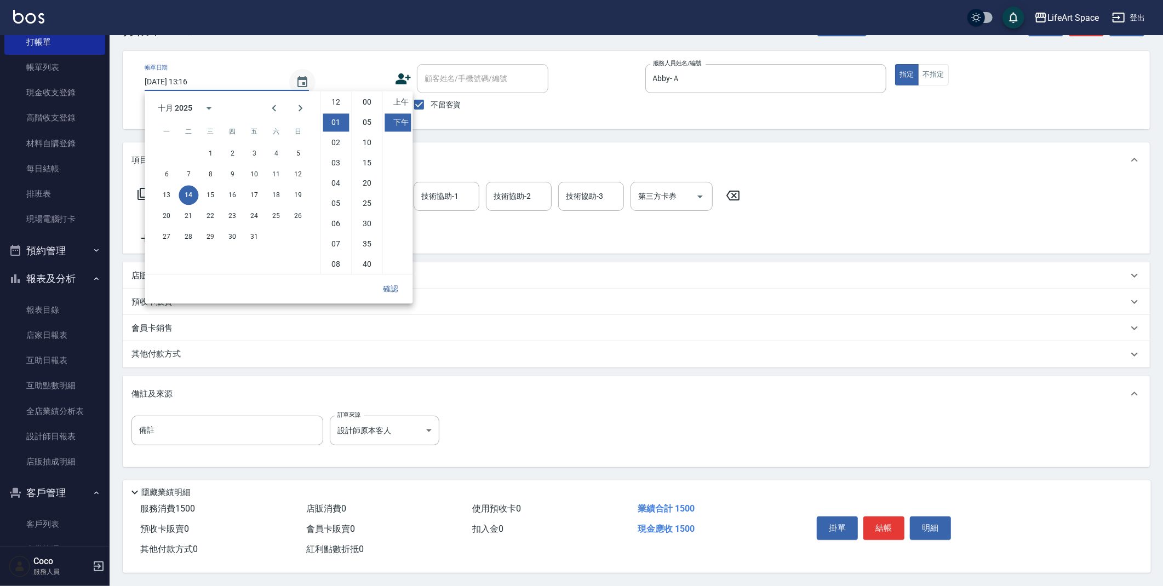
scroll to position [20, 0]
click at [307, 173] on div "6 7 8 9 10 11 12" at bounding box center [232, 174] width 175 height 20
click at [304, 172] on button "12" at bounding box center [298, 174] width 20 height 20
type input "[DATE] 13:16"
click at [397, 285] on button "確認" at bounding box center [390, 289] width 35 height 20
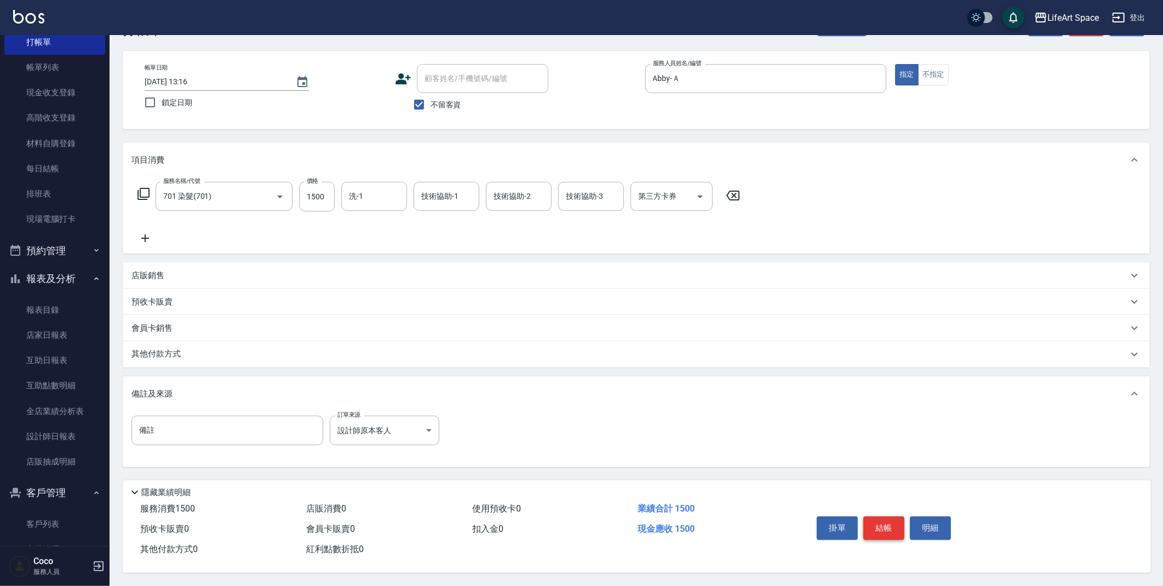
click at [886, 521] on button "結帳" at bounding box center [883, 527] width 41 height 23
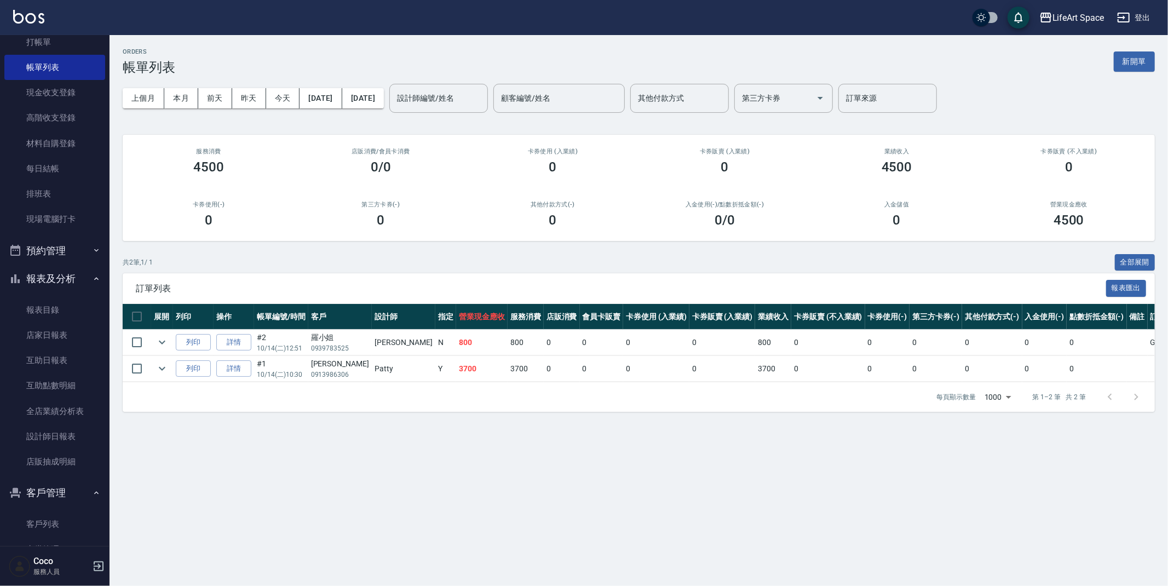
click at [1127, 67] on button "新開單" at bounding box center [1134, 61] width 41 height 20
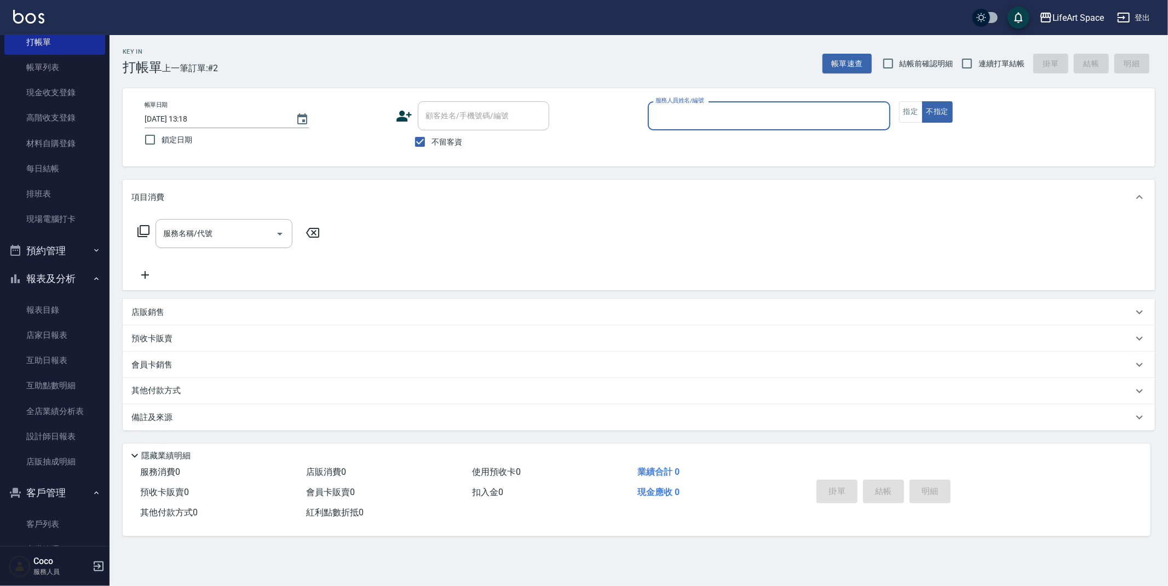
click at [687, 115] on input "服務人員姓名/編號" at bounding box center [769, 115] width 233 height 19
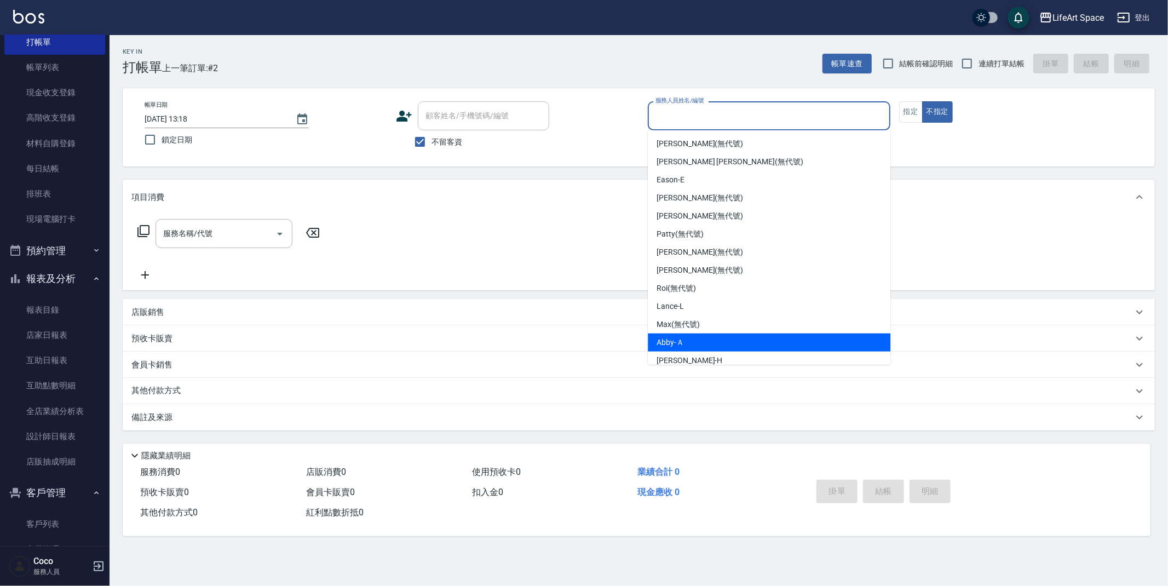
click at [683, 342] on span "Abby -Ａ" at bounding box center [670, 343] width 27 height 12
type input "Abby-Ａ"
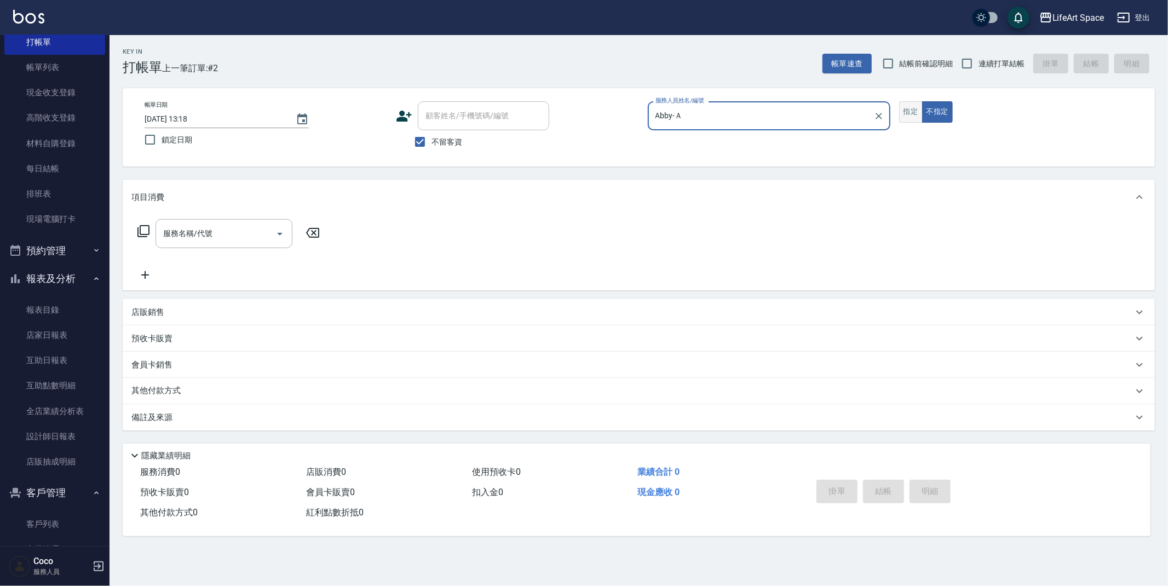
click at [903, 114] on button "指定" at bounding box center [911, 111] width 24 height 21
click at [192, 236] on input "服務名稱/代號" at bounding box center [215, 233] width 111 height 19
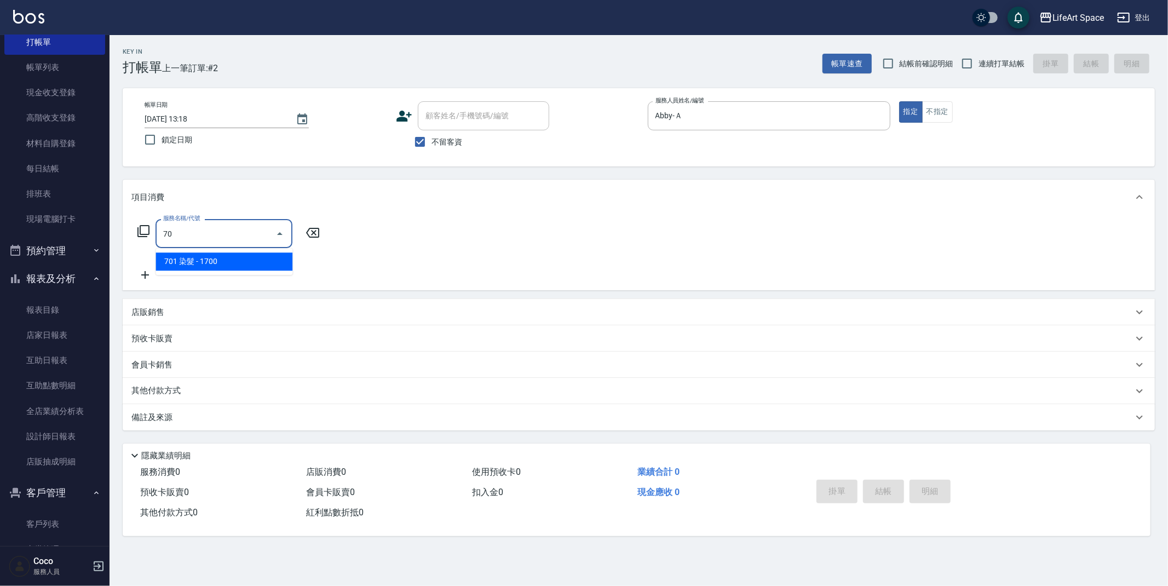
click at [243, 262] on span "701 染髮 - 1700" at bounding box center [224, 261] width 137 height 18
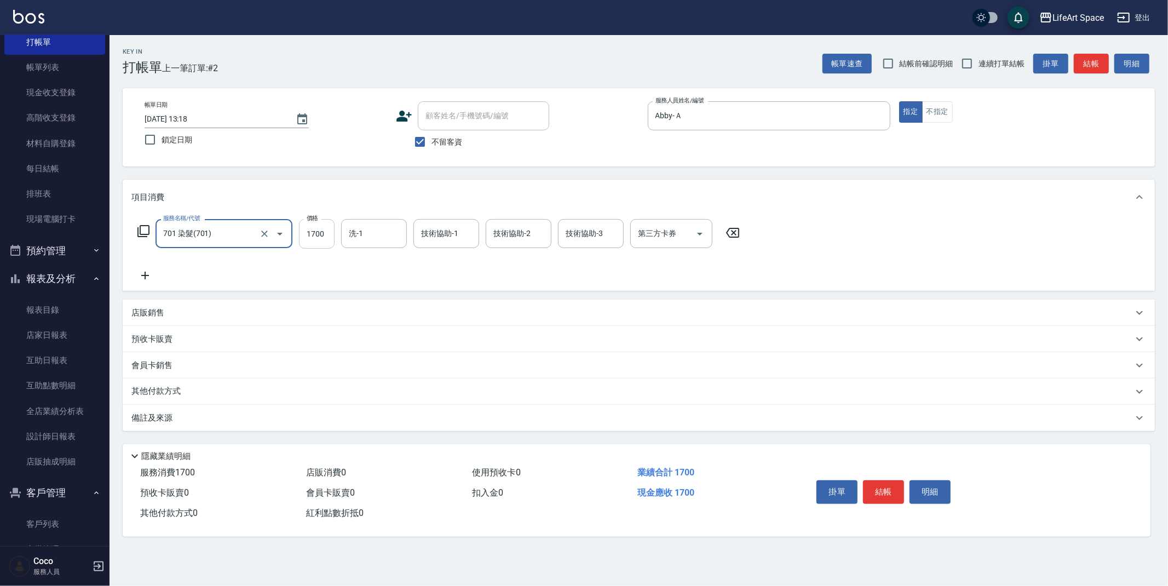
type input "701 染髮(701)"
click at [325, 237] on input "1700" at bounding box center [317, 234] width 36 height 30
type input "2000"
click at [301, 120] on icon "Choose date, selected date is 2025-10-14" at bounding box center [302, 119] width 13 height 13
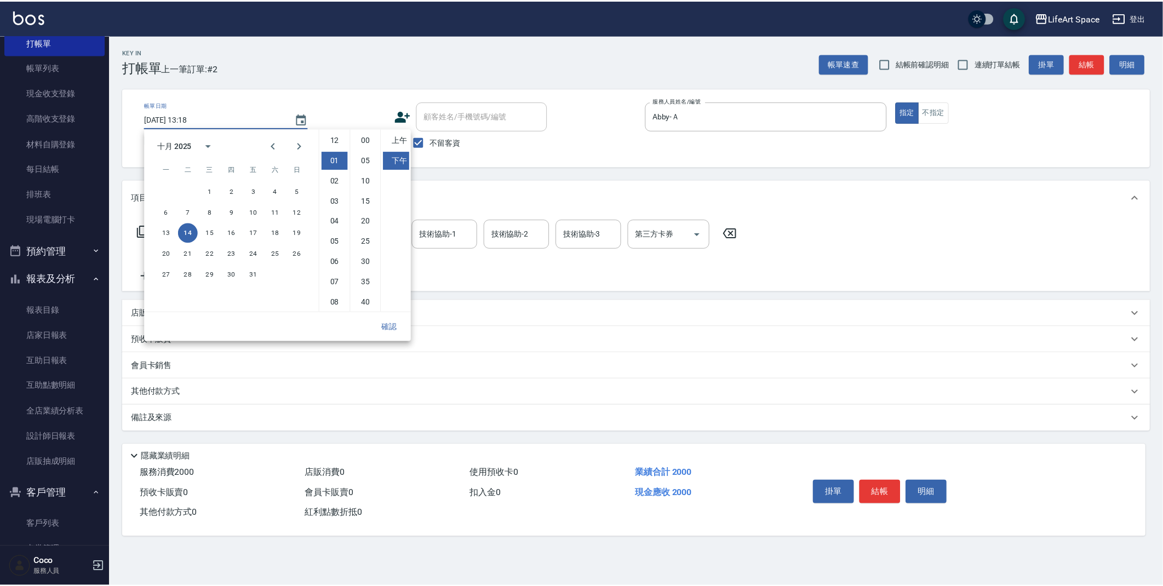
scroll to position [20, 0]
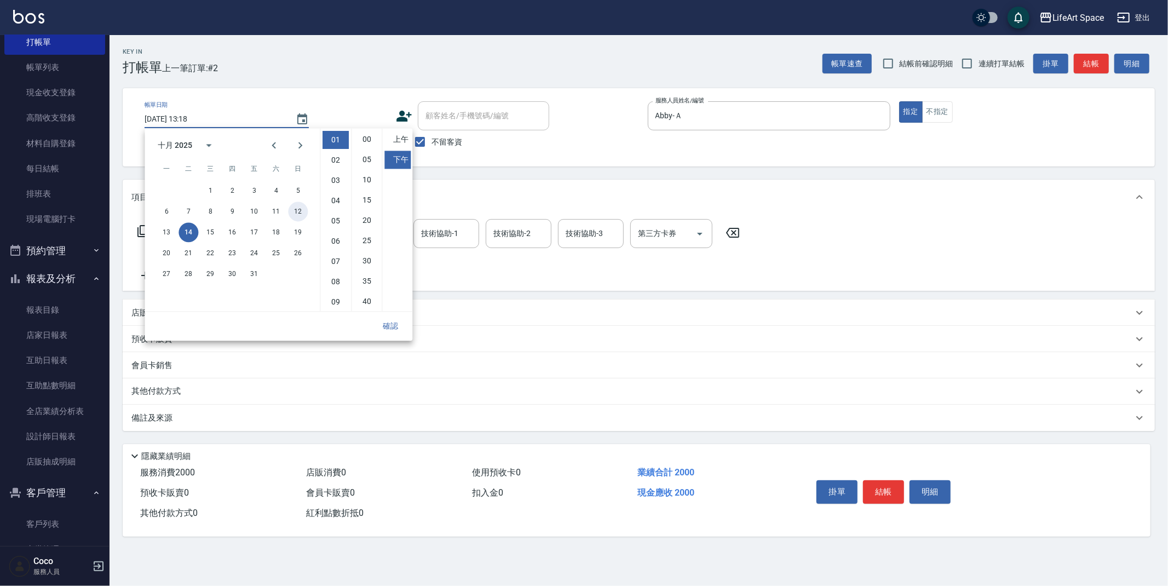
drag, startPoint x: 305, startPoint y: 210, endPoint x: 309, endPoint y: 224, distance: 14.4
click at [304, 210] on button "12" at bounding box center [298, 212] width 20 height 20
type input "[DATE] 13:18"
click at [383, 320] on button "確認" at bounding box center [390, 326] width 35 height 20
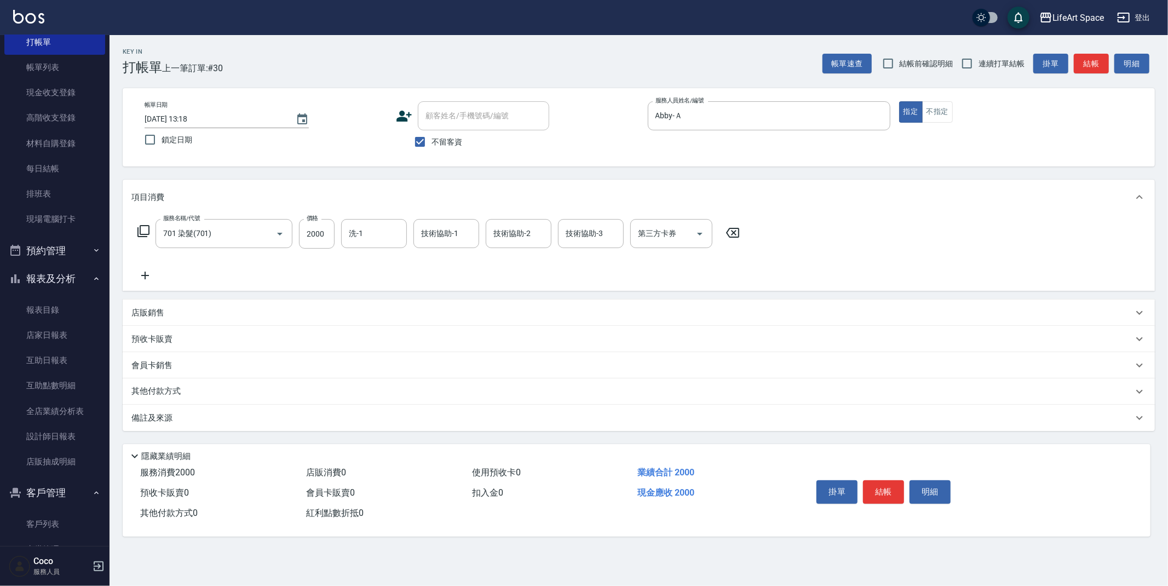
click at [196, 420] on div "備註及來源" at bounding box center [632, 418] width 1002 height 12
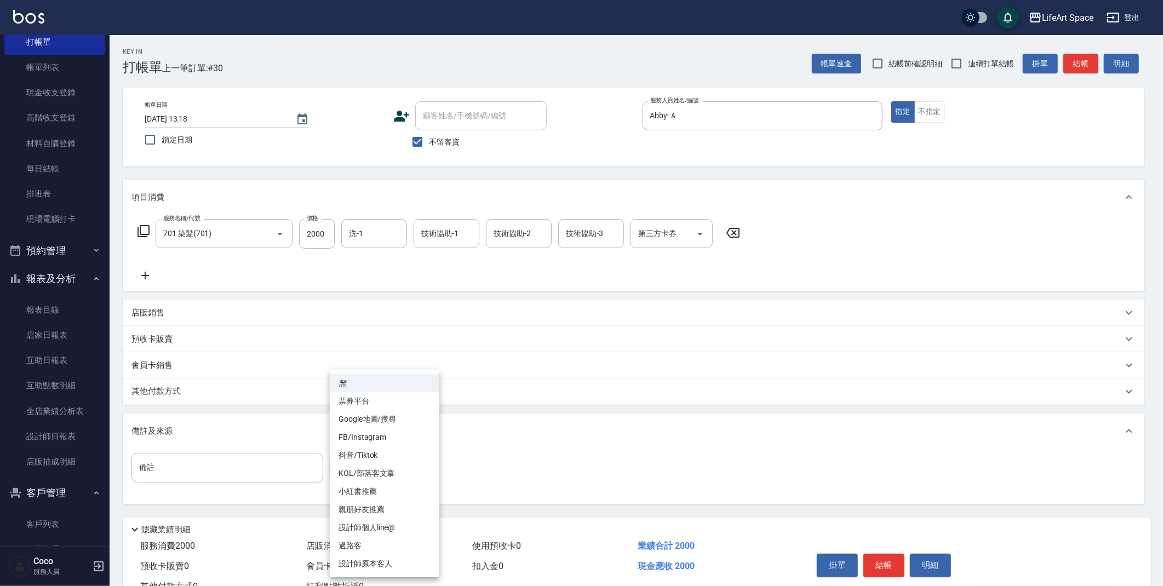
click at [367, 470] on body "LifeArt Space 登出 櫃檯作業 打帳單 帳單列表 現金收支登錄 高階收支登錄 材料自購登錄 每日結帳 排班表 現場電腦打卡 預約管理 預約管理 單…" at bounding box center [581, 311] width 1163 height 623
click at [375, 565] on li "設計師原本客人" at bounding box center [385, 564] width 110 height 18
type input "設計師原本客人"
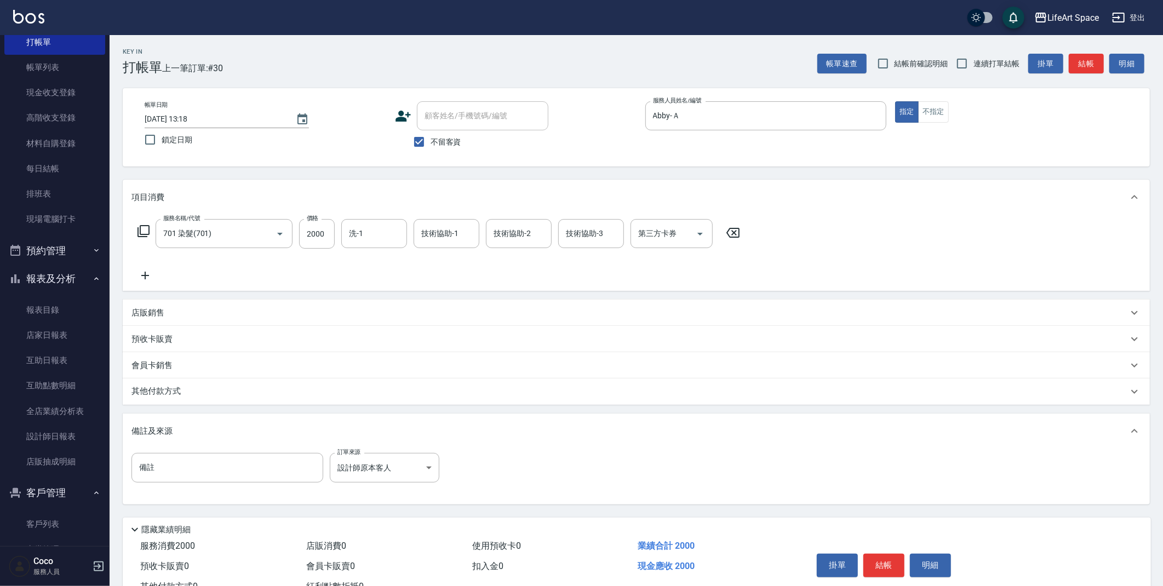
click at [172, 396] on p "其他付款方式" at bounding box center [158, 392] width 55 height 12
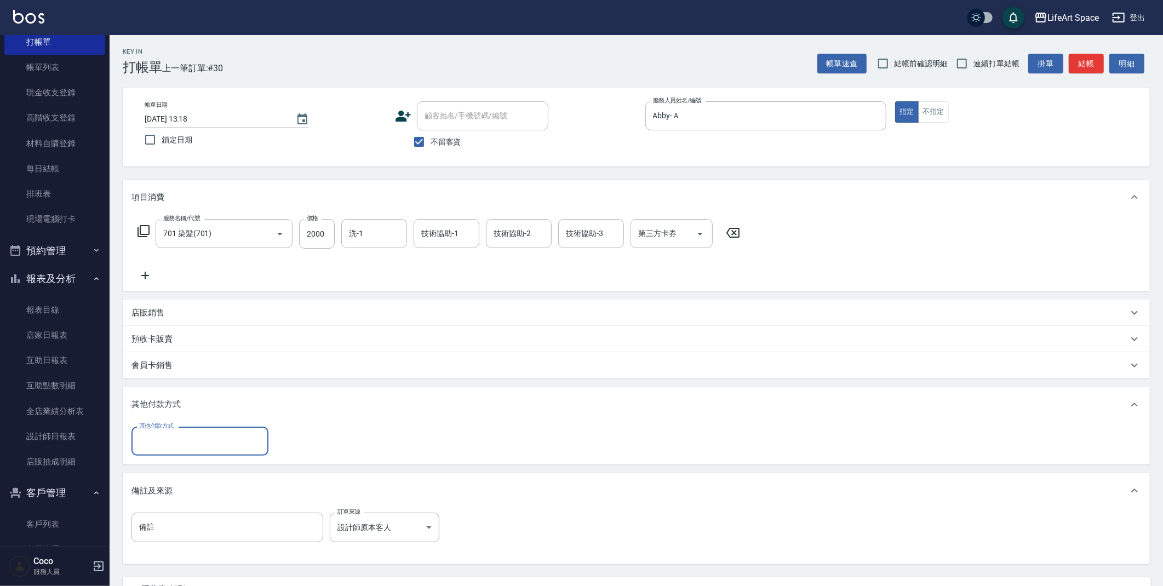
scroll to position [0, 0]
click at [246, 438] on input "其他付款方式" at bounding box center [199, 441] width 127 height 19
click at [235, 472] on span "轉帳" at bounding box center [199, 469] width 137 height 18
type input "轉帳"
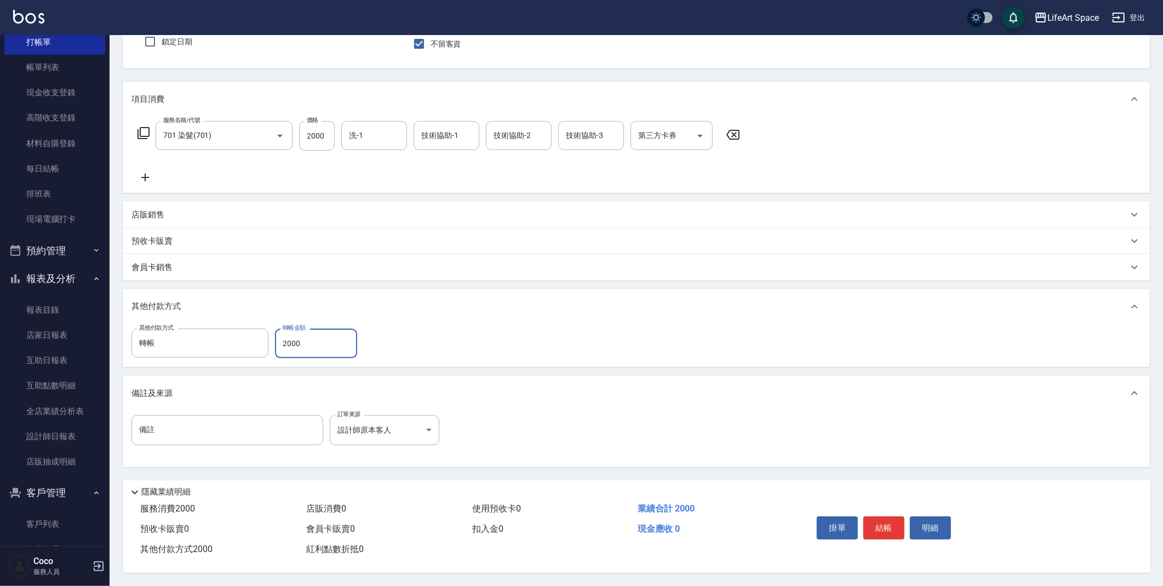
scroll to position [101, 0]
type input "2000"
click at [898, 523] on button "結帳" at bounding box center [883, 527] width 41 height 23
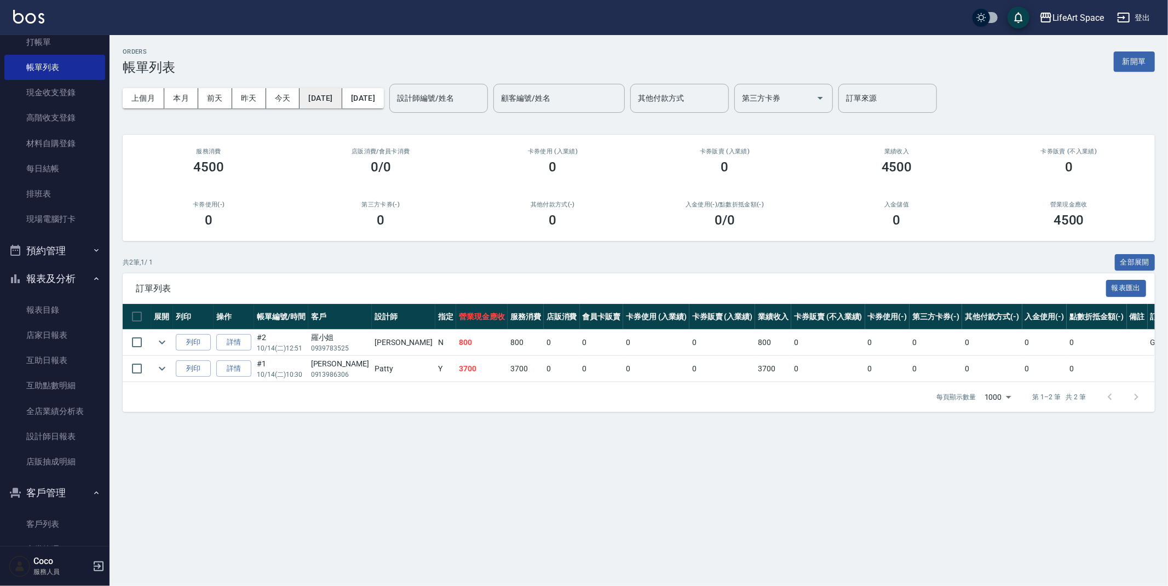
click at [342, 97] on button "[DATE]" at bounding box center [321, 98] width 42 height 20
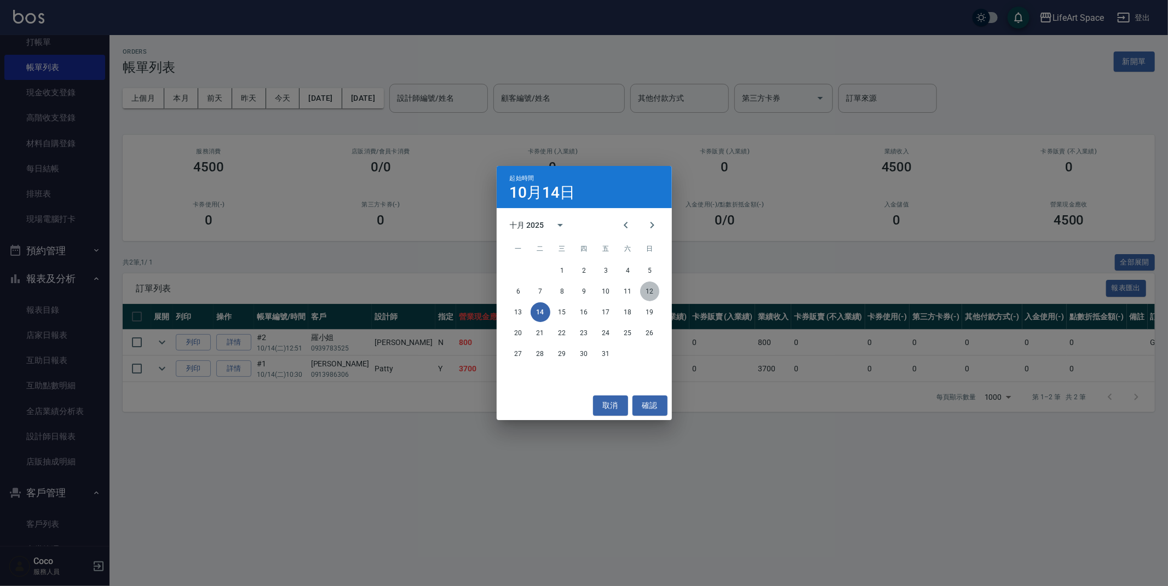
click at [646, 297] on button "12" at bounding box center [650, 292] width 20 height 20
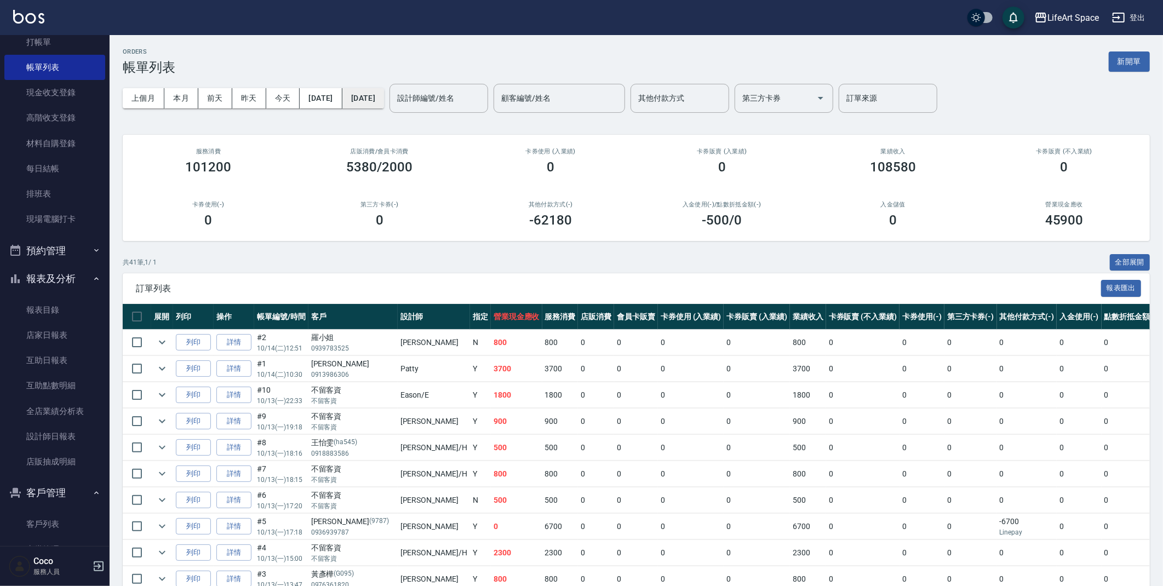
click at [384, 90] on button "[DATE]" at bounding box center [363, 98] width 42 height 20
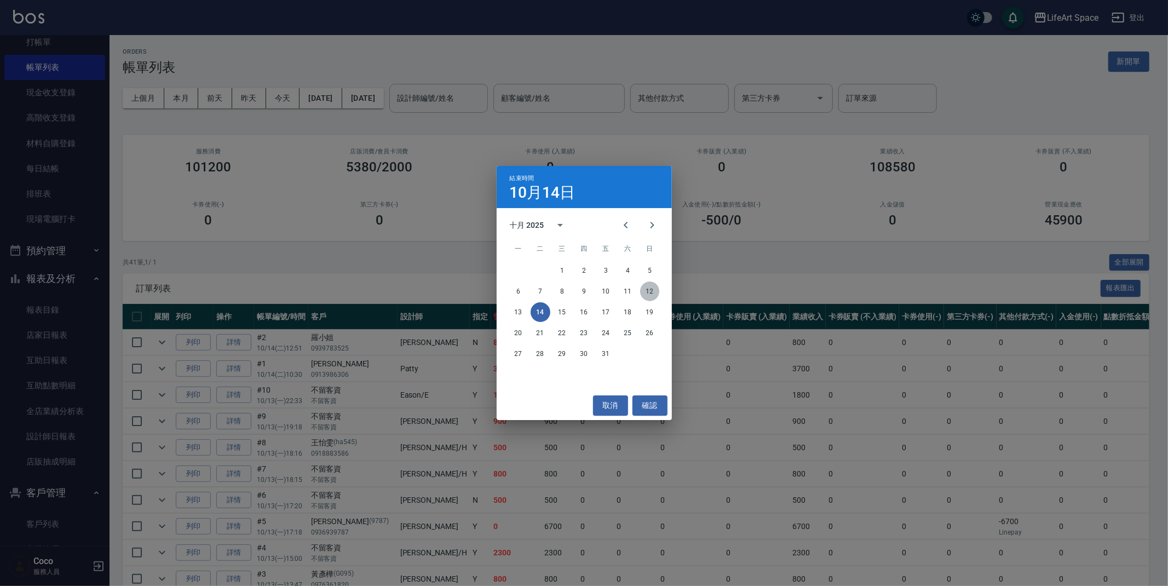
click at [650, 292] on button "12" at bounding box center [650, 292] width 20 height 20
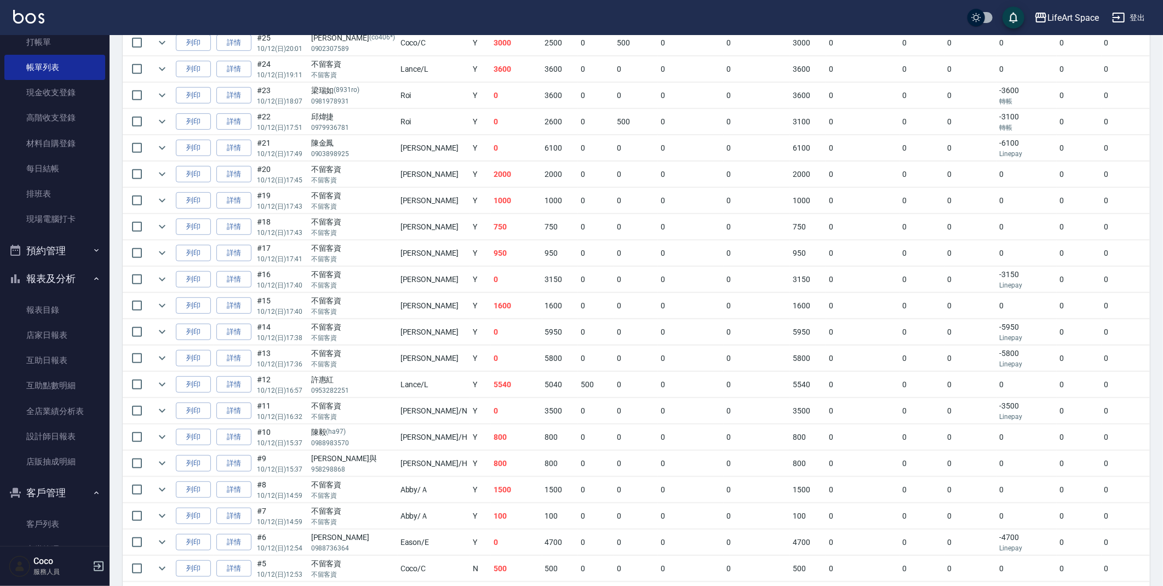
scroll to position [432, 0]
click at [137, 495] on input "checkbox" at bounding box center [136, 489] width 23 height 23
checkbox input "true"
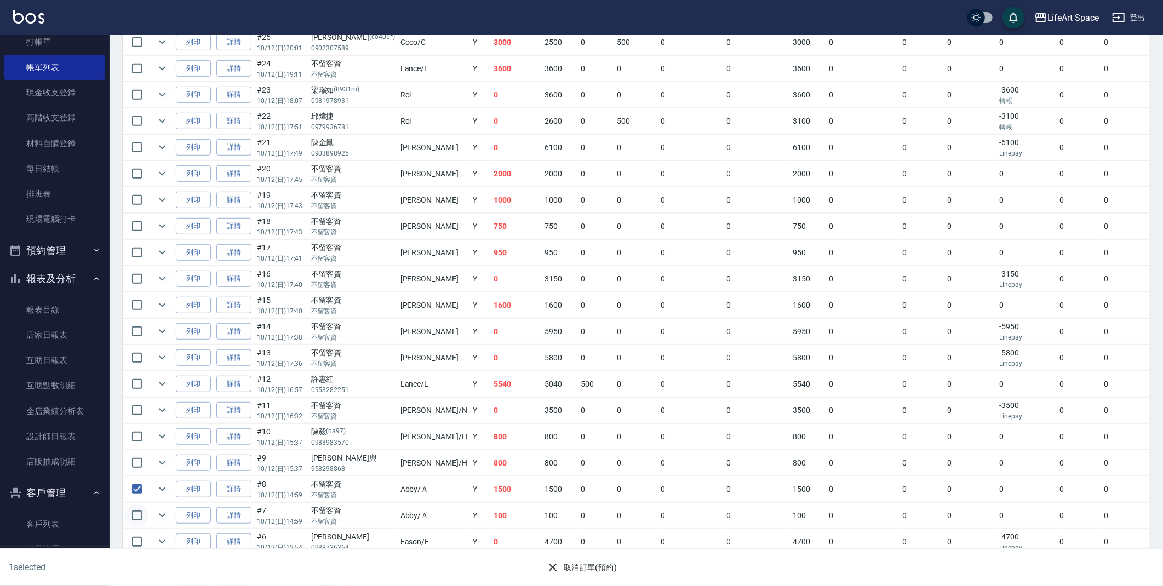
click at [139, 518] on input "checkbox" at bounding box center [136, 515] width 23 height 23
checkbox input "true"
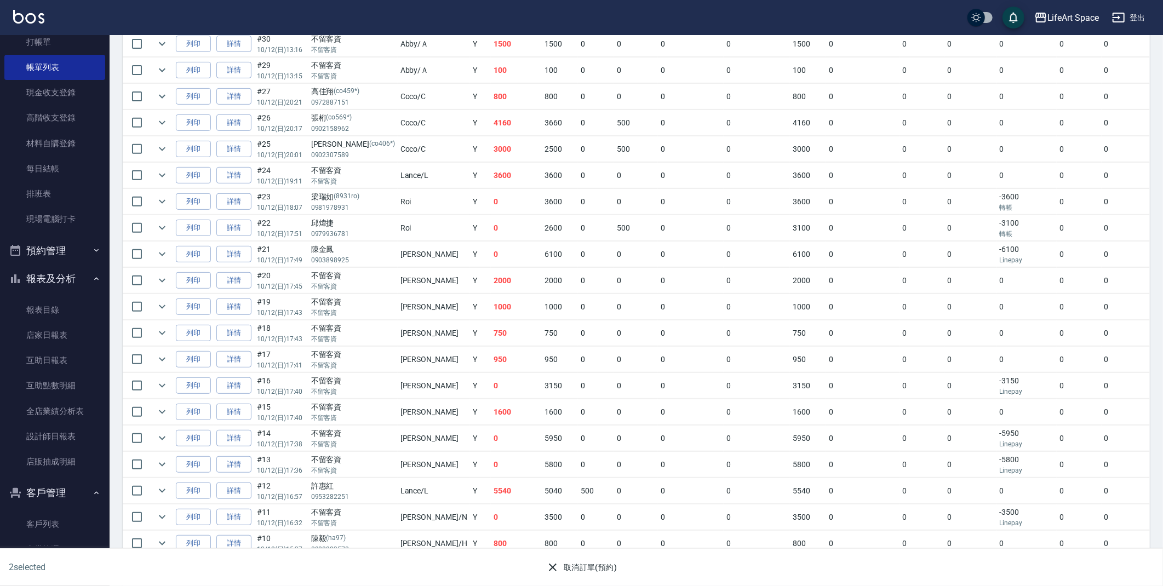
scroll to position [561, 0]
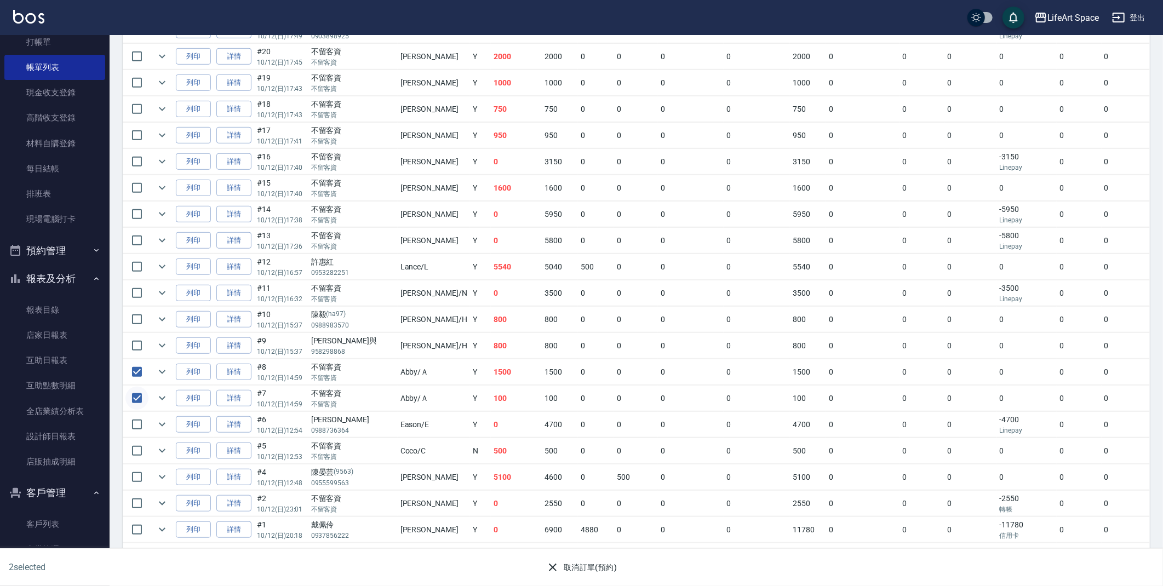
drag, startPoint x: 136, startPoint y: 360, endPoint x: 137, endPoint y: 383, distance: 22.5
click at [136, 360] on input "checkbox" at bounding box center [136, 371] width 23 height 23
checkbox input "false"
click at [137, 387] on input "checkbox" at bounding box center [136, 398] width 23 height 23
checkbox input "false"
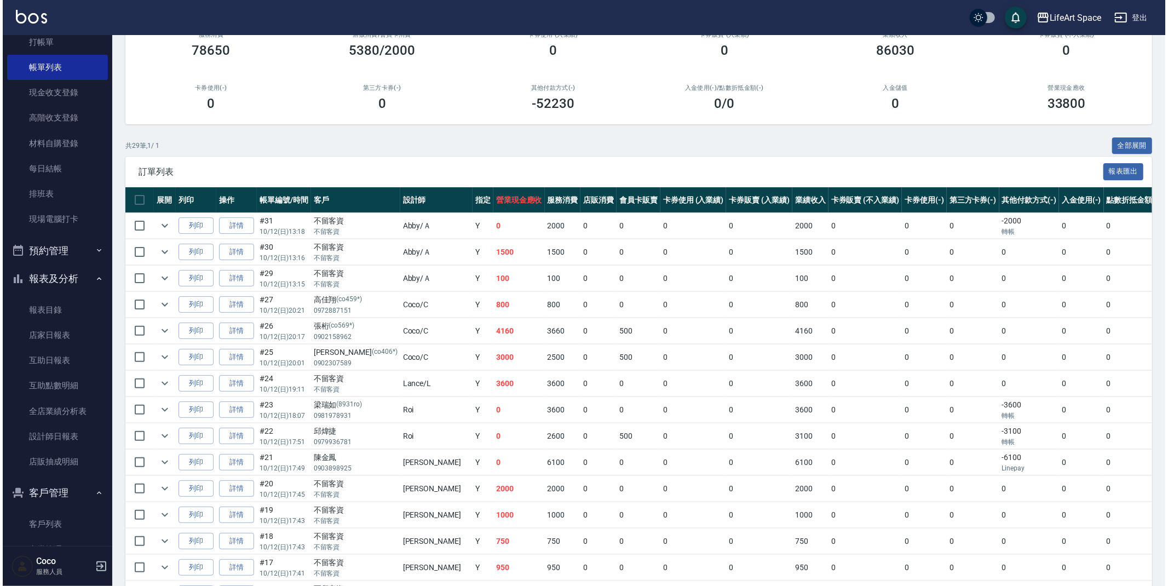
scroll to position [25, 0]
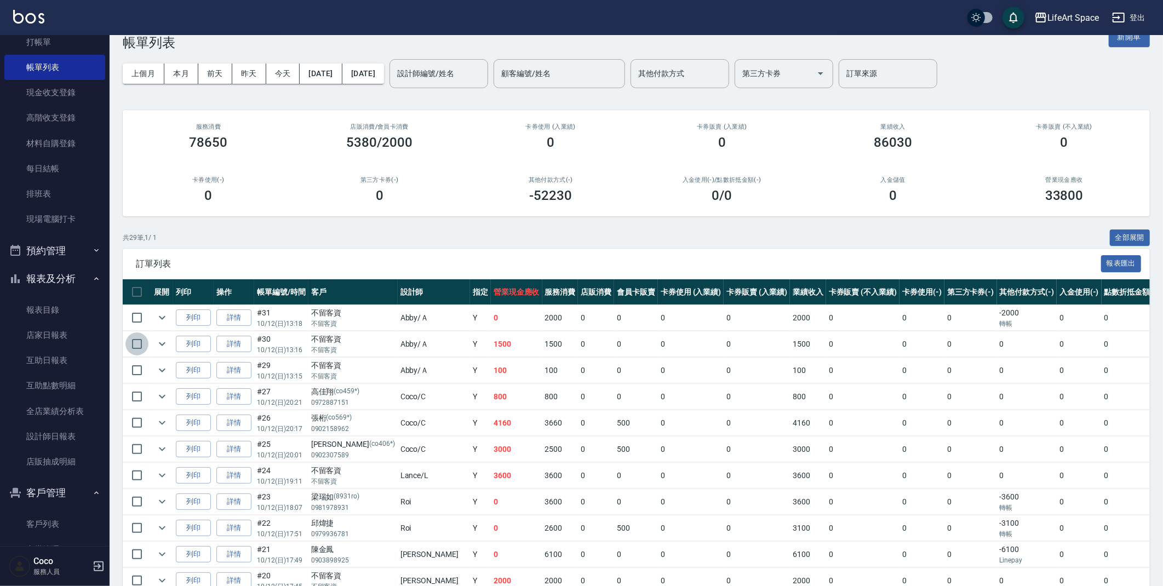
click at [143, 342] on input "checkbox" at bounding box center [136, 343] width 23 height 23
checkbox input "true"
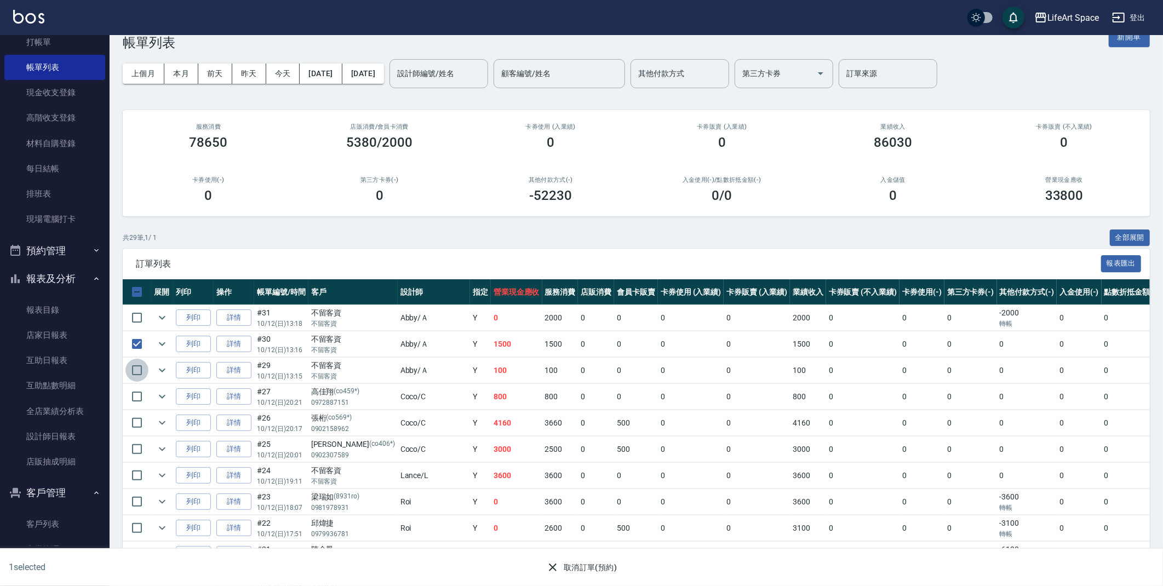
click at [143, 361] on input "checkbox" at bounding box center [136, 370] width 23 height 23
checkbox input "true"
click at [605, 571] on button "取消訂單(預約)" at bounding box center [581, 568] width 79 height 20
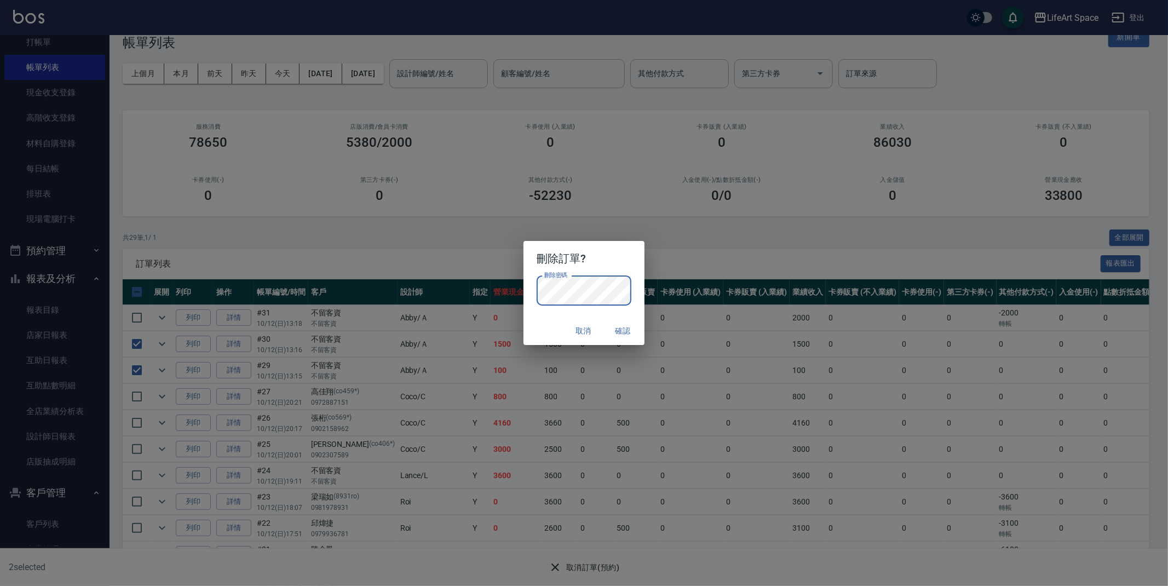
drag, startPoint x: 620, startPoint y: 332, endPoint x: 618, endPoint y: 342, distance: 9.5
click at [621, 332] on button "確認" at bounding box center [622, 331] width 35 height 20
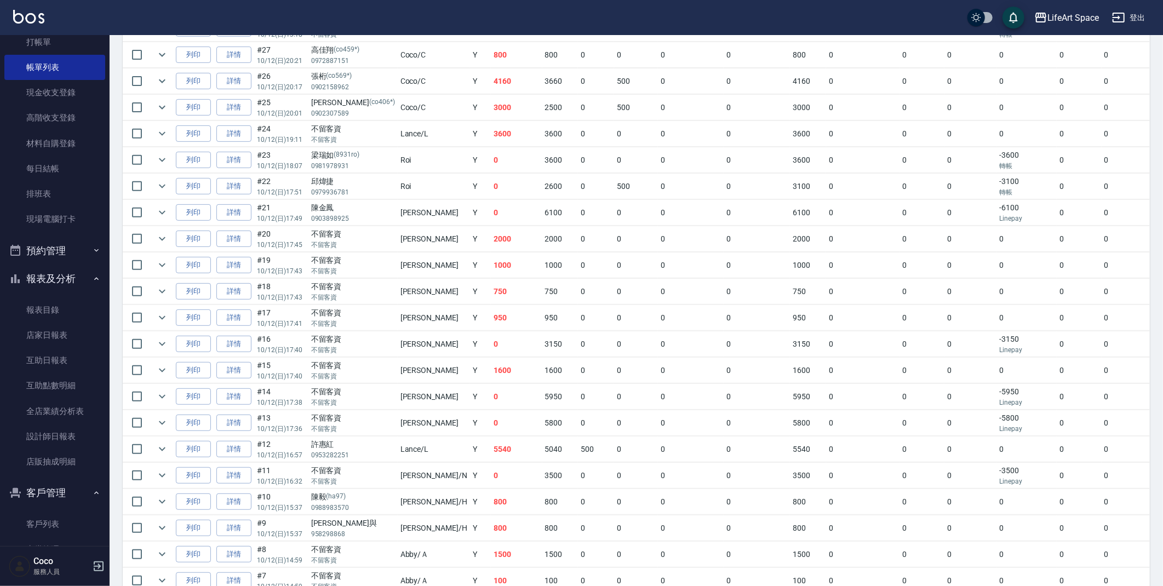
scroll to position [0, 0]
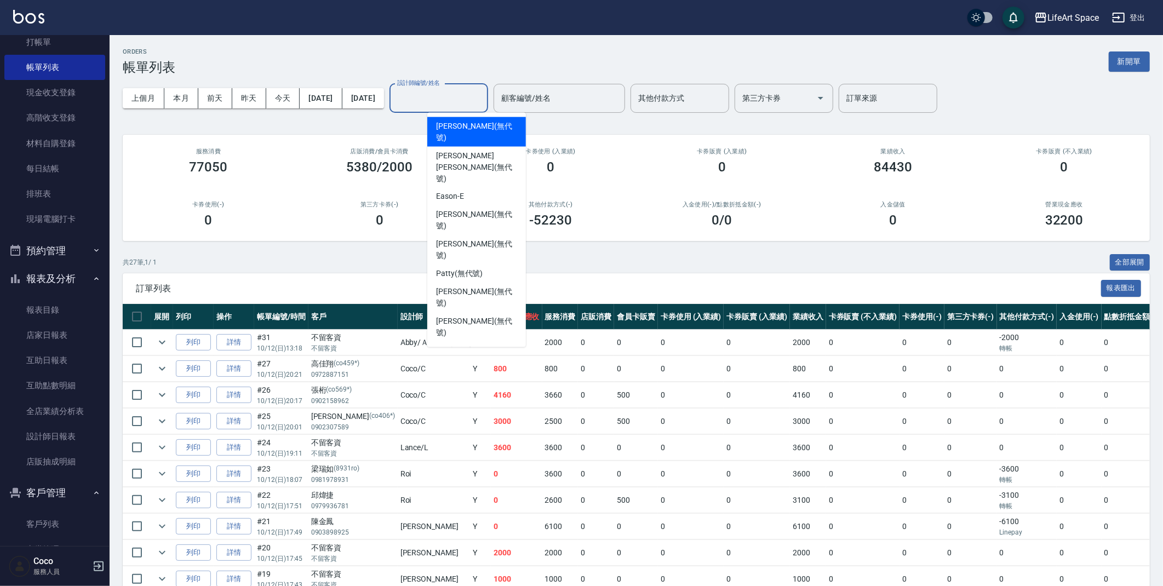
click at [461, 106] on input "設計師編號/姓名" at bounding box center [438, 98] width 89 height 19
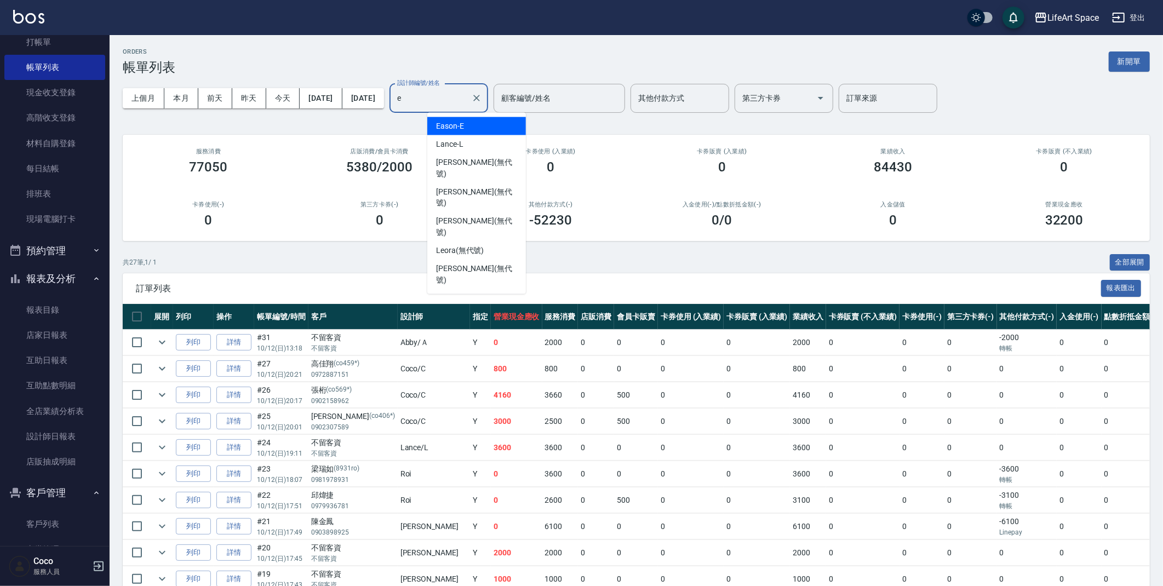
click at [449, 130] on span "Eason -E" at bounding box center [450, 126] width 28 height 12
type input "Eason-E"
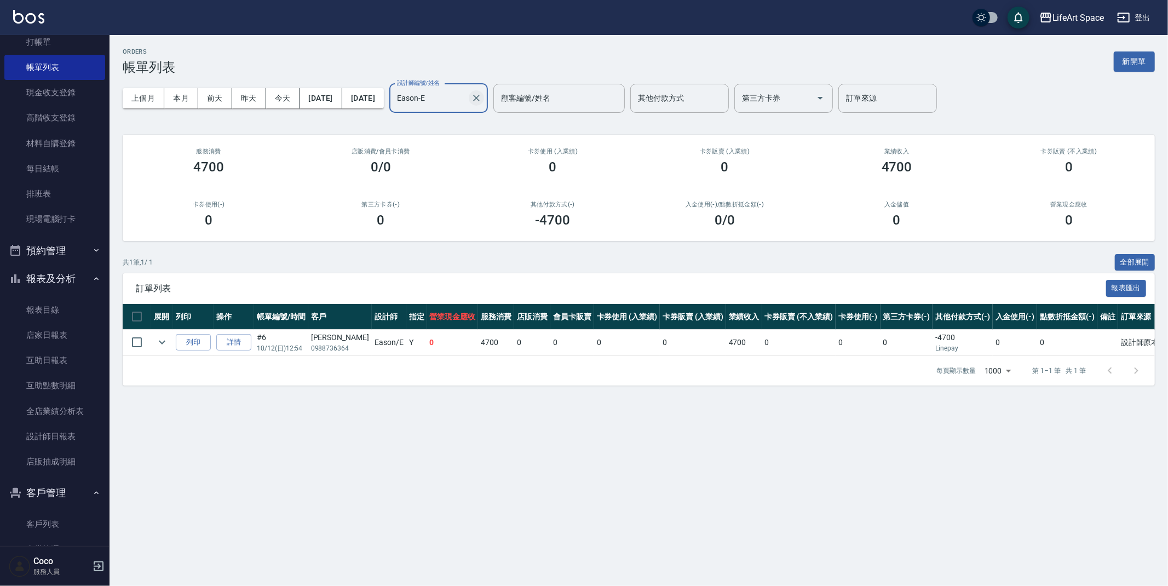
click at [482, 98] on icon "Clear" at bounding box center [476, 98] width 11 height 11
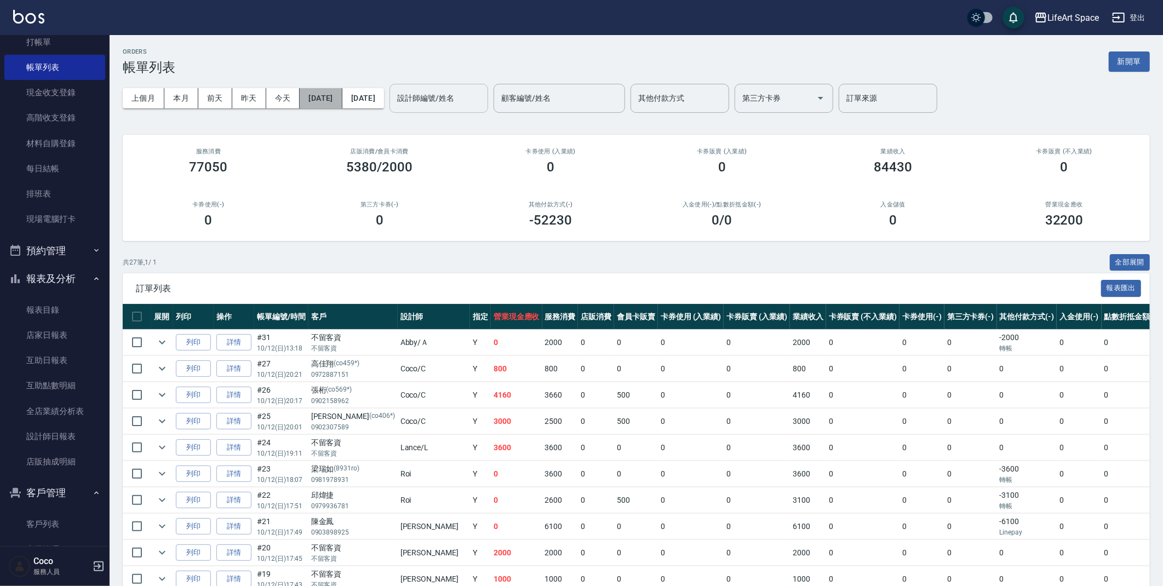
click at [330, 106] on button "[DATE]" at bounding box center [321, 98] width 42 height 20
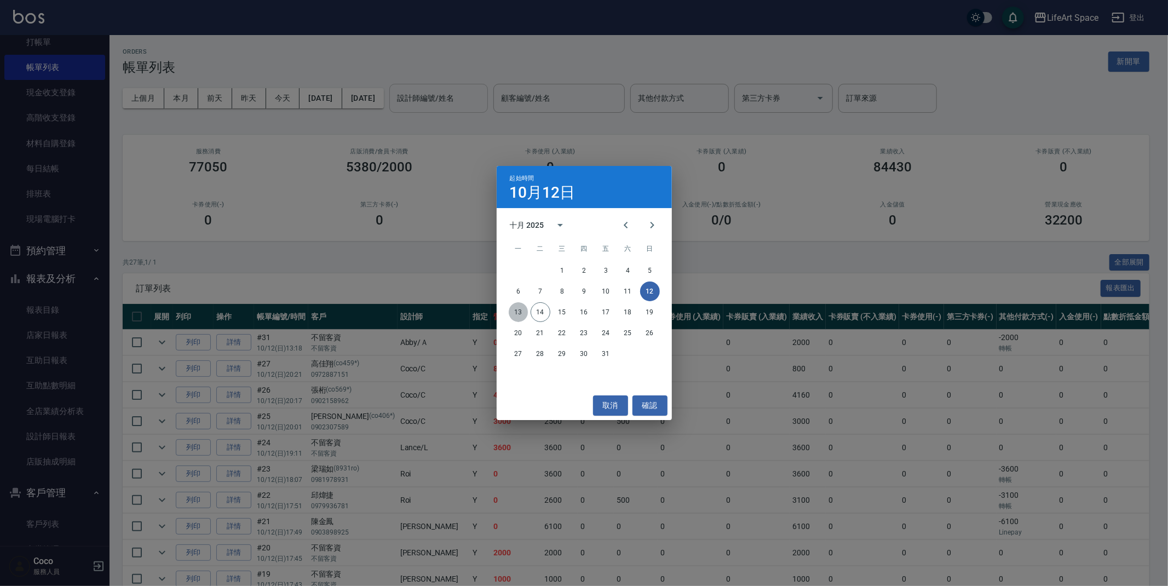
click at [522, 316] on button "13" at bounding box center [519, 312] width 20 height 20
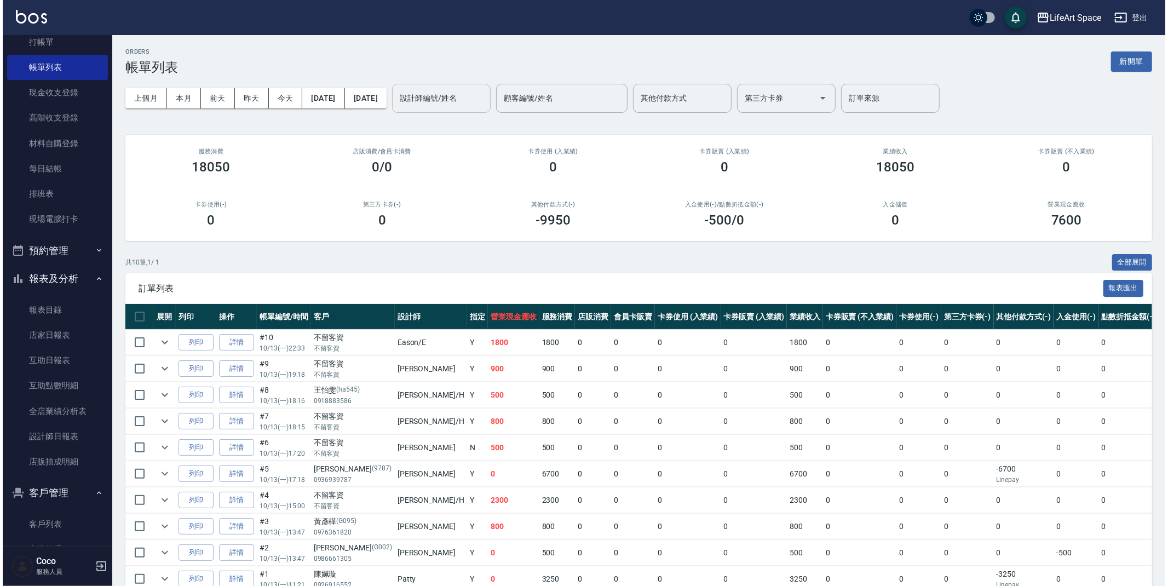
scroll to position [2, 0]
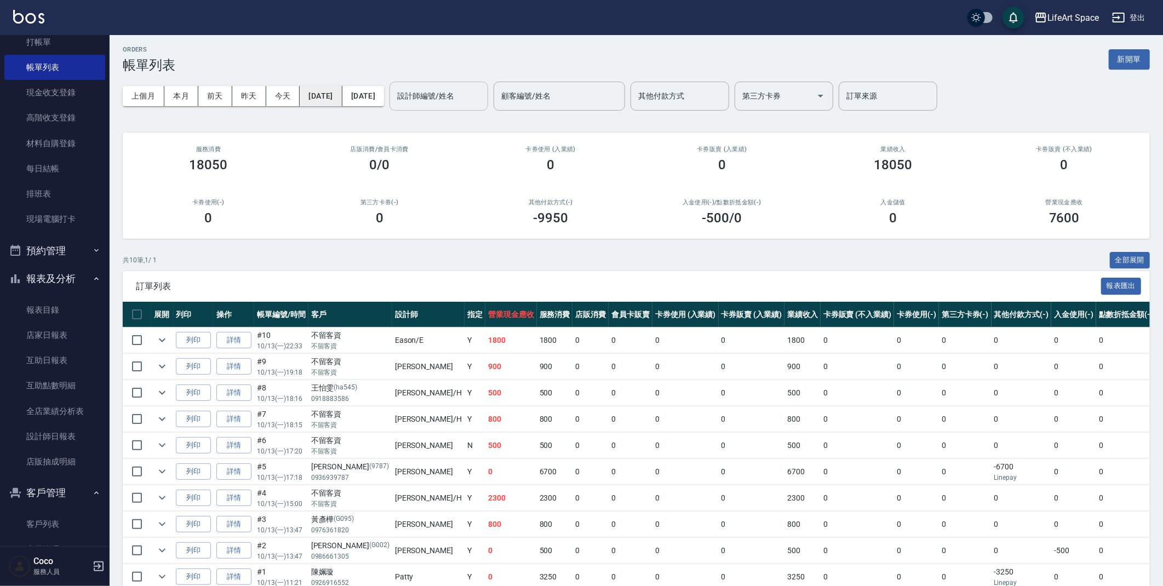
click at [340, 95] on button "[DATE]" at bounding box center [321, 96] width 42 height 20
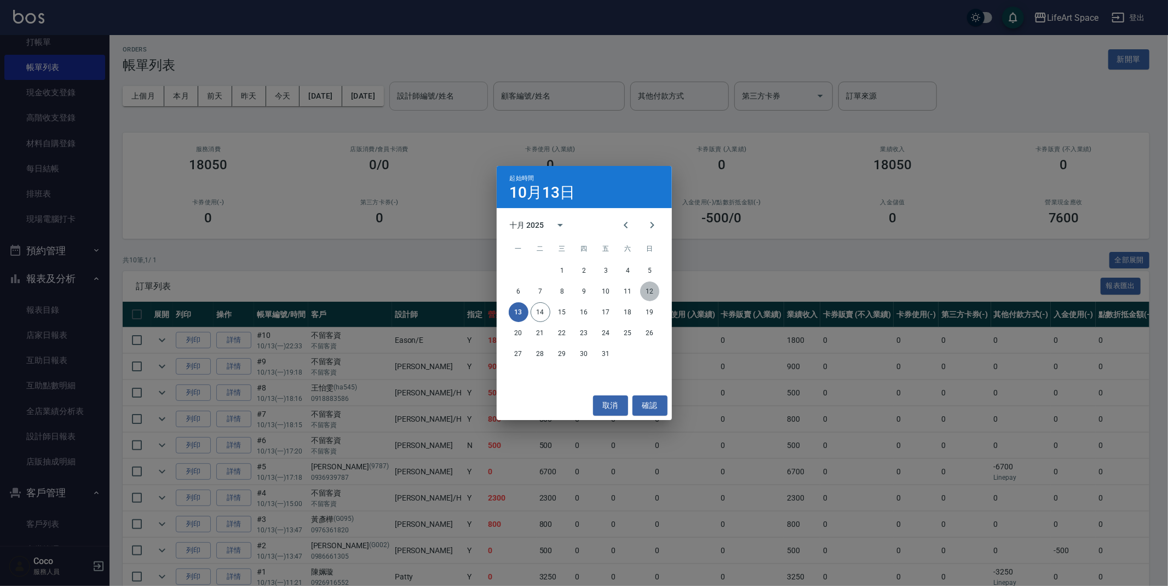
click at [654, 294] on button "12" at bounding box center [650, 292] width 20 height 20
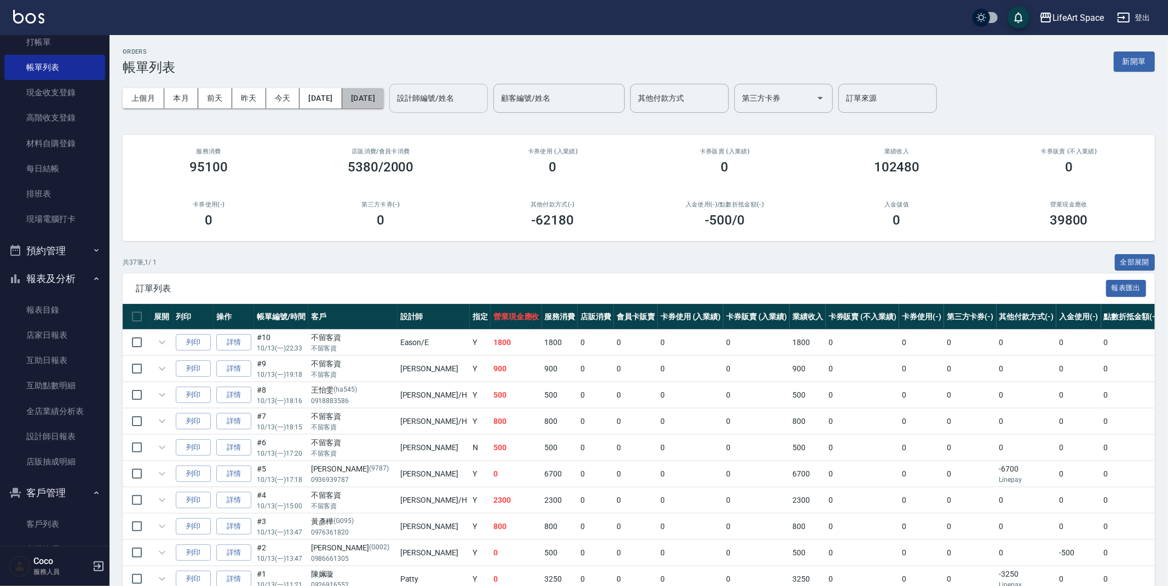
click at [384, 104] on button "[DATE]" at bounding box center [363, 98] width 42 height 20
click at [384, 90] on button "[DATE]" at bounding box center [363, 98] width 42 height 20
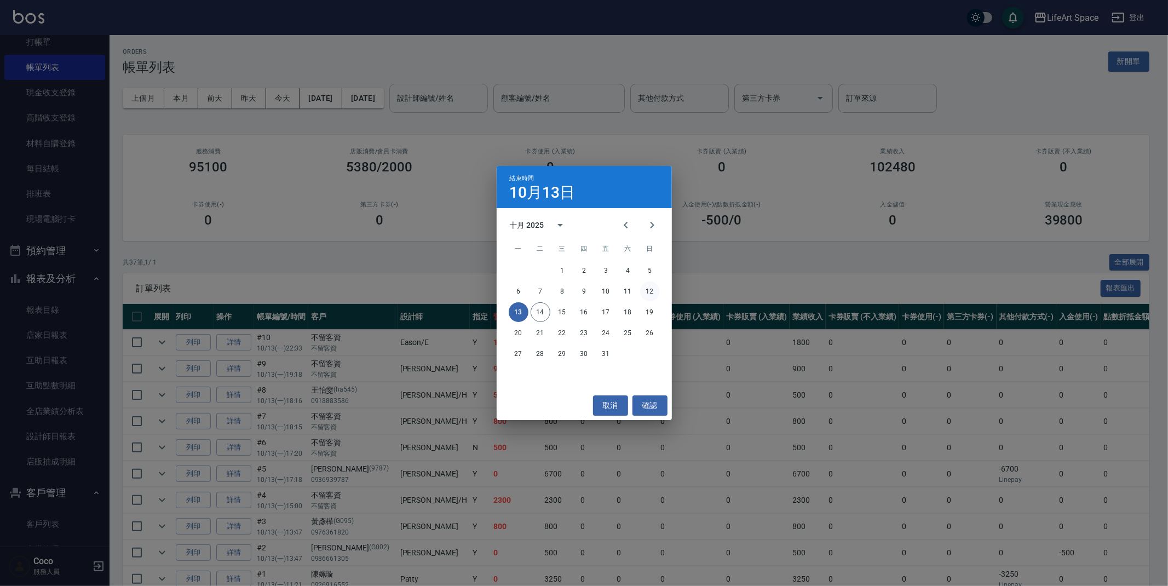
click at [645, 291] on button "12" at bounding box center [650, 292] width 20 height 20
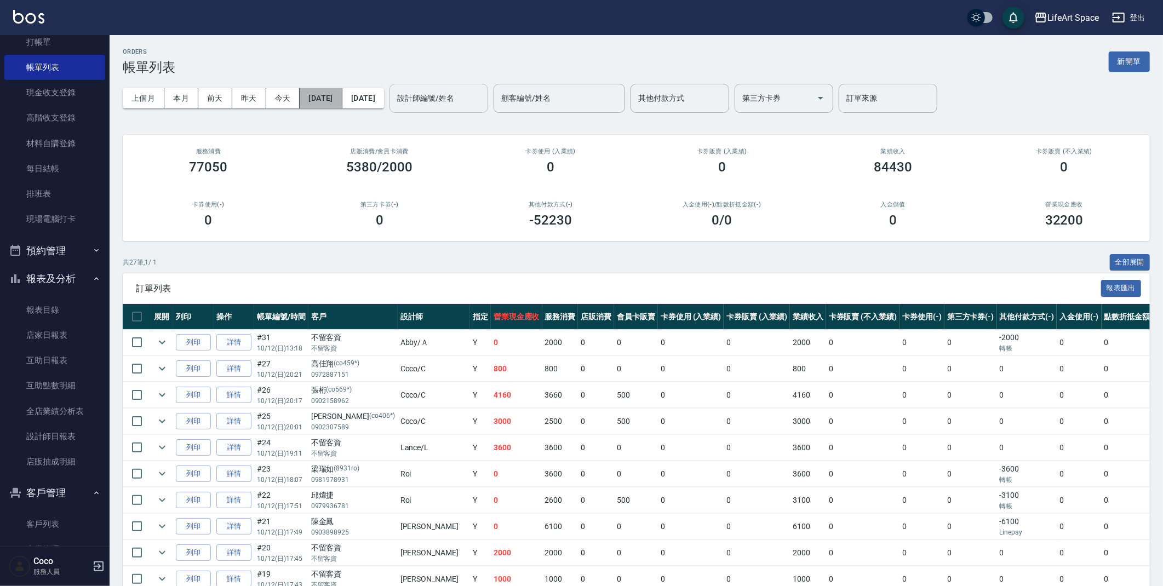
click at [324, 97] on button "[DATE]" at bounding box center [321, 98] width 42 height 20
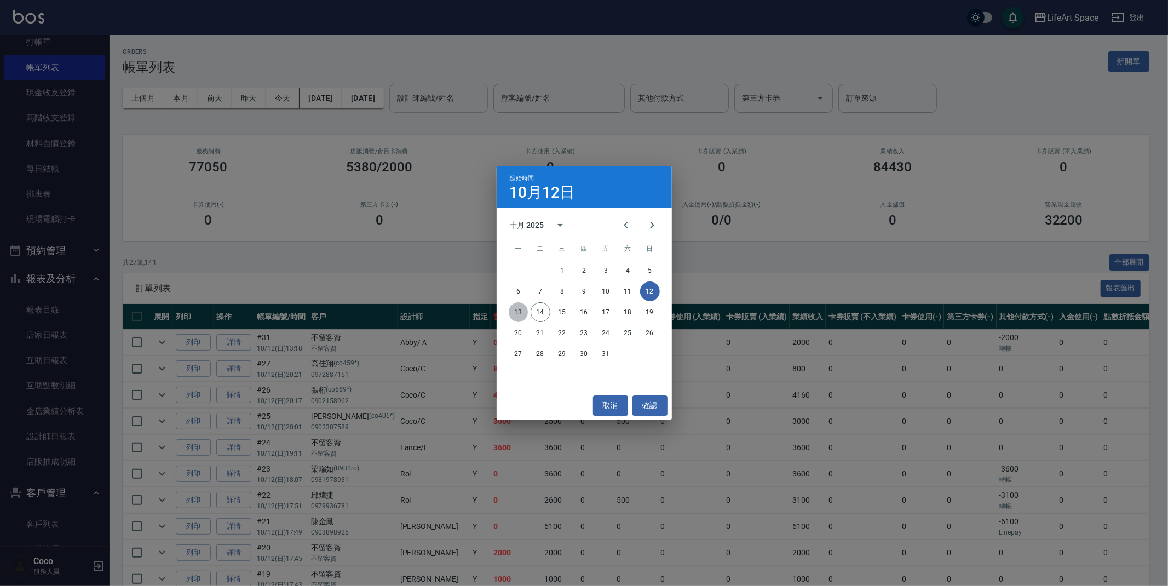
click at [514, 311] on button "13" at bounding box center [519, 312] width 20 height 20
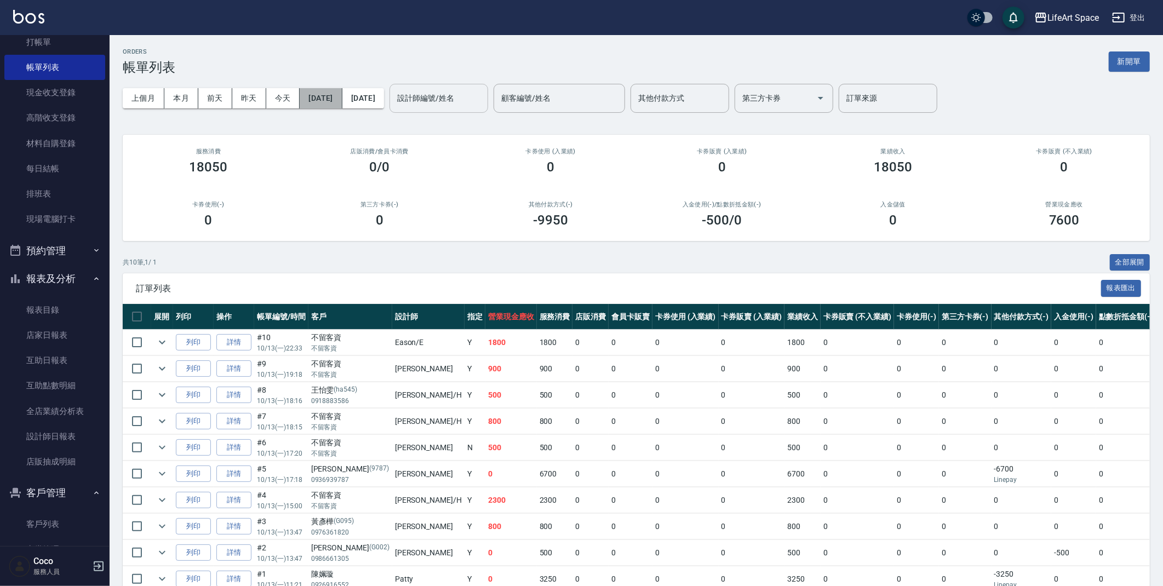
click at [326, 95] on button "[DATE]" at bounding box center [321, 98] width 42 height 20
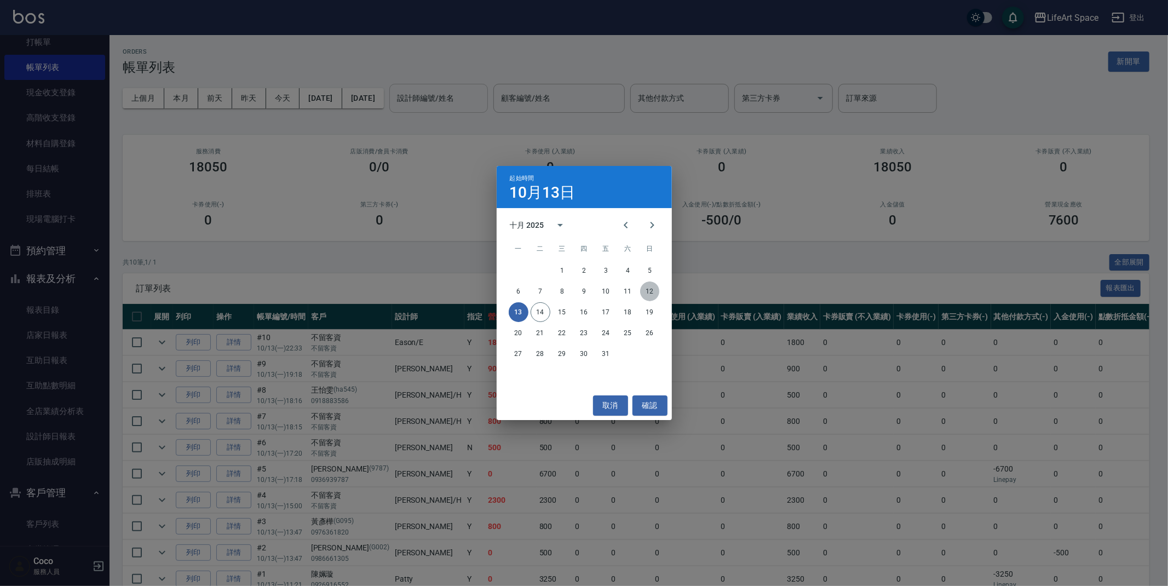
click at [643, 290] on button "12" at bounding box center [650, 292] width 20 height 20
click at [652, 285] on button "12" at bounding box center [650, 292] width 20 height 20
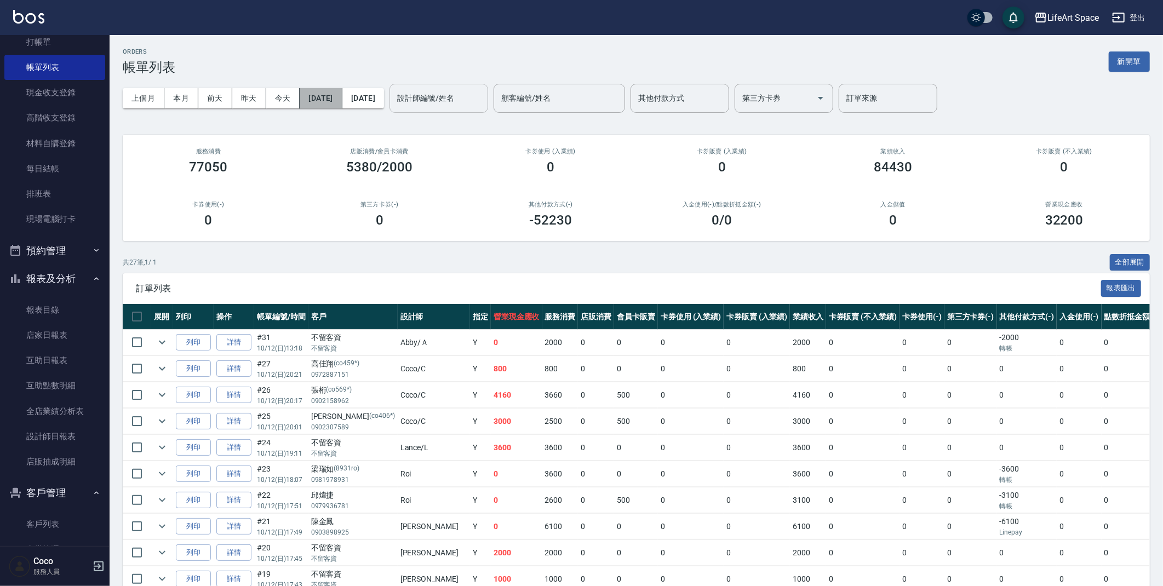
click at [325, 100] on button "[DATE]" at bounding box center [321, 98] width 42 height 20
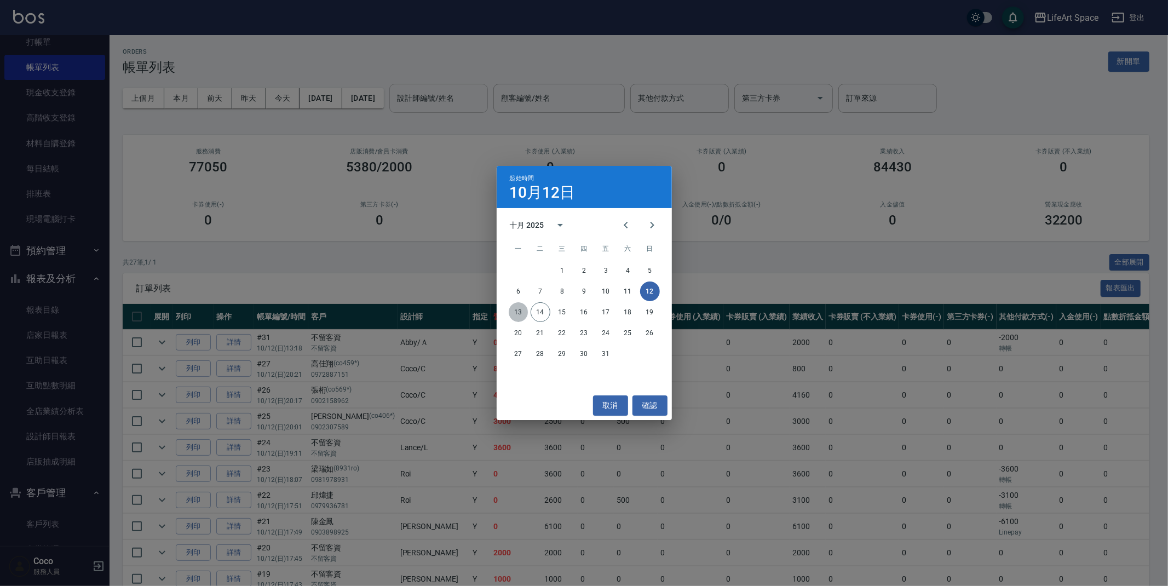
click at [519, 312] on button "13" at bounding box center [519, 312] width 20 height 20
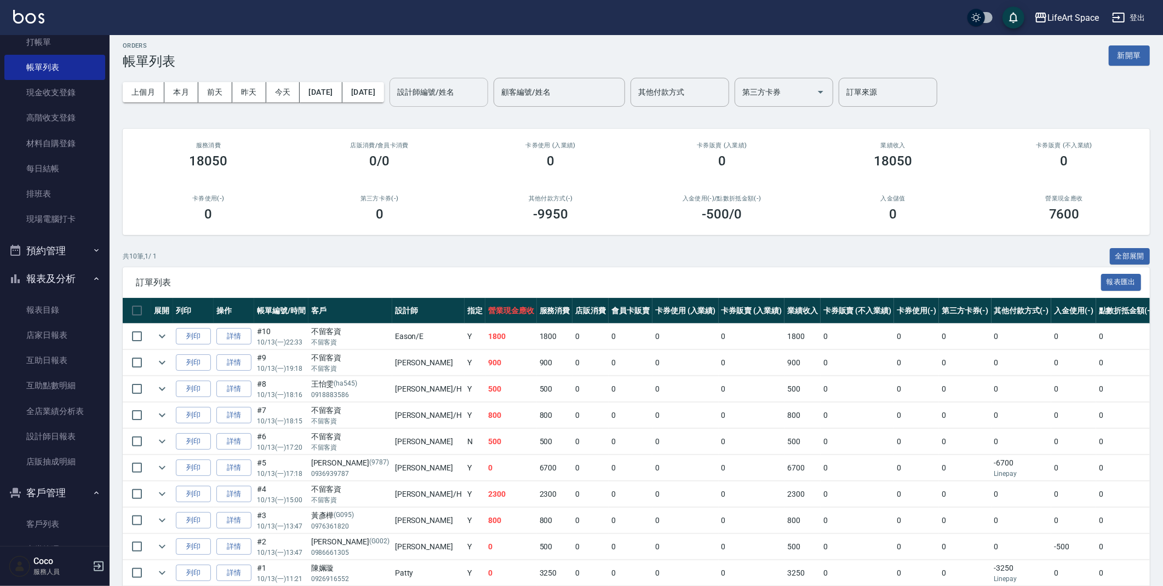
scroll to position [5, 0]
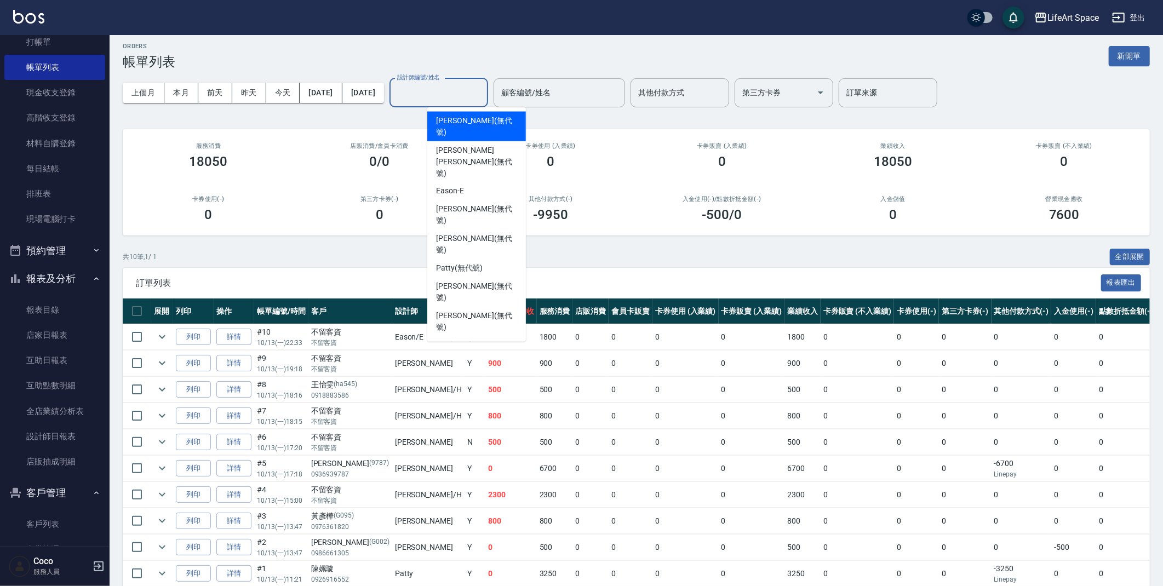
click at [483, 98] on input "設計師編號/姓名" at bounding box center [438, 92] width 89 height 19
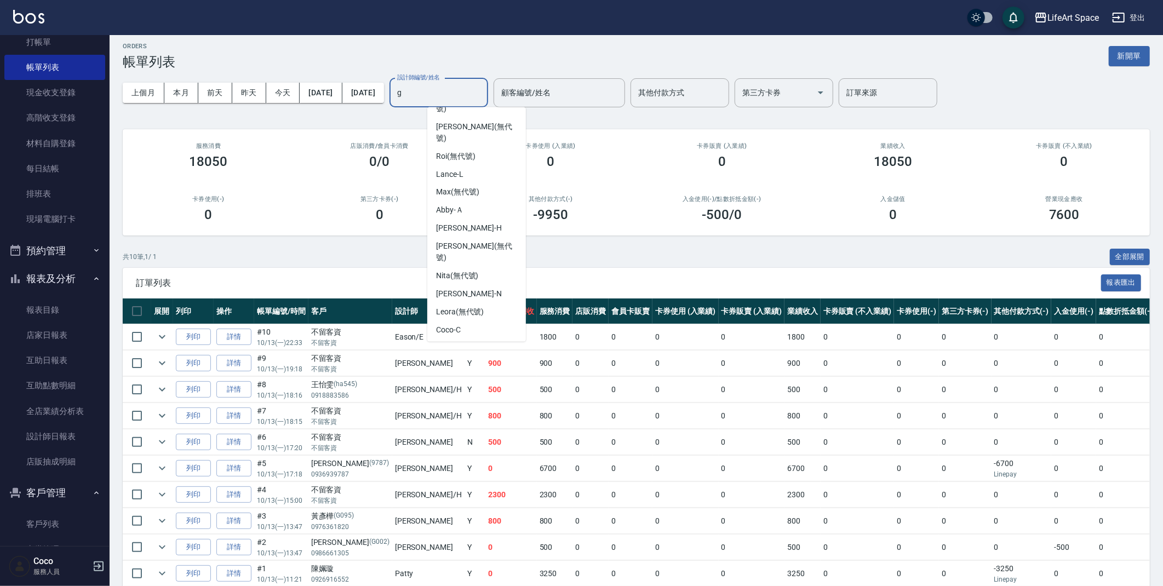
scroll to position [0, 0]
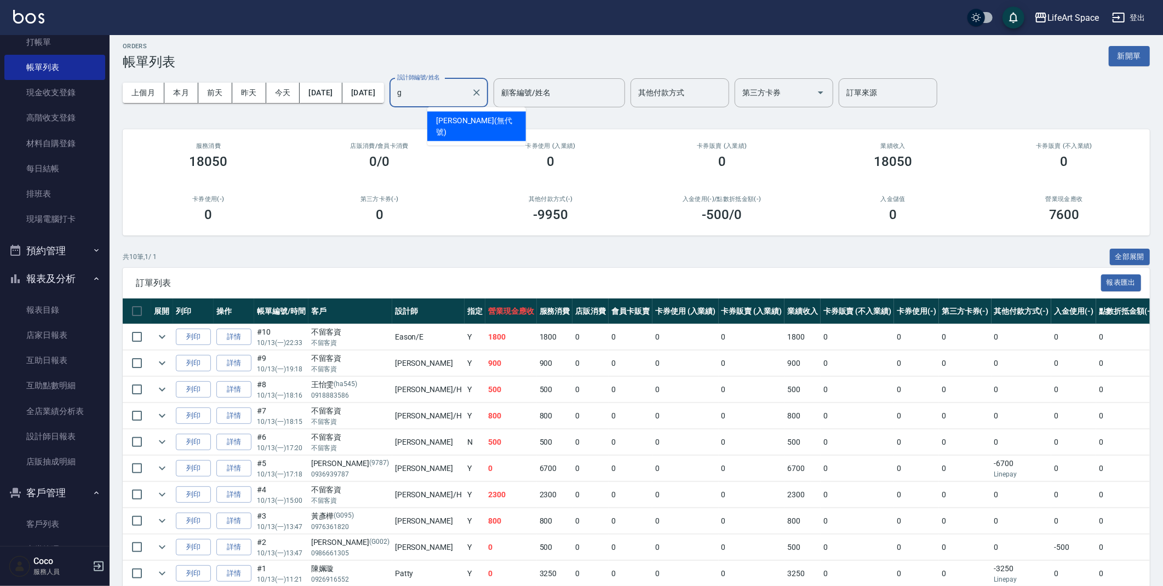
click at [453, 124] on span "[PERSON_NAME] (無代號)" at bounding box center [476, 126] width 81 height 23
type input "[PERSON_NAME](無代號)"
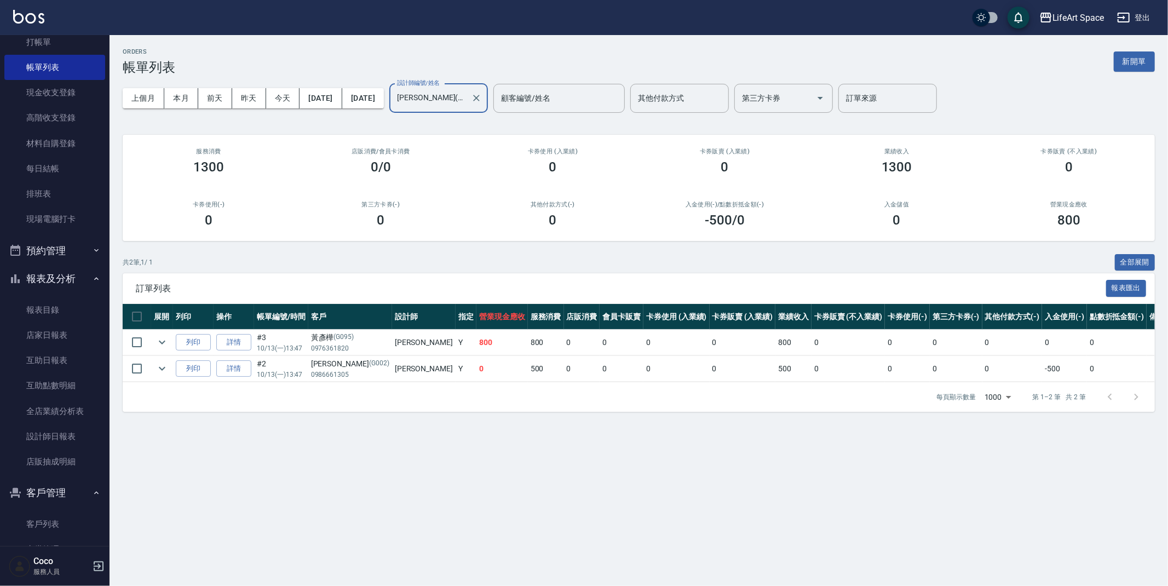
click at [483, 87] on div at bounding box center [476, 98] width 14 height 29
click at [480, 100] on icon "Clear" at bounding box center [476, 98] width 7 height 7
